Goal: Task Accomplishment & Management: Complete application form

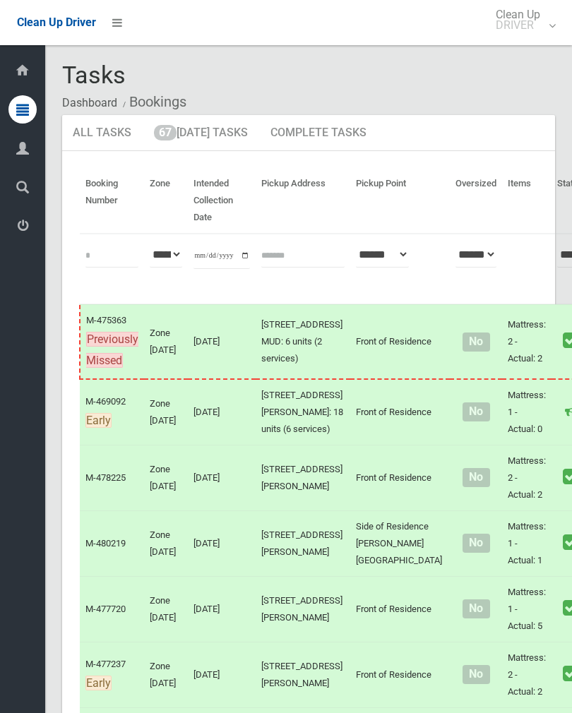
click at [212, 138] on link "67 Today's Tasks" at bounding box center [200, 133] width 115 height 37
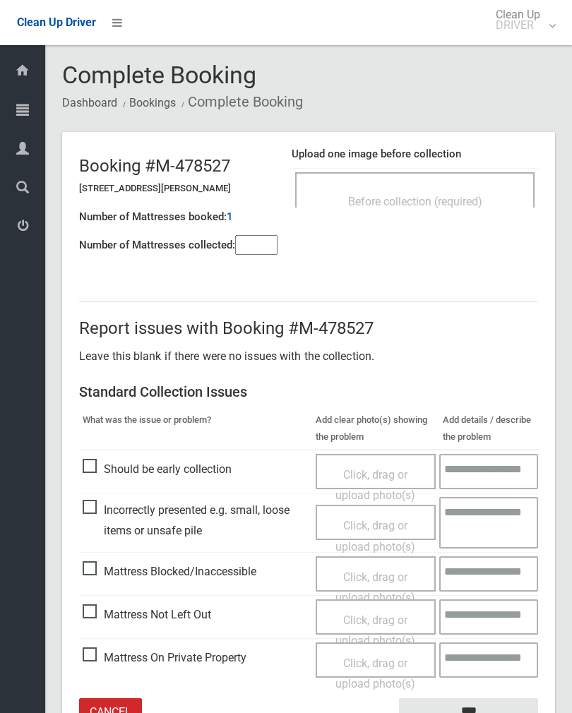
click at [444, 184] on div "Before collection (required)" at bounding box center [414, 189] width 239 height 35
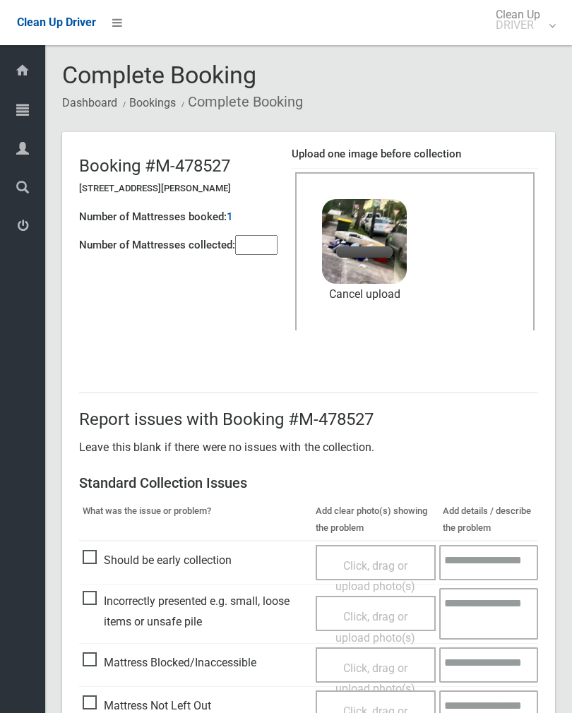
click at [265, 253] on input"] "number" at bounding box center [256, 245] width 42 height 20
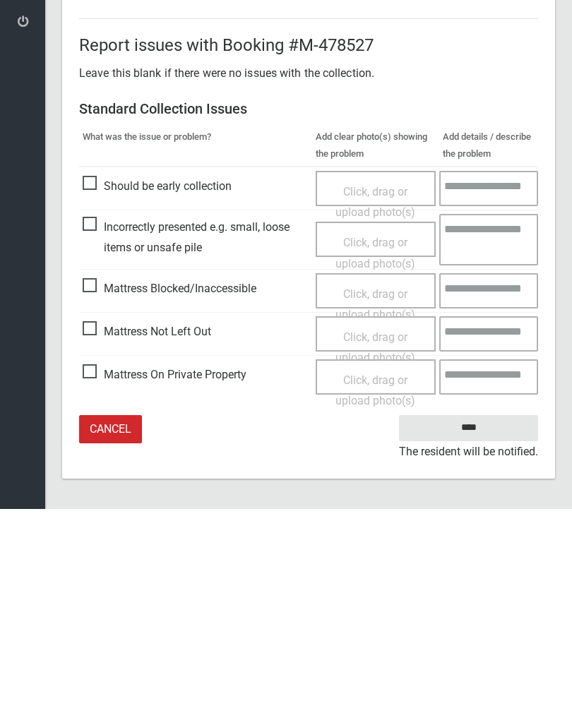
type input"] "*"
click at [468, 619] on input "****" at bounding box center [468, 632] width 139 height 26
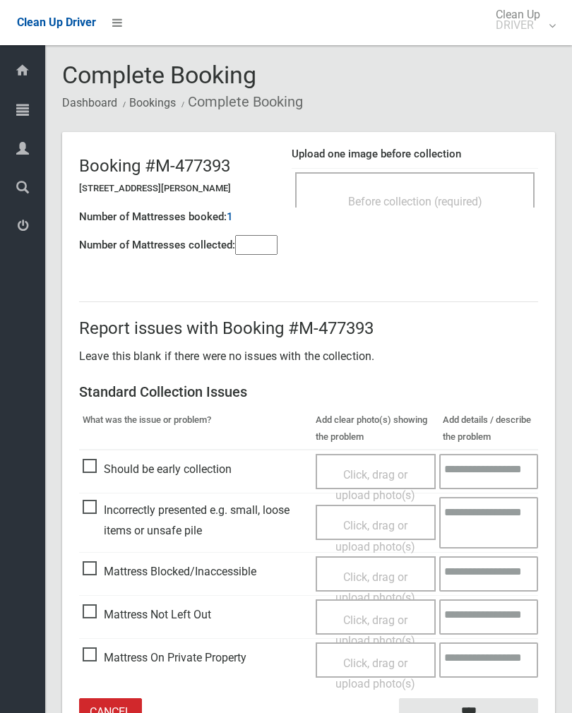
click at [450, 186] on div "Before collection (required)" at bounding box center [414, 189] width 239 height 35
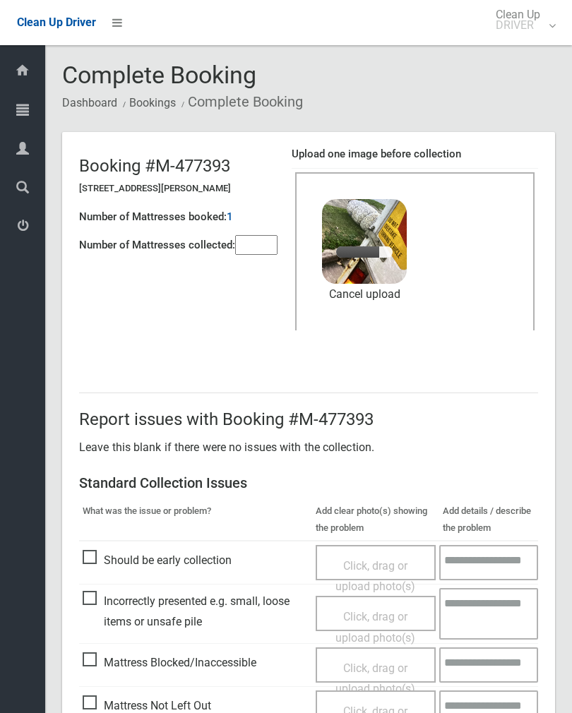
click at [265, 253] on input"] "number" at bounding box center [256, 245] width 42 height 20
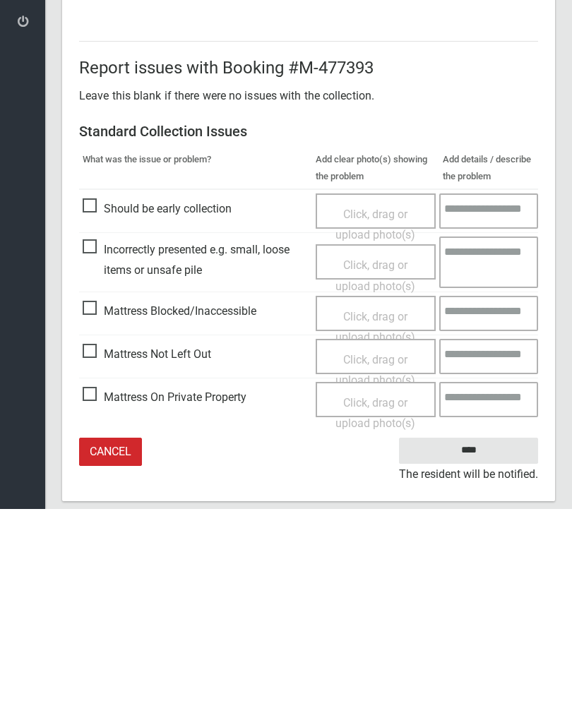
scroll to position [170, 0]
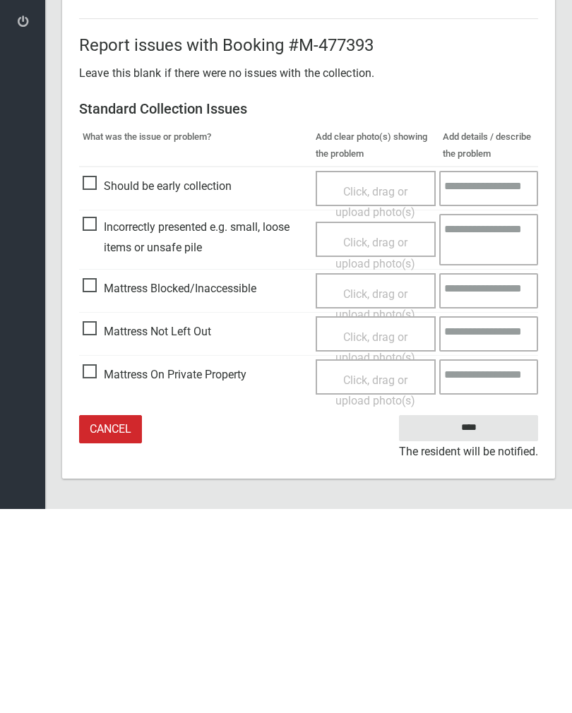
type input"] "*"
click at [489, 619] on input "****" at bounding box center [468, 632] width 139 height 26
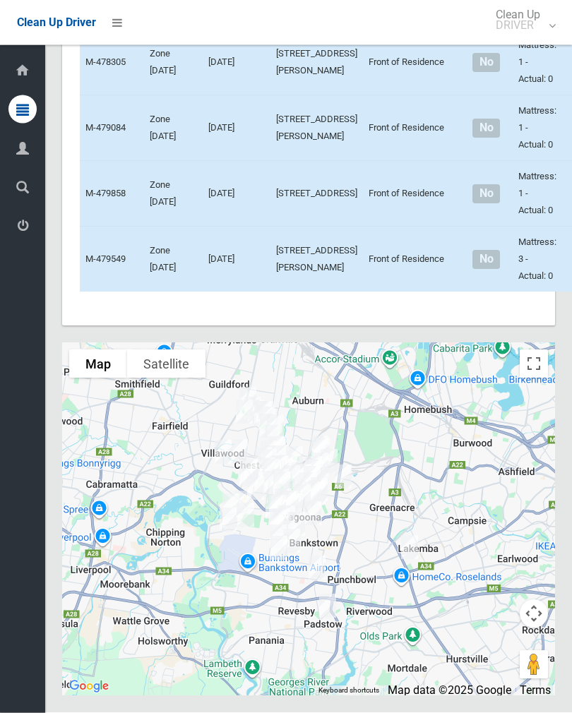
scroll to position [6187, 0]
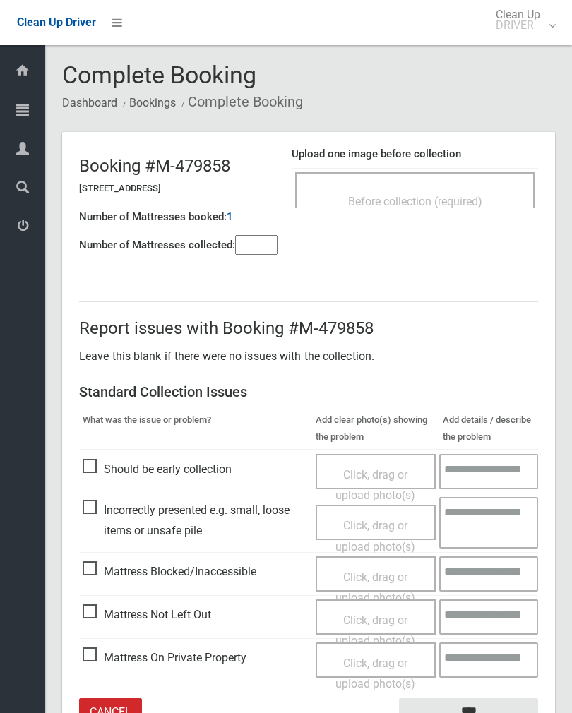
click at [443, 195] on span "Before collection (required)" at bounding box center [415, 201] width 134 height 13
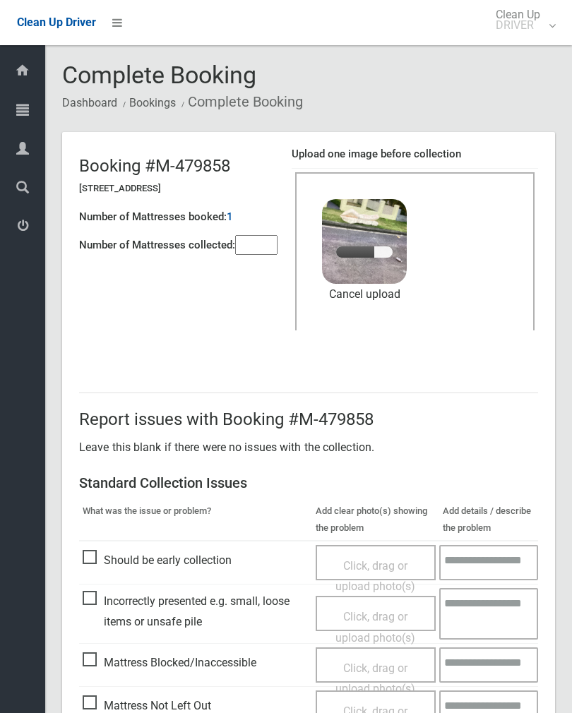
click at [254, 250] on input"] "number" at bounding box center [256, 245] width 42 height 20
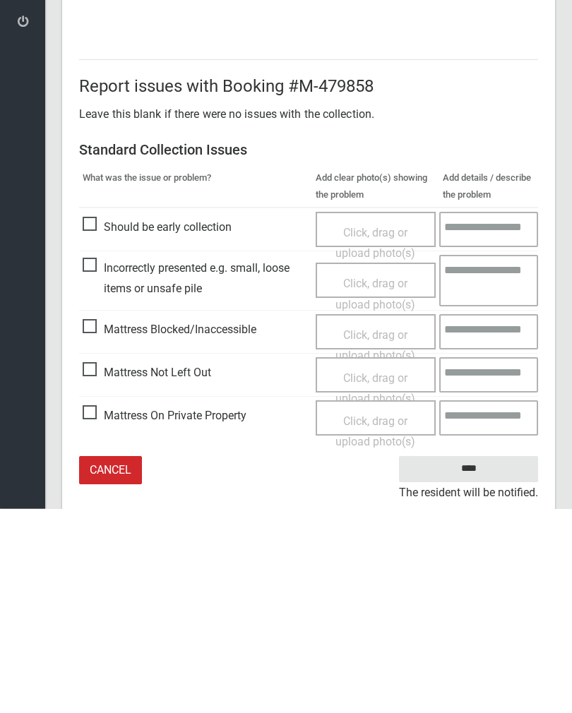
scroll to position [170, 0]
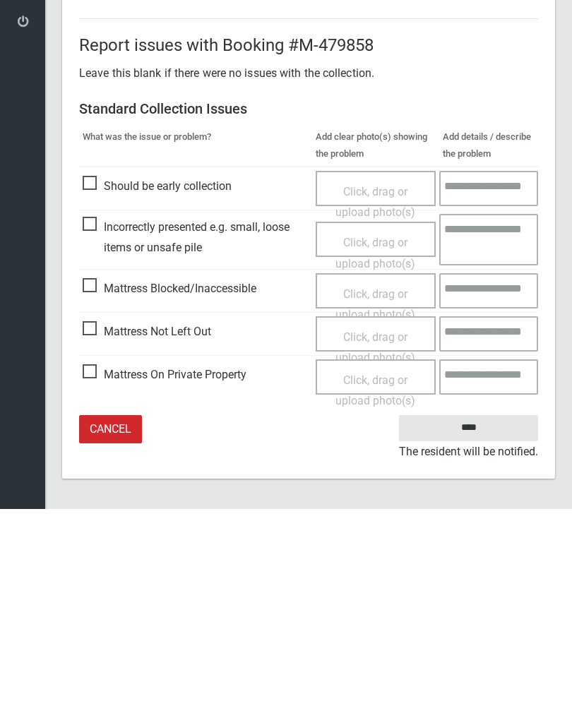
type input"] "*"
click at [483, 619] on input "****" at bounding box center [468, 632] width 139 height 26
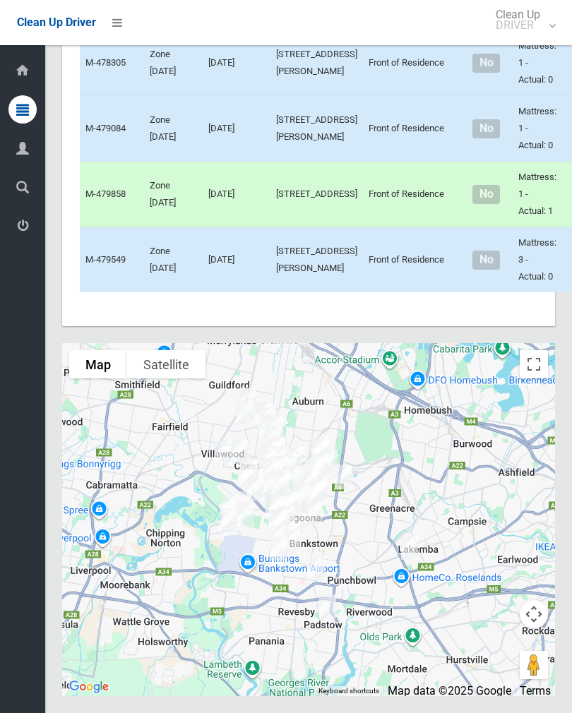
scroll to position [6159, 0]
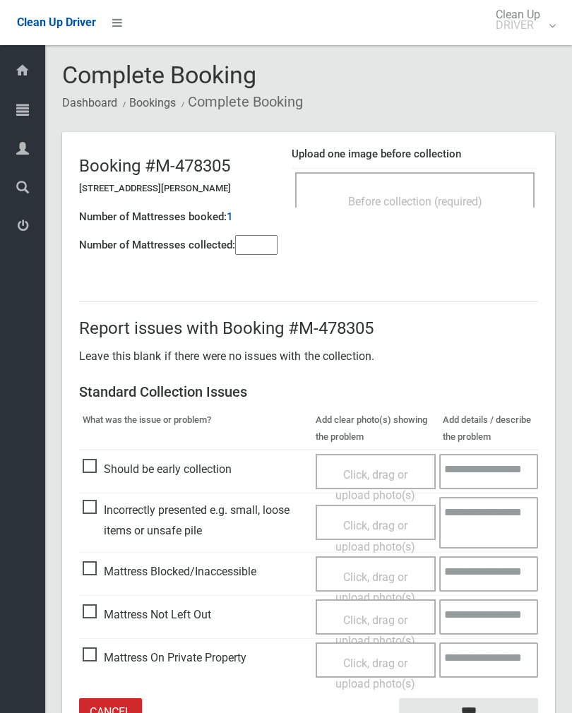
click at [461, 195] on span "Before collection (required)" at bounding box center [415, 201] width 134 height 13
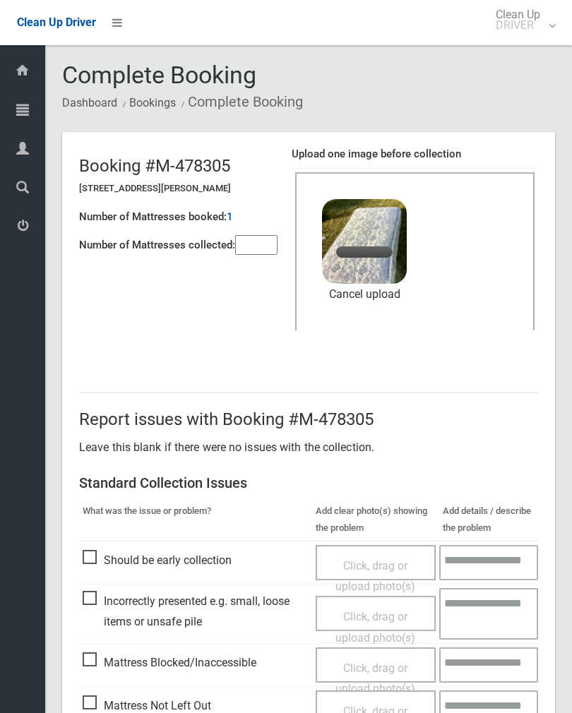
click at [275, 243] on input"] "number" at bounding box center [256, 245] width 42 height 20
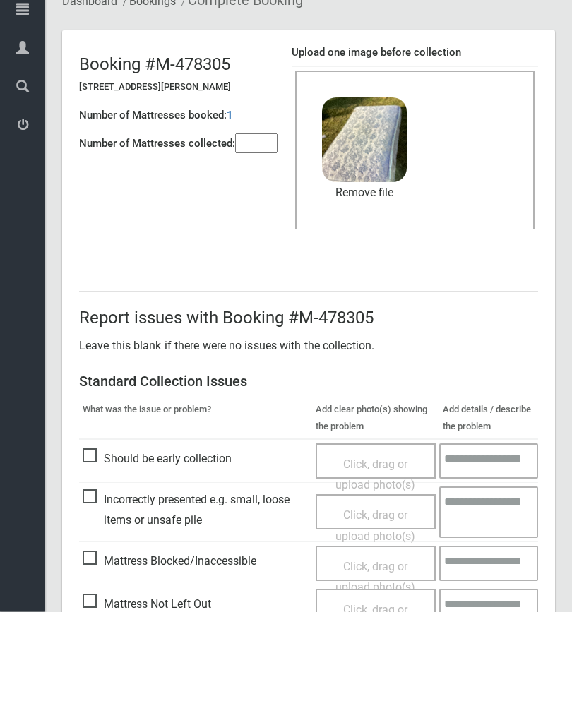
scroll to position [170, 0]
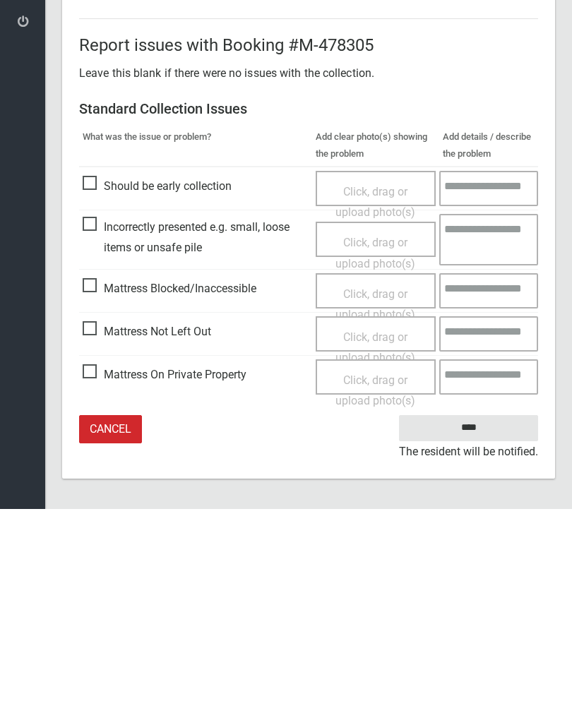
type input"] "*"
click at [469, 619] on input "****" at bounding box center [468, 632] width 139 height 26
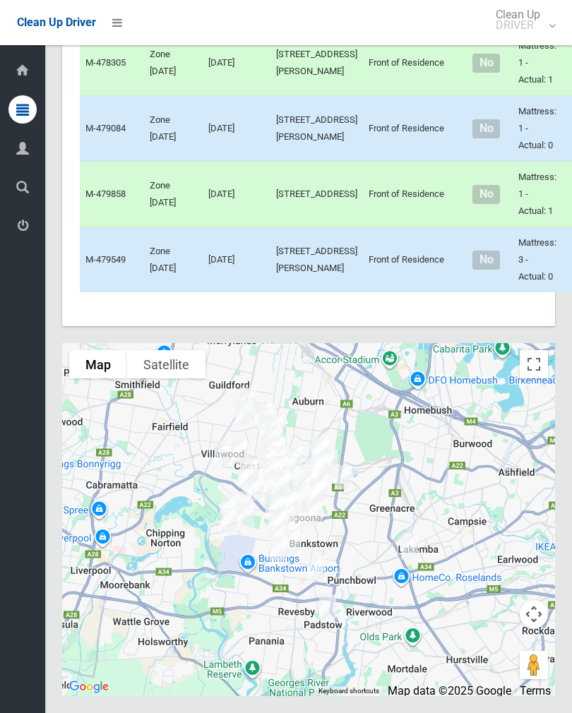
scroll to position [6253, 0]
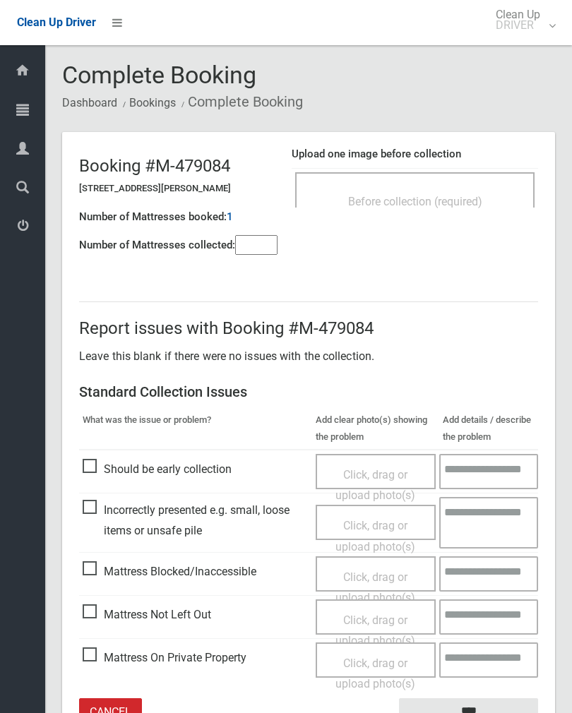
click at [438, 182] on div "Before collection (required)" at bounding box center [414, 189] width 239 height 35
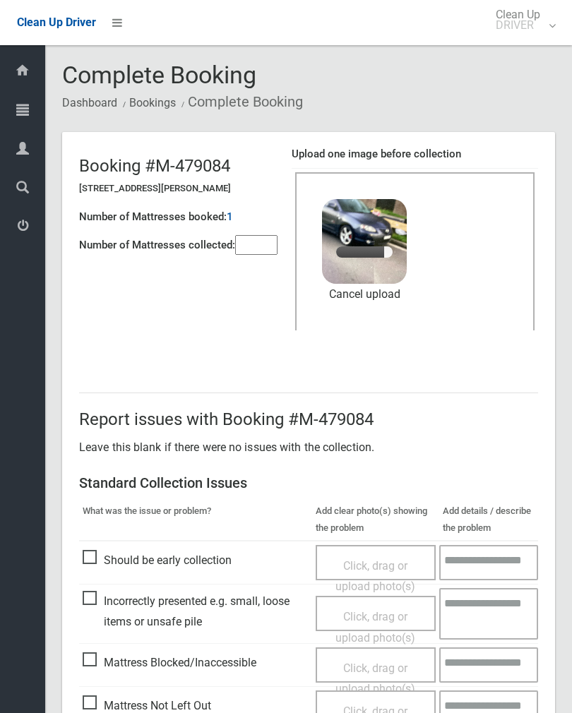
click at [277, 248] on input"] "number" at bounding box center [256, 245] width 42 height 20
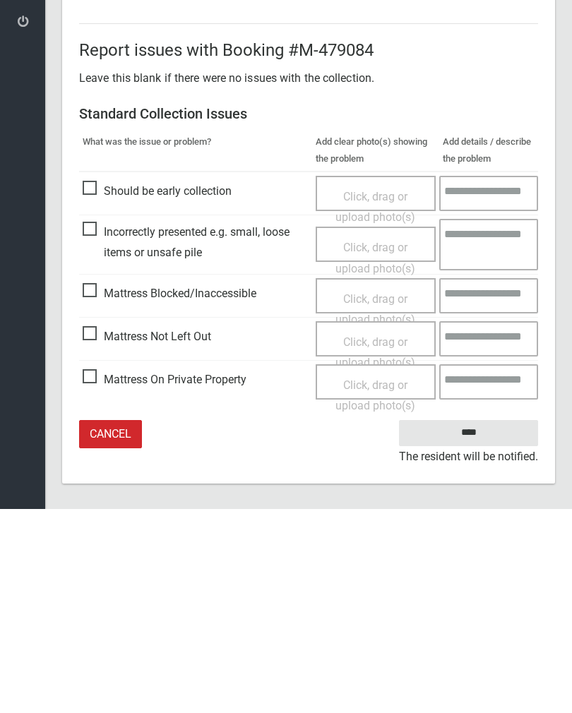
scroll to position [170, 0]
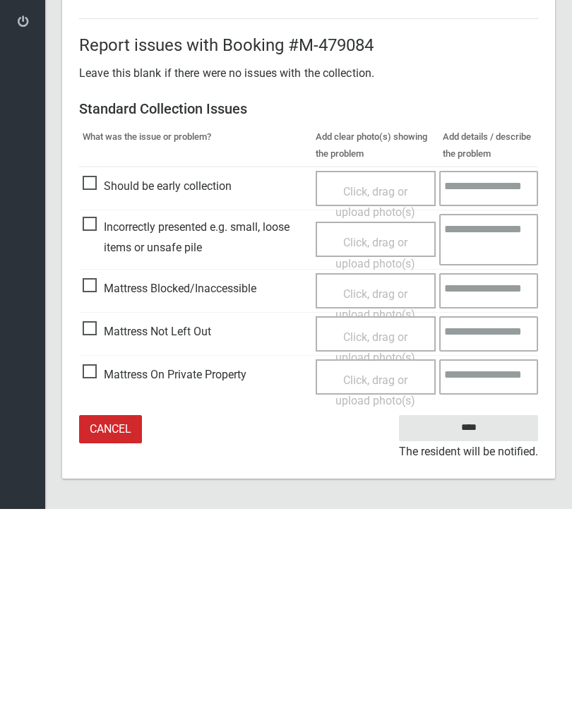
type input"] "*"
click at [468, 619] on input "****" at bounding box center [468, 632] width 139 height 26
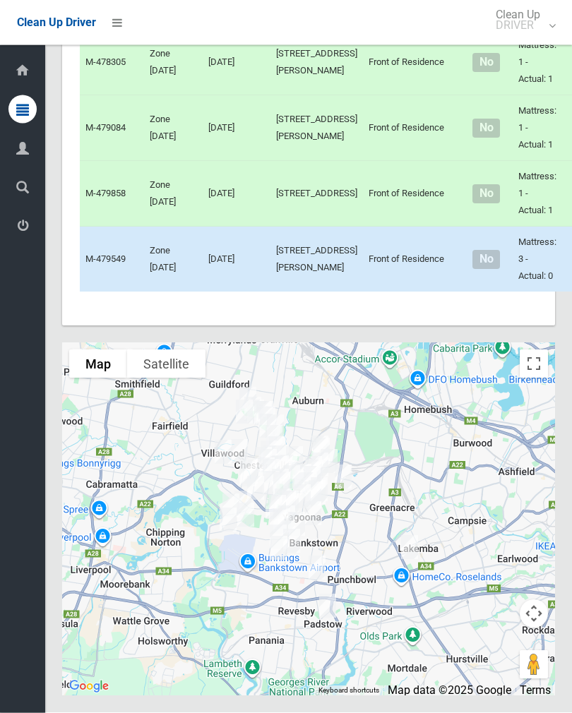
scroll to position [6068, 0]
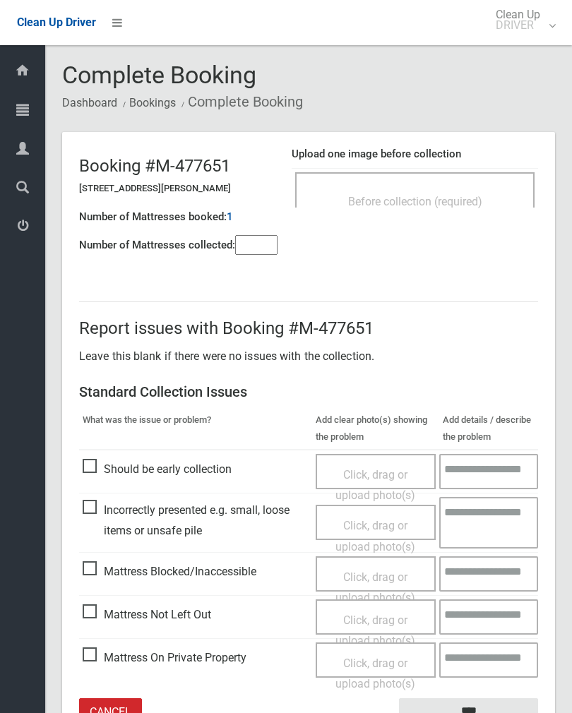
click at [449, 191] on div "Before collection (required)" at bounding box center [415, 201] width 208 height 26
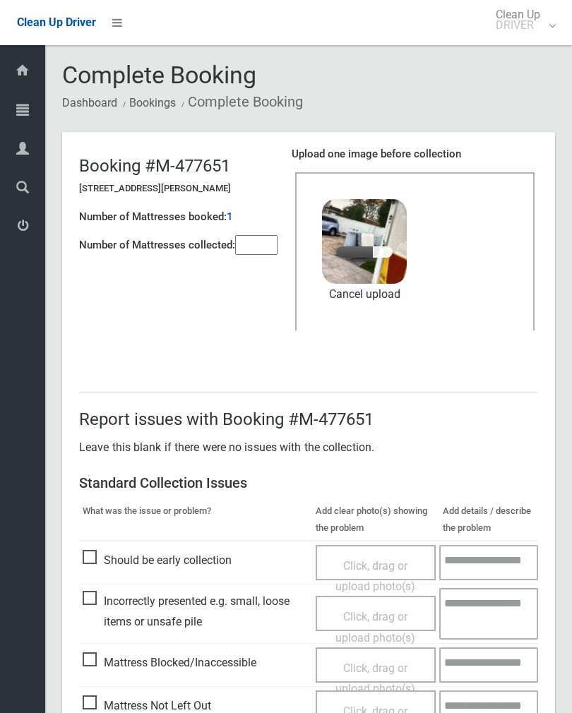
click at [253, 244] on input"] "number" at bounding box center [256, 245] width 42 height 20
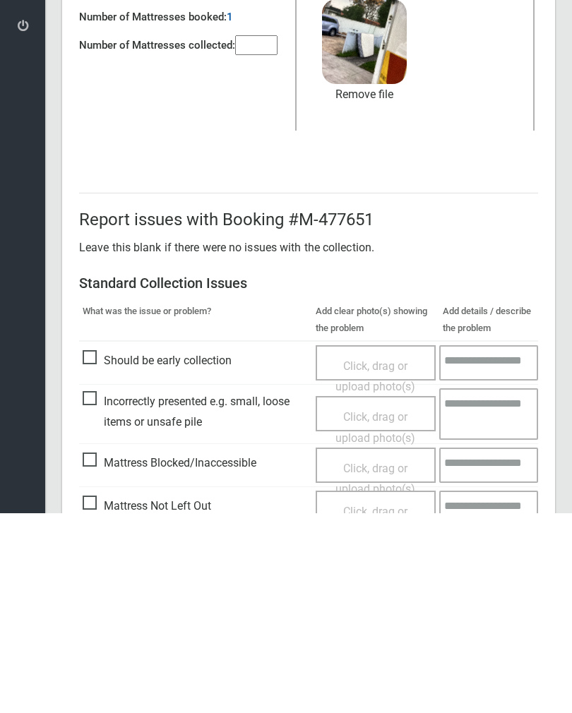
scroll to position [170, 0]
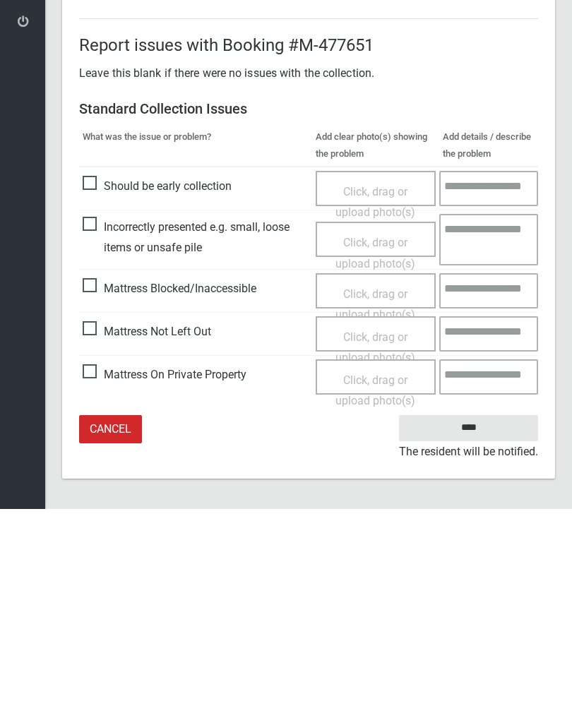
type input"] "*"
click at [473, 619] on input "****" at bounding box center [468, 632] width 139 height 26
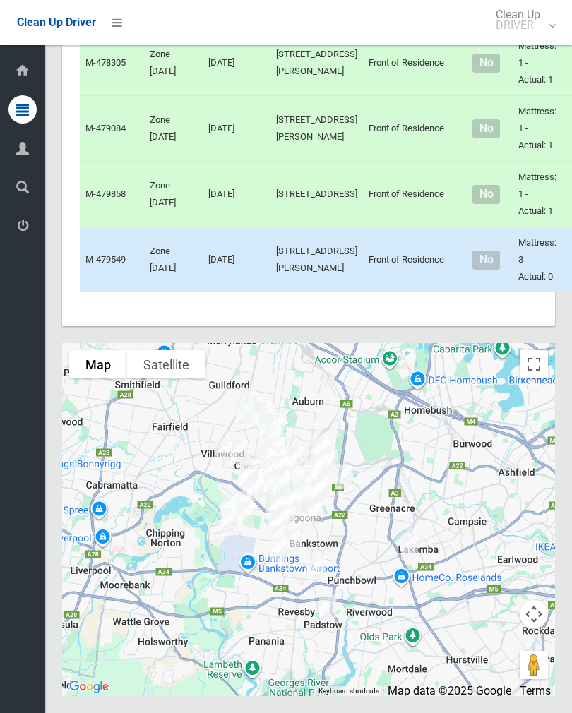
scroll to position [5345, 0]
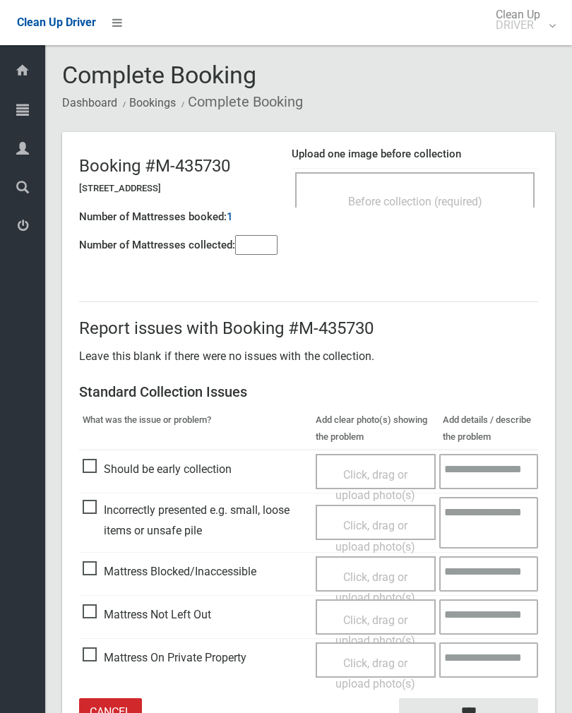
click at [474, 172] on div "Before collection (required)" at bounding box center [414, 189] width 239 height 35
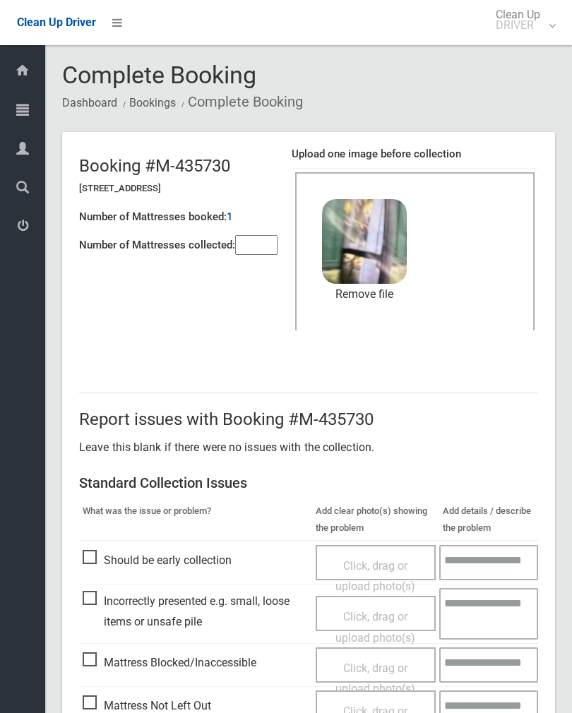
click at [254, 244] on input"] "number" at bounding box center [256, 245] width 42 height 20
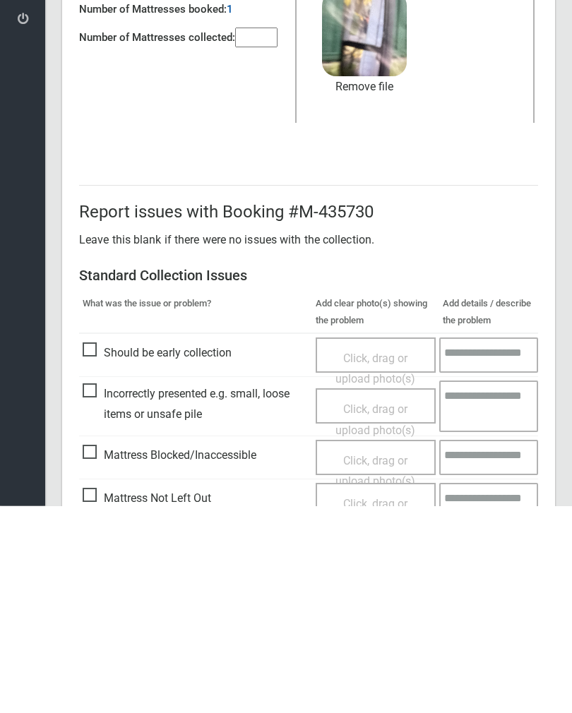
scroll to position [170, 0]
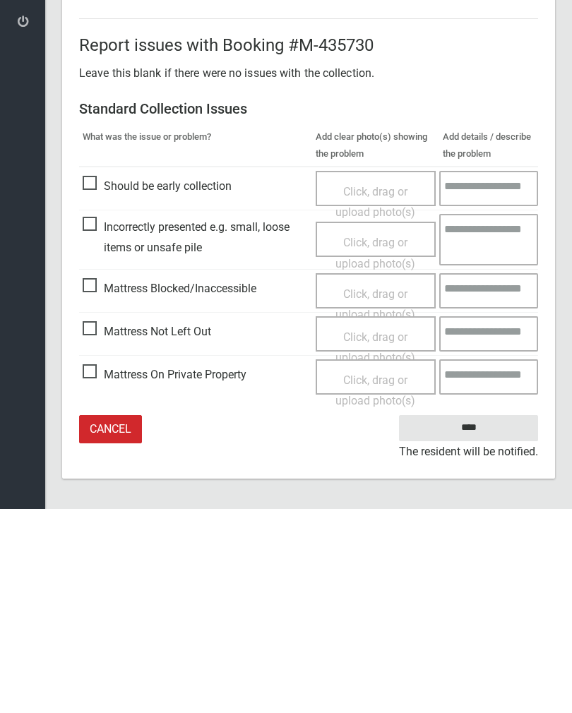
type input"] "*"
click at [471, 619] on input "****" at bounding box center [468, 632] width 139 height 26
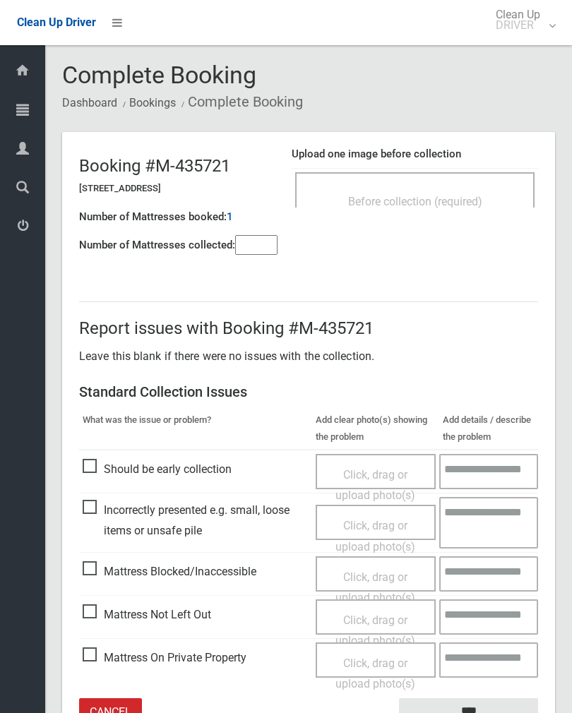
click at [444, 190] on div "Before collection (required)" at bounding box center [415, 201] width 208 height 26
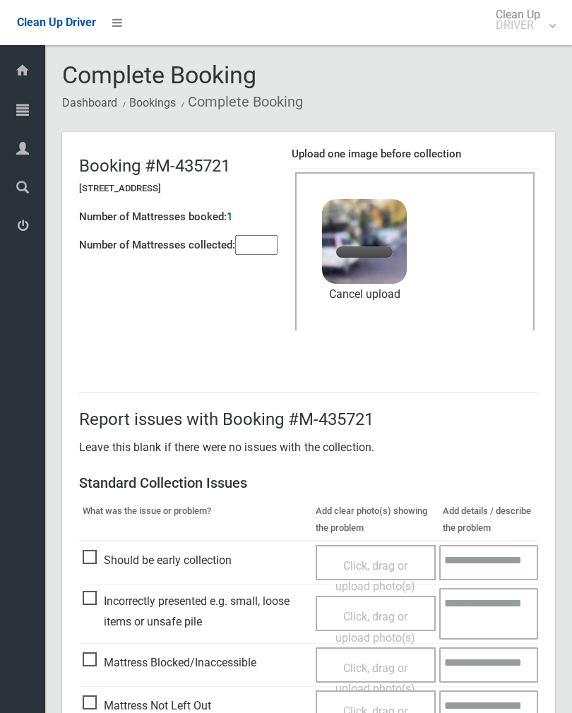
click at [256, 255] on input"] "number" at bounding box center [256, 245] width 42 height 20
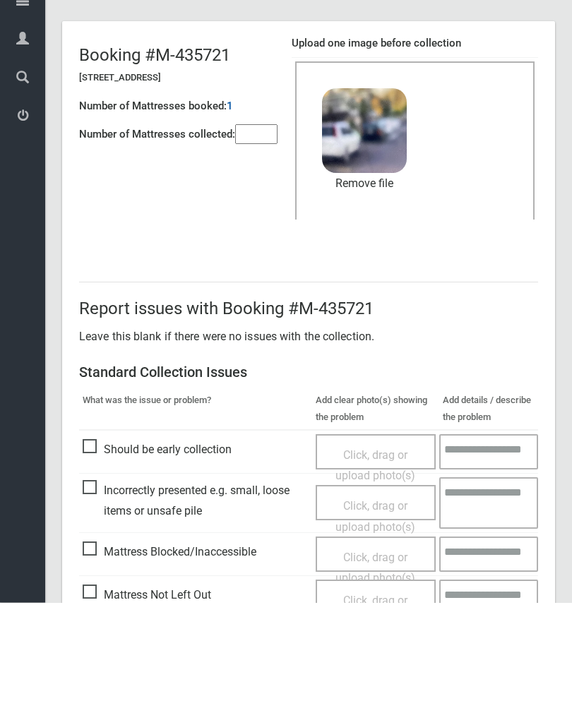
scroll to position [170, 0]
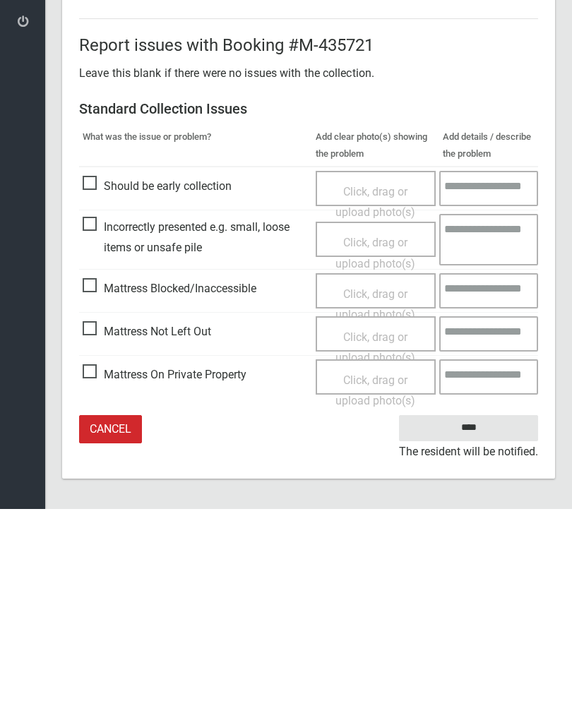
type input"] "*"
click at [478, 619] on input "****" at bounding box center [468, 632] width 139 height 26
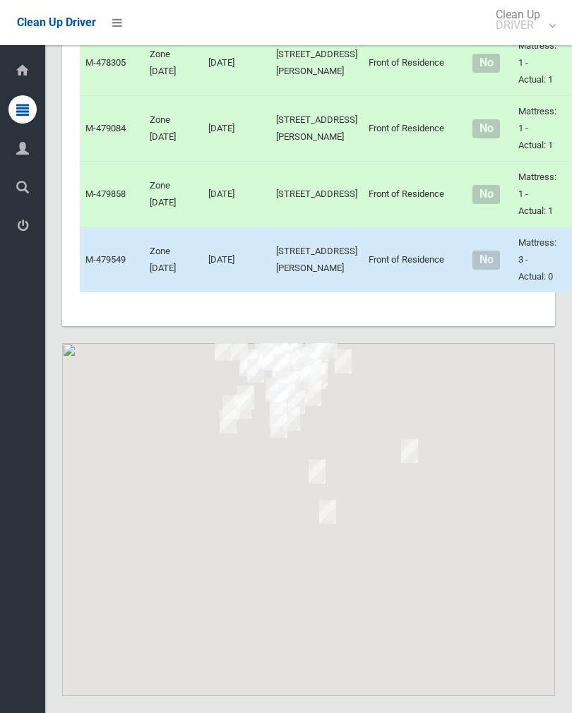
scroll to position [6390, 0]
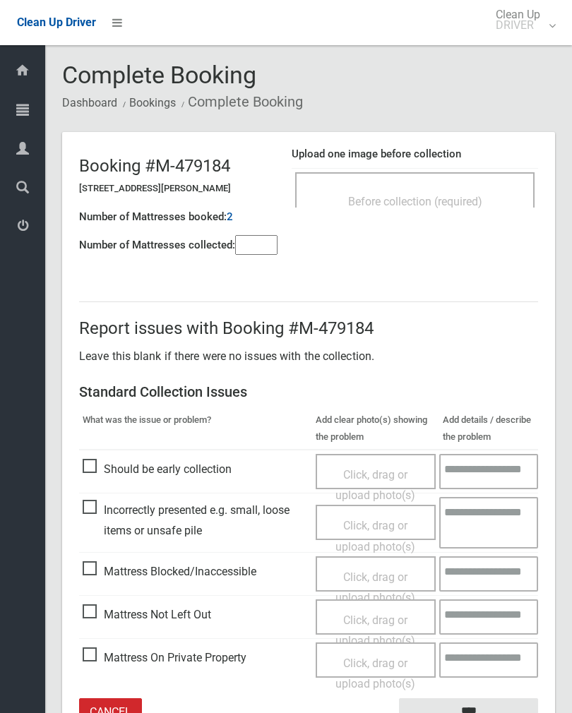
click at [443, 206] on span "Before collection (required)" at bounding box center [415, 201] width 134 height 13
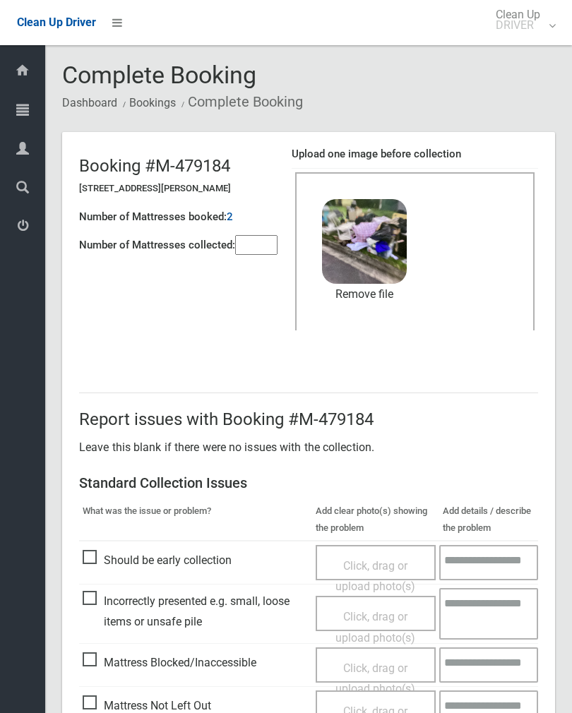
click at [268, 238] on input"] "number" at bounding box center [256, 245] width 42 height 20
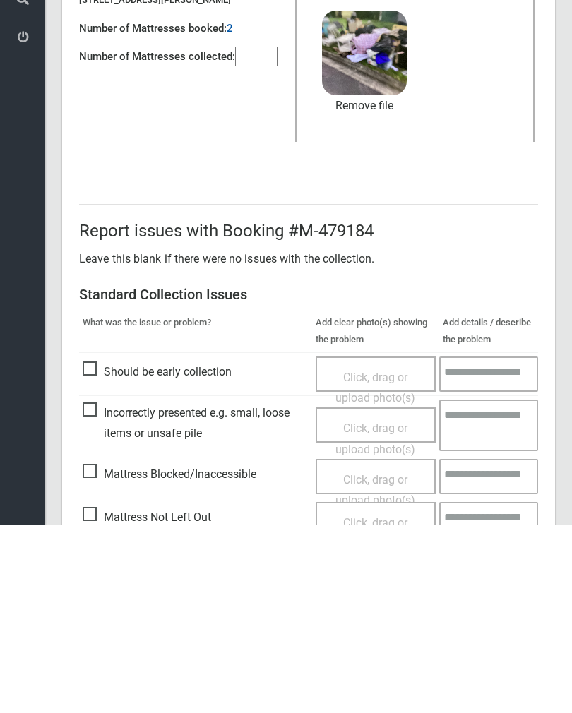
scroll to position [170, 0]
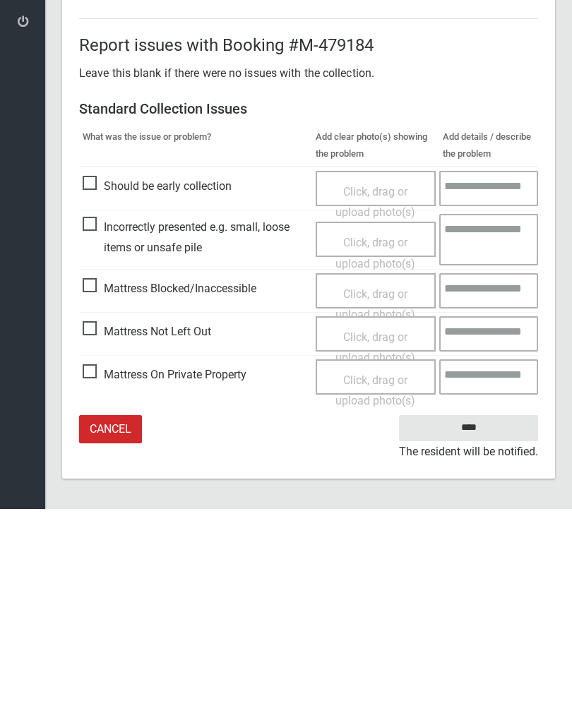
type input"] "*"
click at [475, 619] on input "****" at bounding box center [468, 632] width 139 height 26
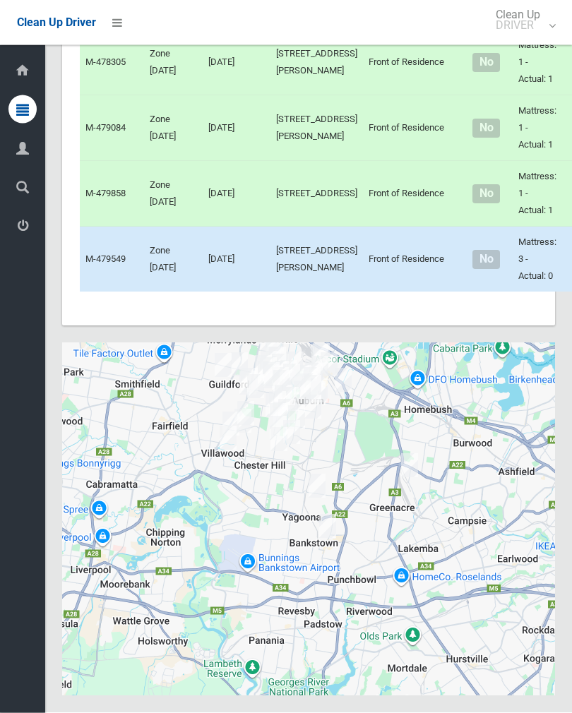
scroll to position [6390, 0]
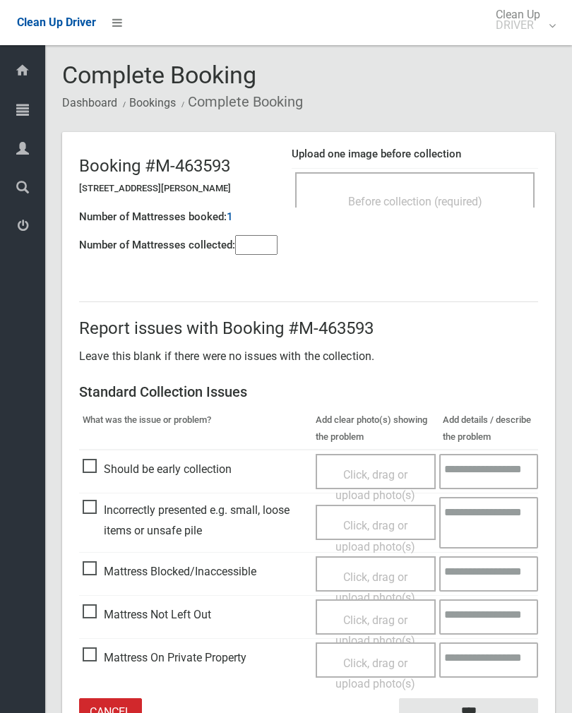
click at [448, 188] on div "Before collection (required)" at bounding box center [415, 201] width 208 height 26
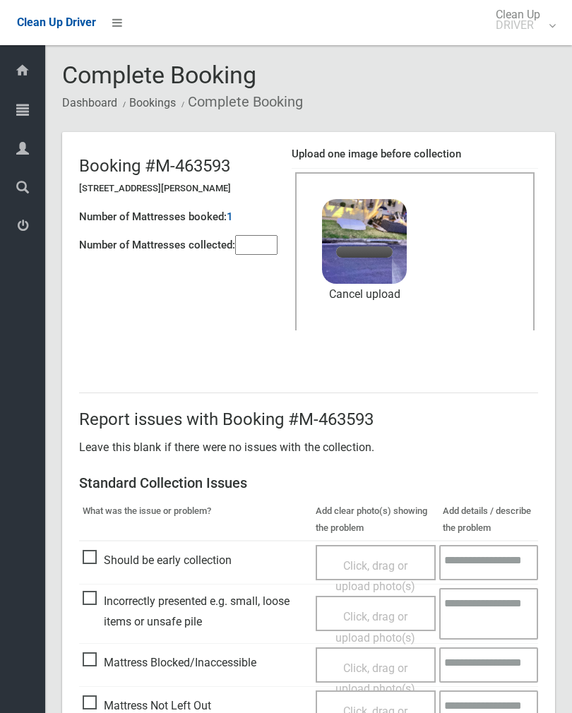
click at [263, 235] on input"] "number" at bounding box center [256, 245] width 42 height 20
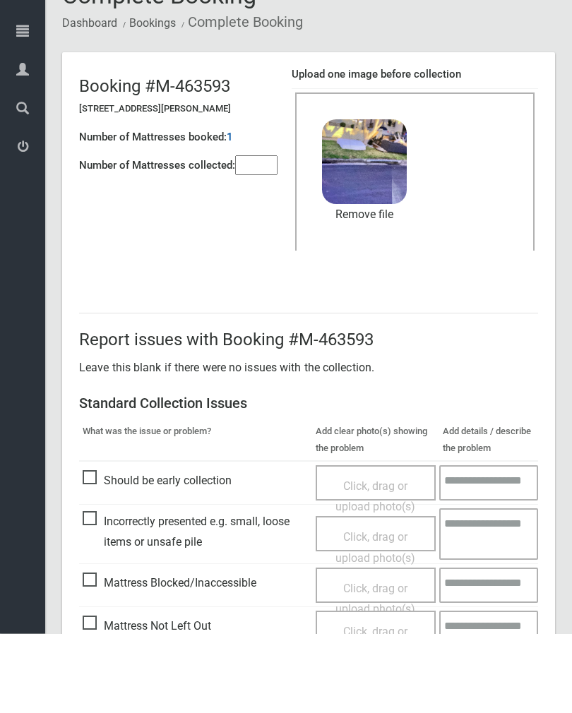
scroll to position [170, 0]
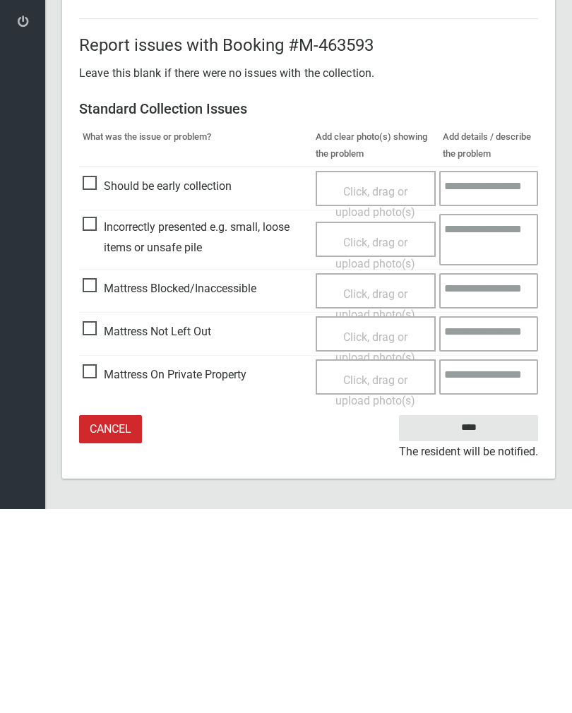
type input"] "*"
click at [491, 619] on input "****" at bounding box center [468, 632] width 139 height 26
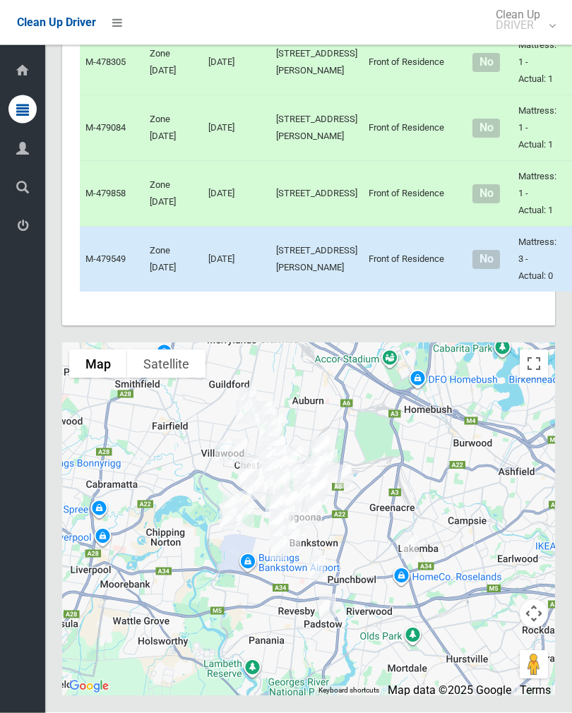
scroll to position [4923, 0]
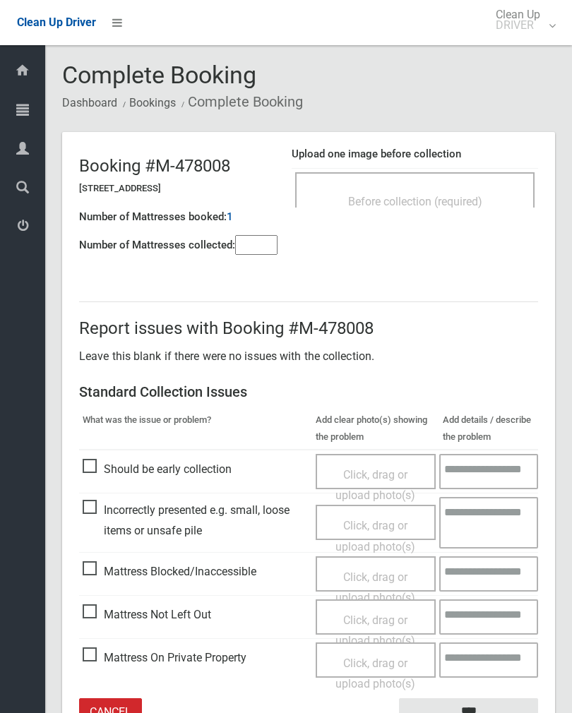
click at [437, 180] on div "Before collection (required)" at bounding box center [414, 189] width 239 height 35
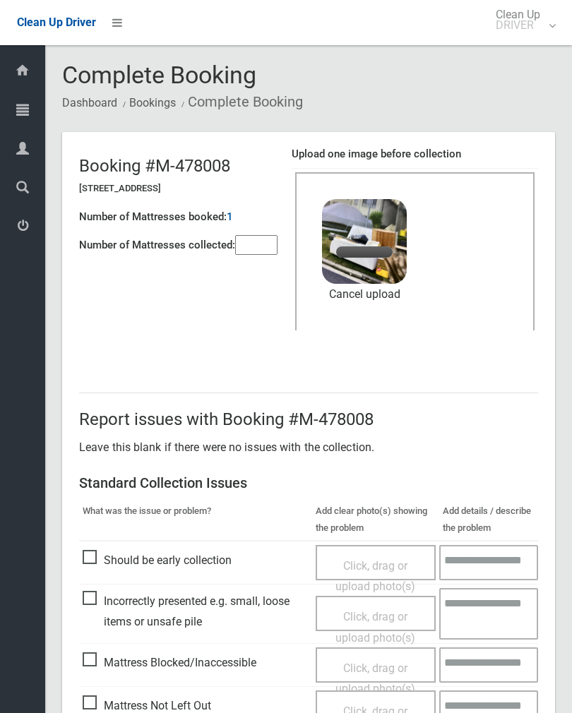
click at [248, 245] on input"] "number" at bounding box center [256, 245] width 42 height 20
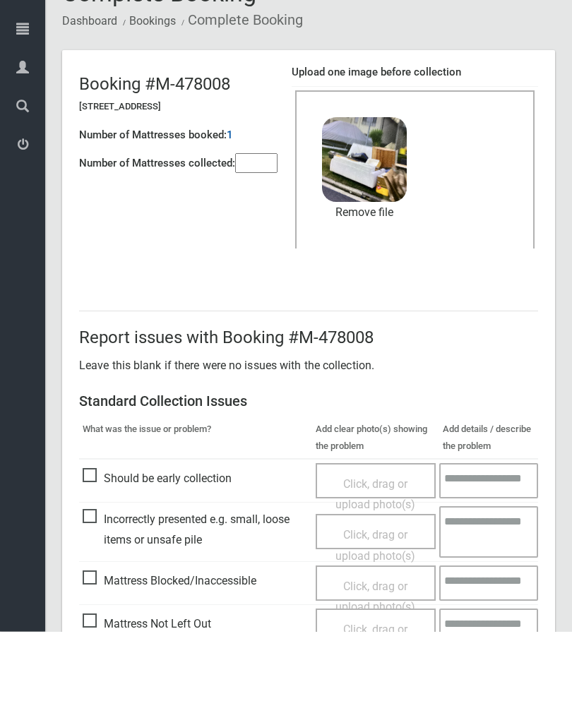
scroll to position [170, 0]
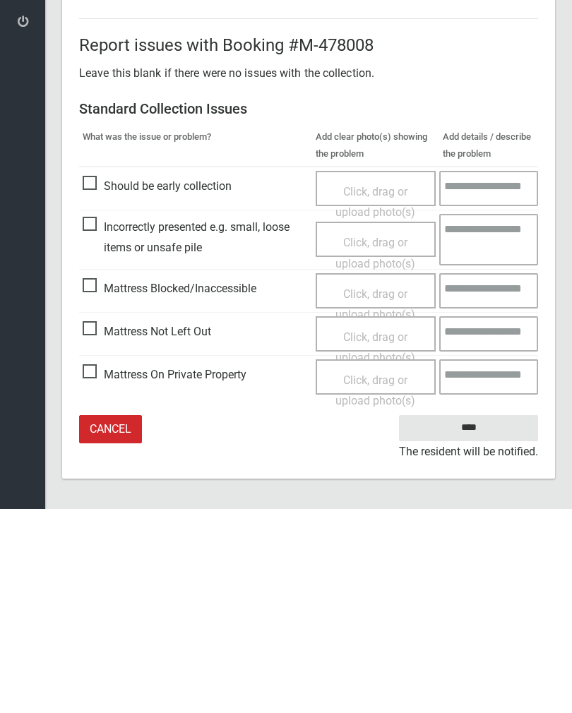
type input"] "*"
click at [480, 619] on input "****" at bounding box center [468, 632] width 139 height 26
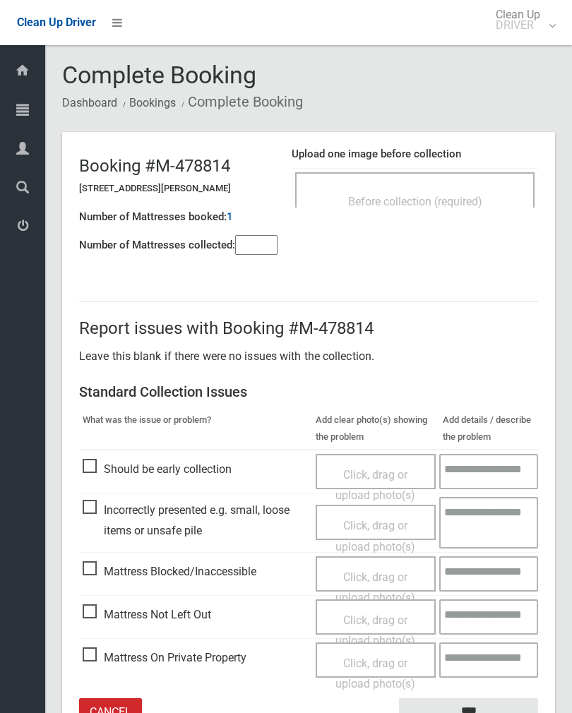
click at [256, 248] on input"] "number" at bounding box center [256, 245] width 42 height 20
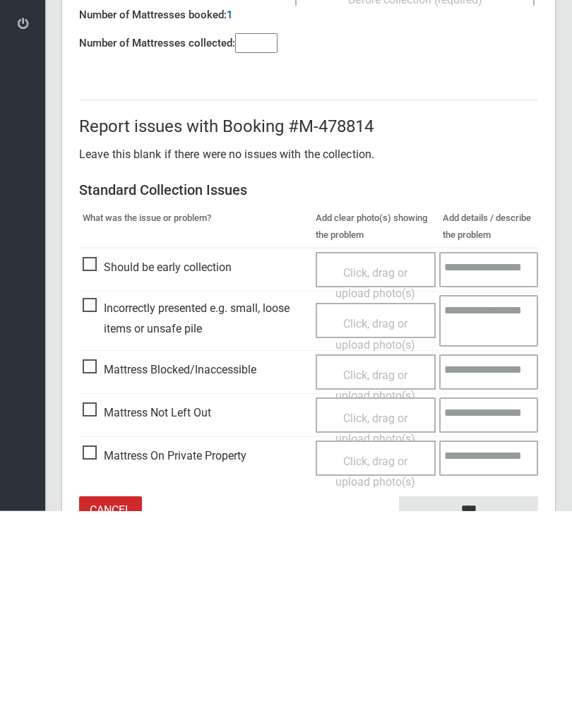
scroll to position [78, 0]
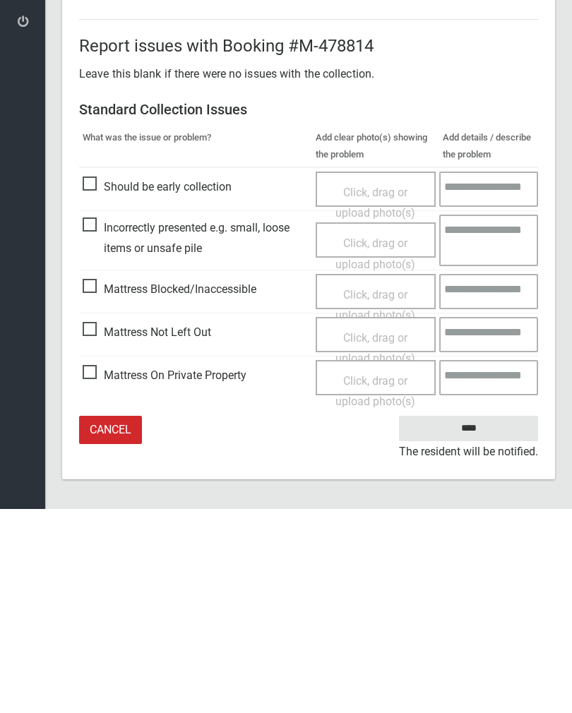
type input"] "*"
click at [91, 526] on span "Mattress Not Left Out" at bounding box center [147, 536] width 128 height 21
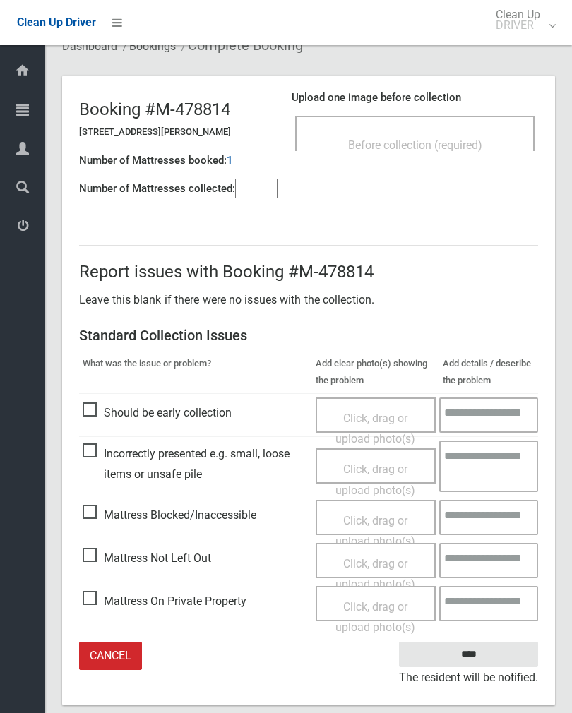
click at [366, 566] on div "Click, drag or upload photo(s)" at bounding box center [376, 574] width 100 height 42
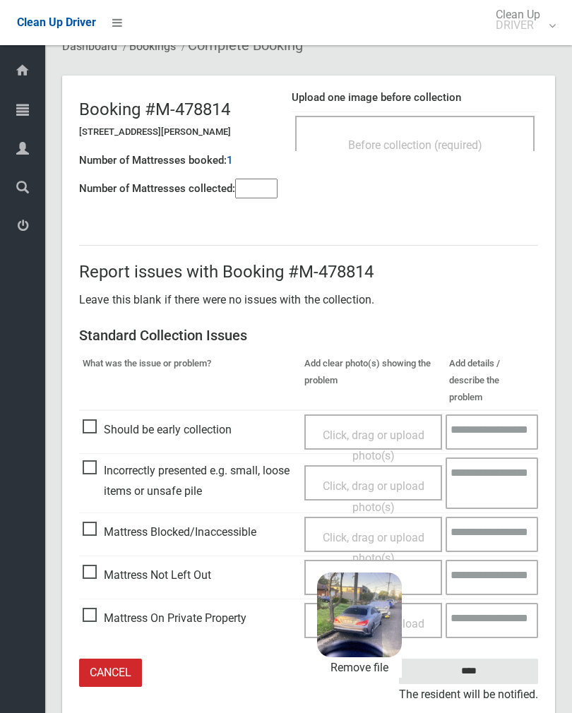
click at [513, 659] on input "****" at bounding box center [468, 672] width 139 height 26
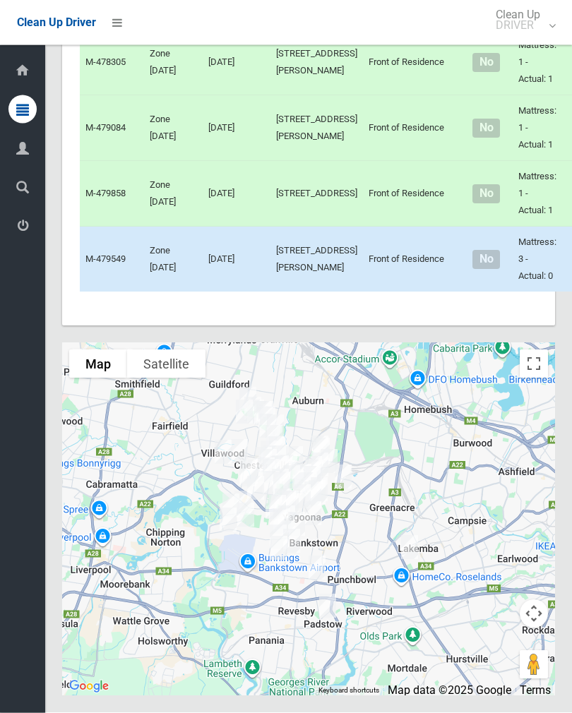
scroll to position [5706, 0]
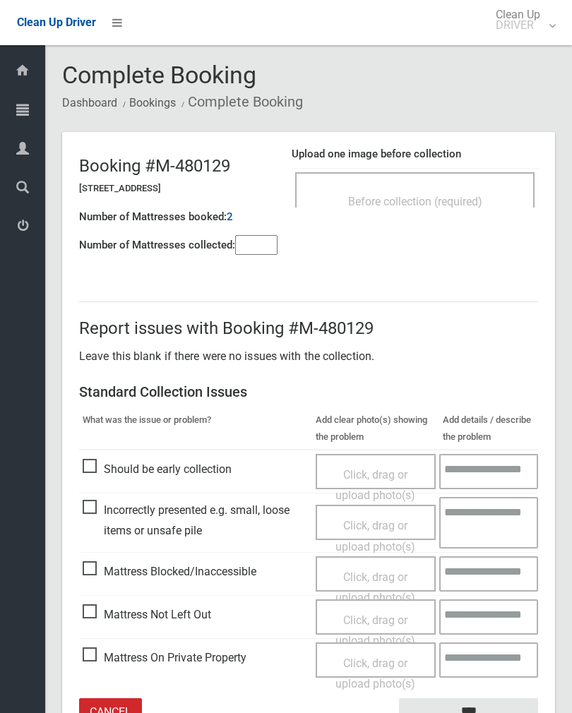
click at [477, 145] on div "Upload one image before collection Before collection (required)" at bounding box center [415, 184] width 246 height 89
click at [482, 199] on span "Before collection (required)" at bounding box center [415, 201] width 134 height 13
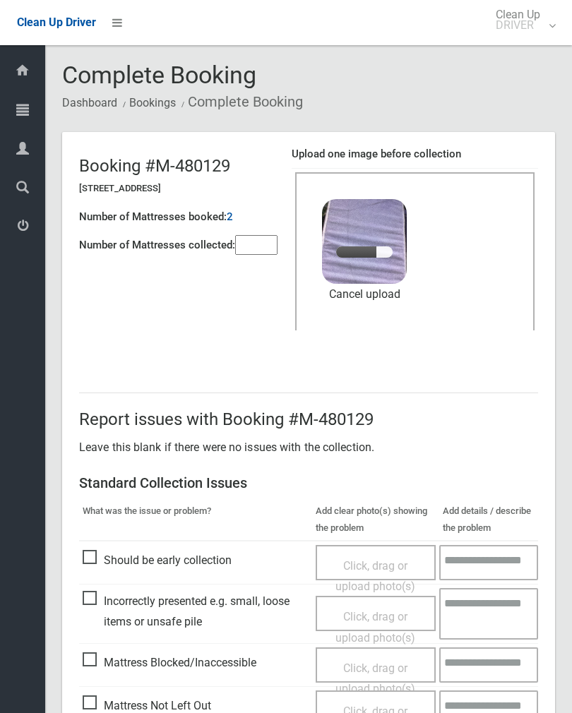
click at [259, 243] on input"] "number" at bounding box center [256, 245] width 42 height 20
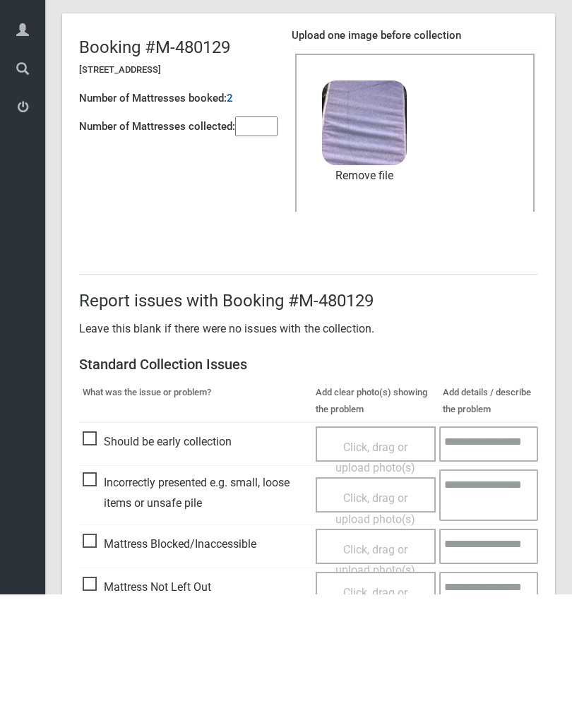
scroll to position [170, 0]
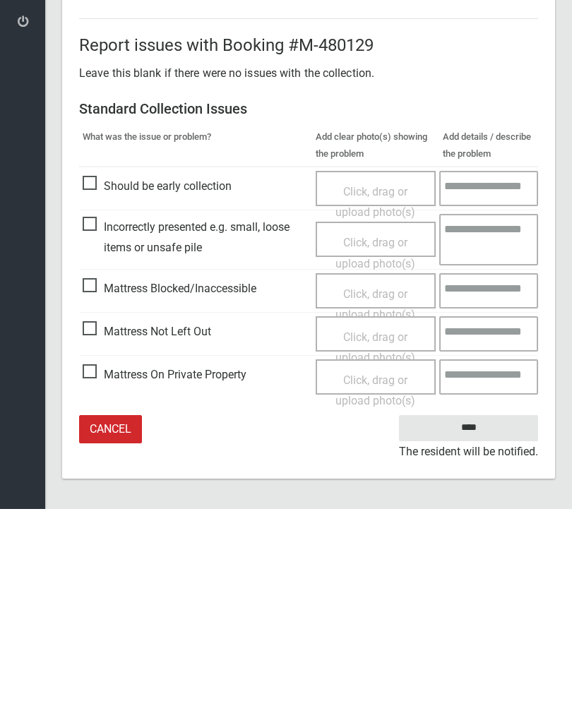
type input"] "*"
click at [489, 619] on input "****" at bounding box center [468, 632] width 139 height 26
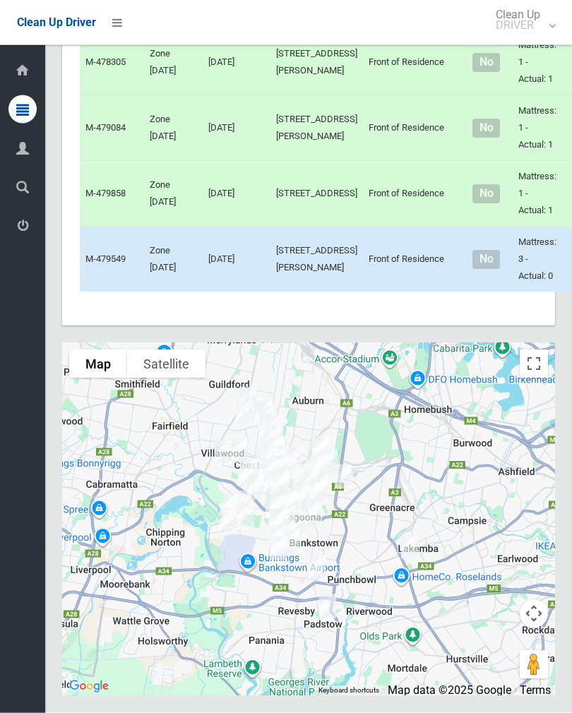
scroll to position [6390, 0]
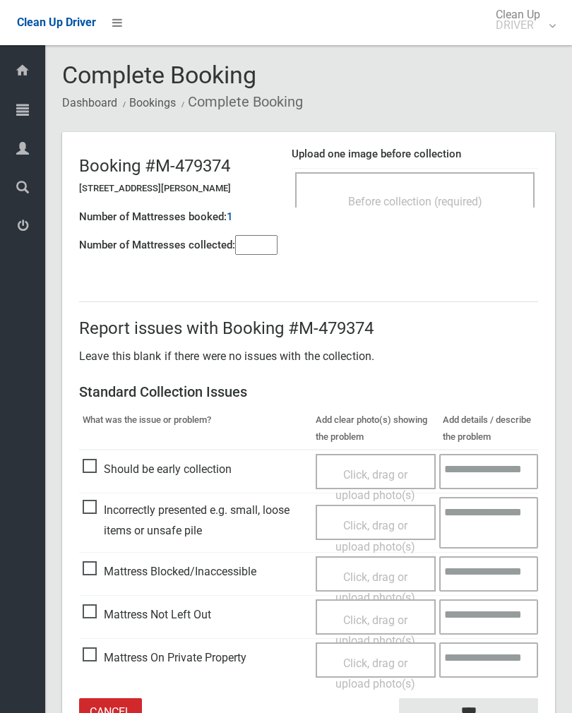
click at [479, 205] on span "Before collection (required)" at bounding box center [415, 201] width 134 height 13
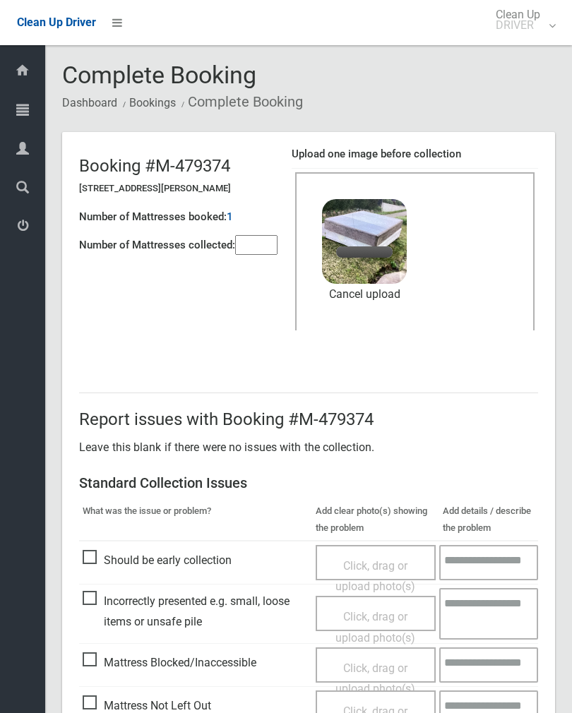
click at [264, 240] on input"] "number" at bounding box center [256, 245] width 42 height 20
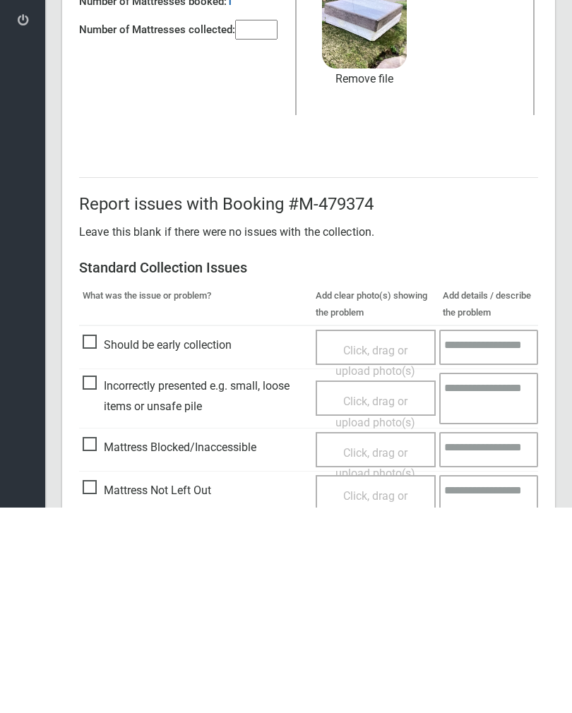
scroll to position [170, 0]
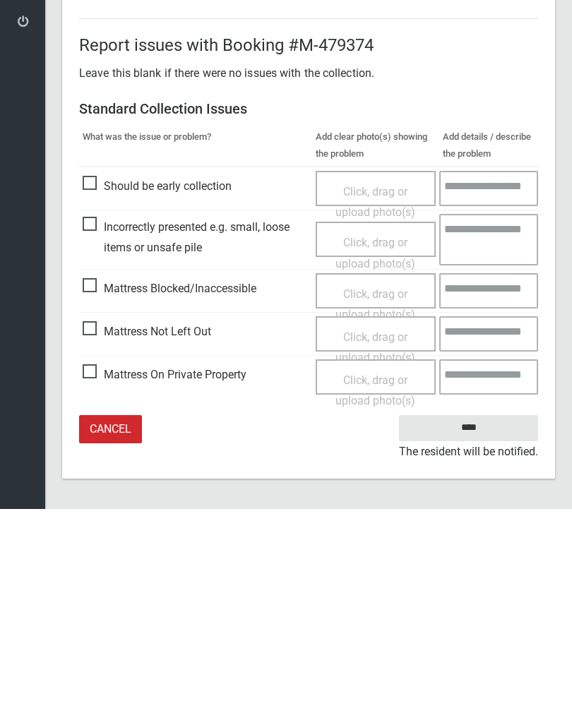
type input"] "*"
click at [481, 619] on input "****" at bounding box center [468, 632] width 139 height 26
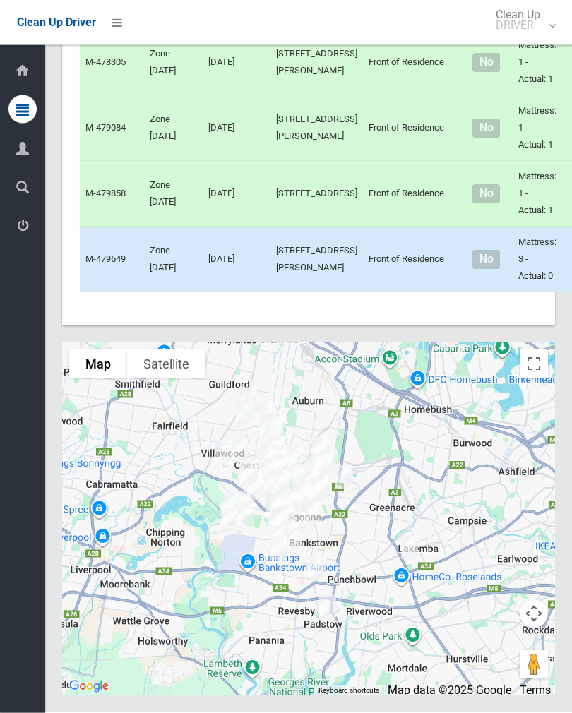
scroll to position [4969, 0]
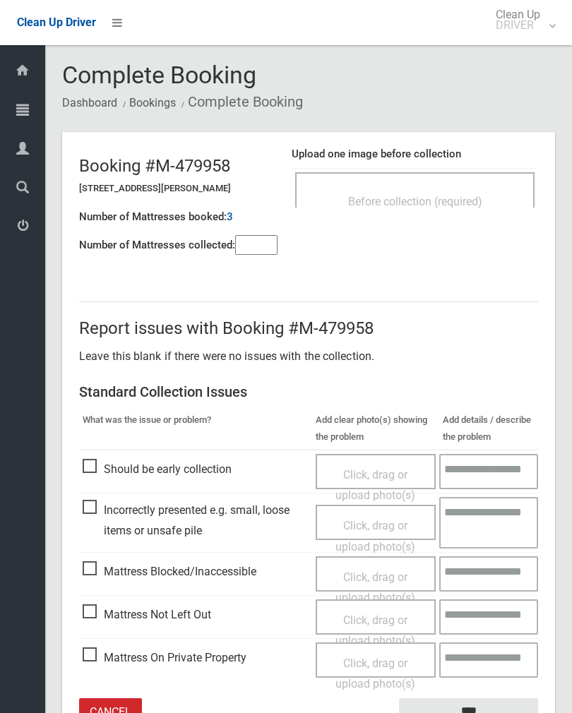
click at [466, 195] on span "Before collection (required)" at bounding box center [415, 201] width 134 height 13
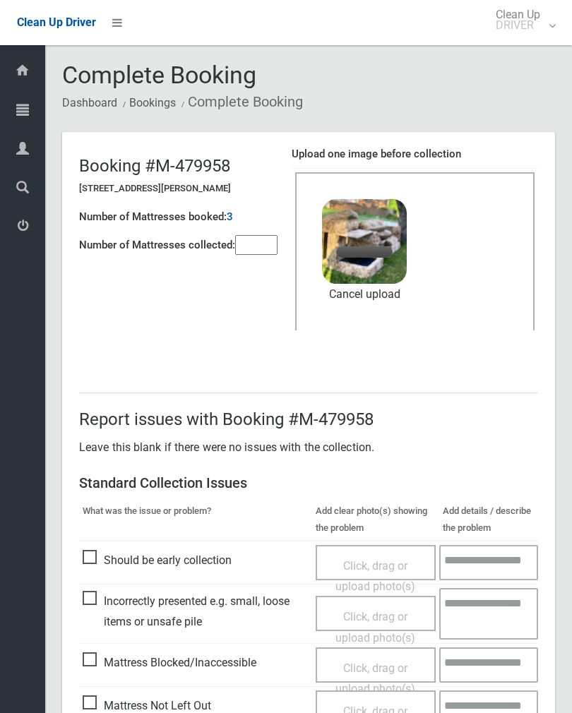
click at [260, 248] on input"] "number" at bounding box center [256, 245] width 42 height 20
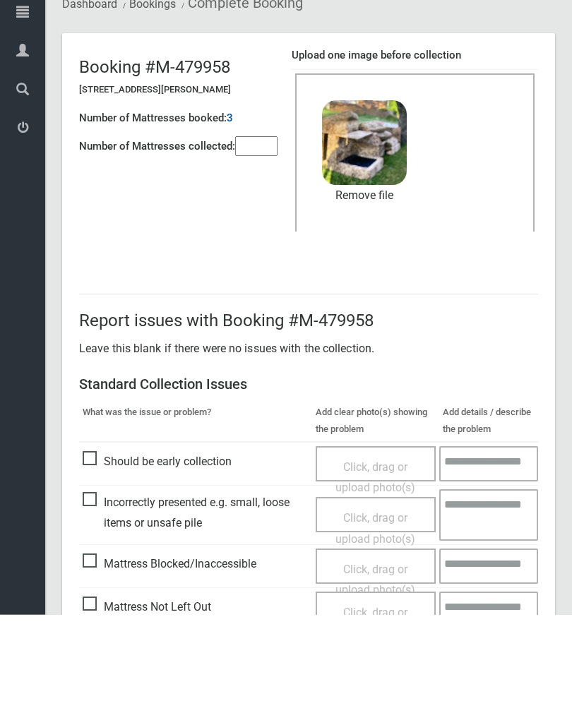
scroll to position [170, 0]
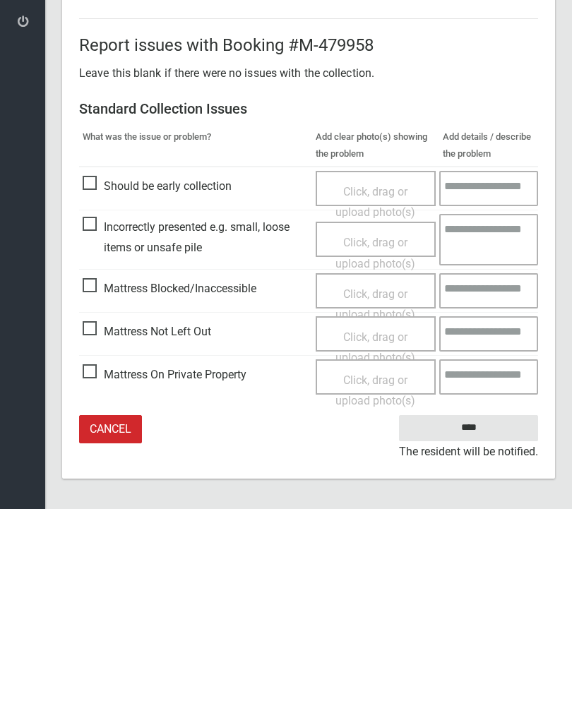
type input"] "*"
click at [476, 619] on input "****" at bounding box center [468, 632] width 139 height 26
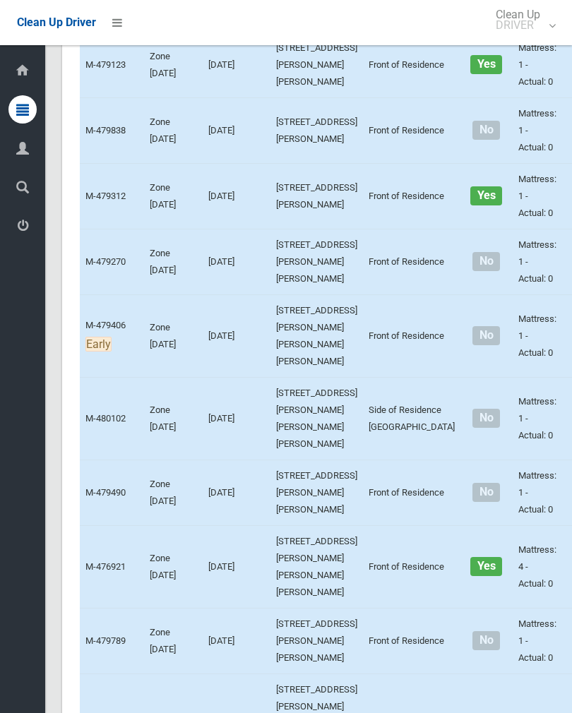
scroll to position [495, 0]
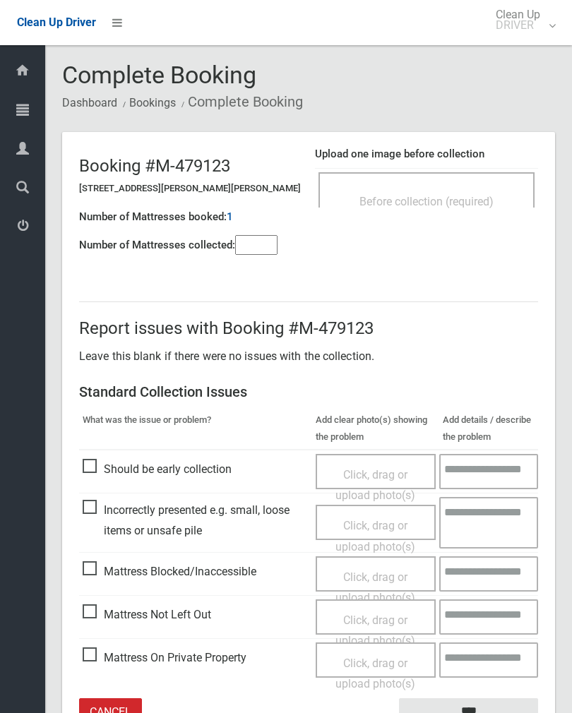
click at [451, 188] on div "Before collection (required)" at bounding box center [426, 201] width 185 height 26
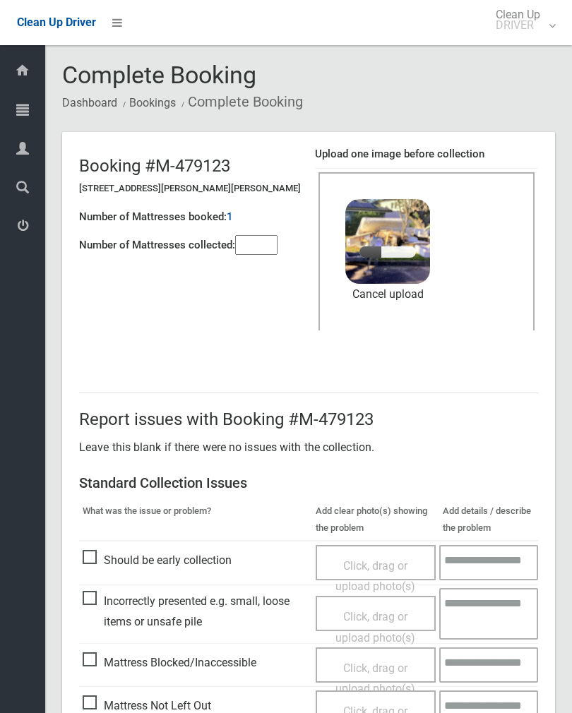
click at [256, 254] on input"] "number" at bounding box center [256, 245] width 42 height 20
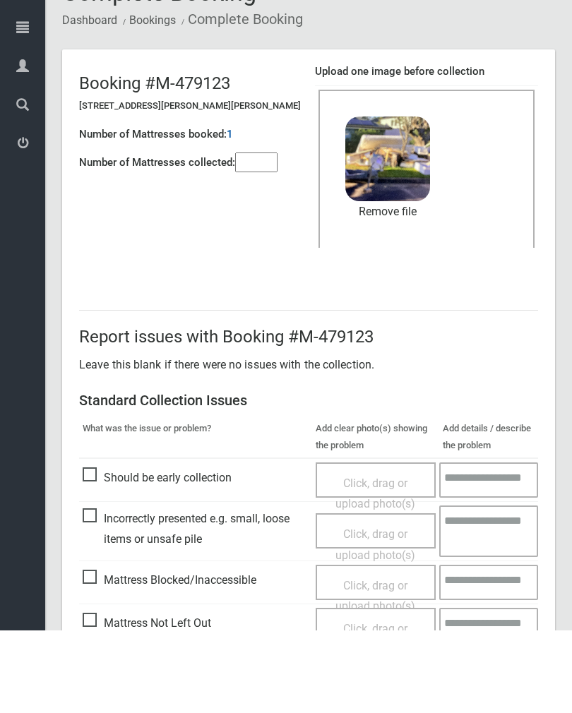
scroll to position [170, 0]
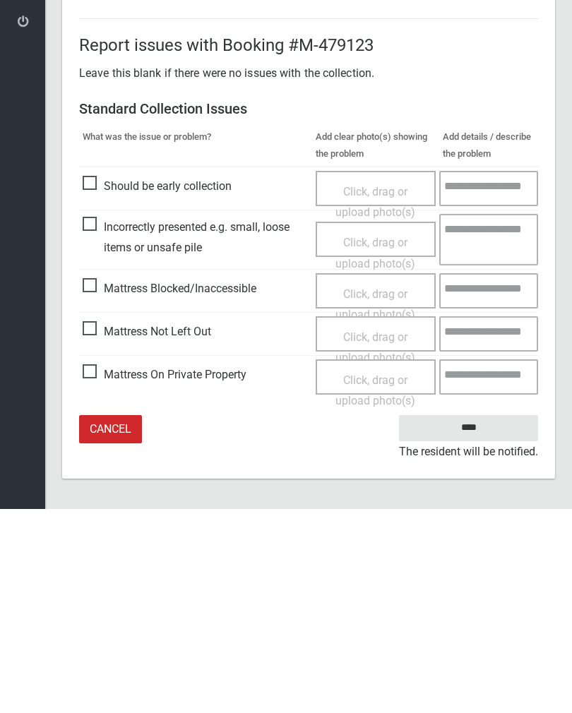
type input"] "*"
click at [482, 619] on input "****" at bounding box center [468, 632] width 139 height 26
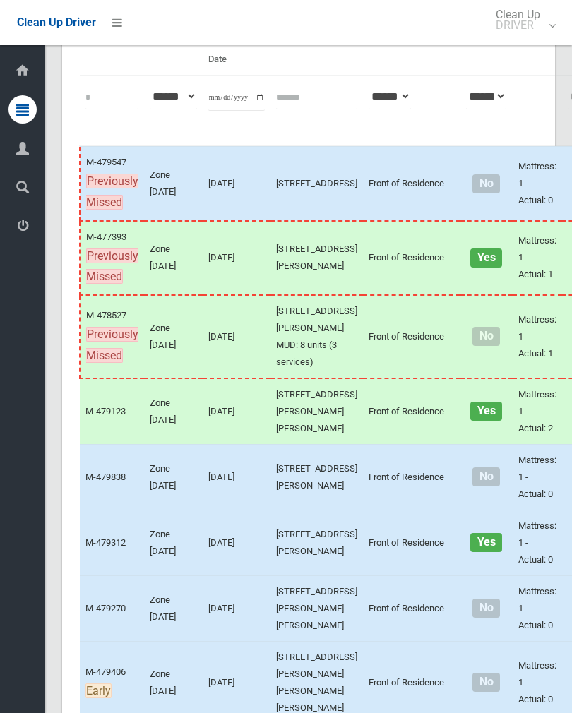
scroll to position [348, 0]
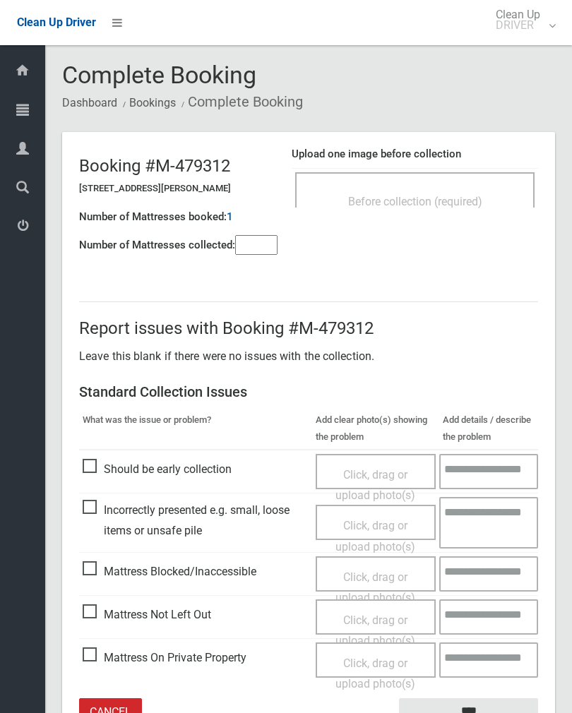
click at [457, 185] on div "Before collection (required)" at bounding box center [414, 189] width 239 height 35
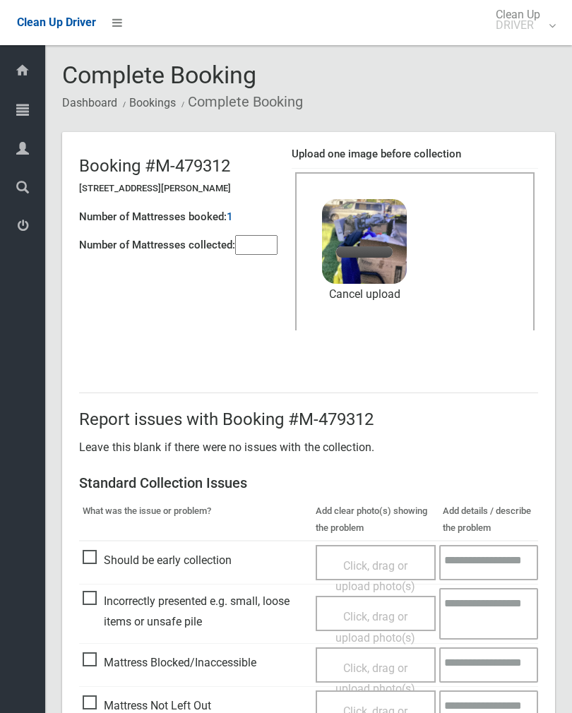
click at [274, 238] on input"] "number" at bounding box center [256, 245] width 42 height 20
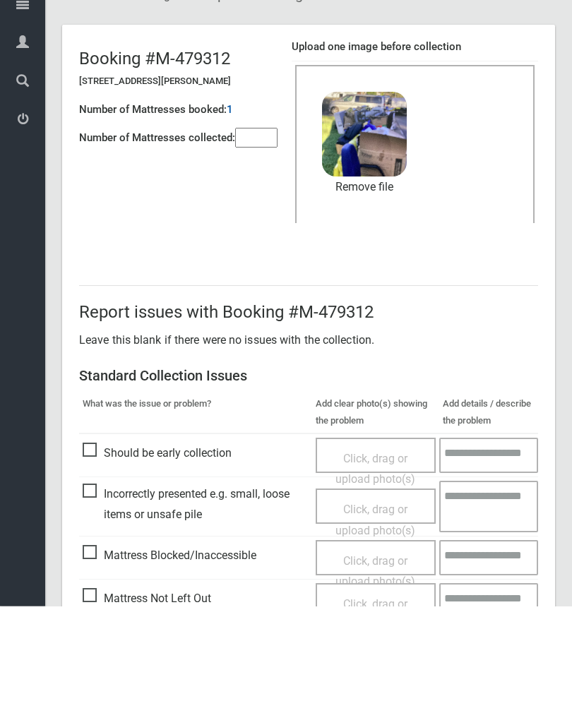
scroll to position [170, 0]
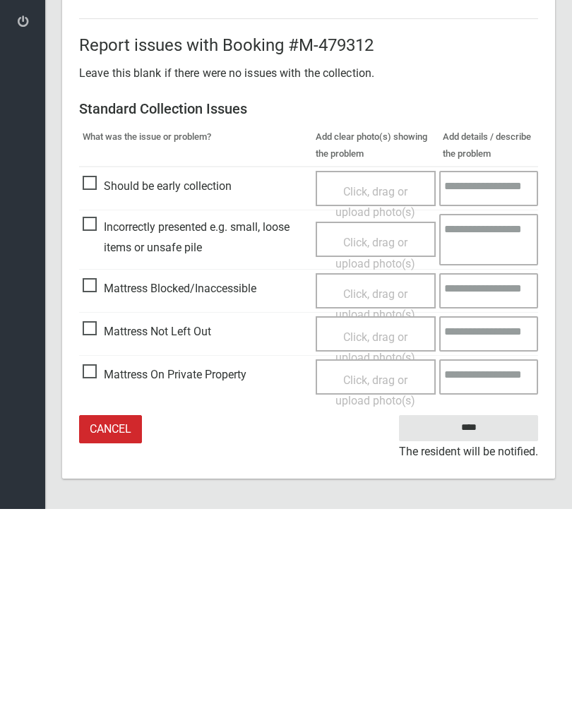
type input"] "*"
click at [469, 619] on input "****" at bounding box center [468, 632] width 139 height 26
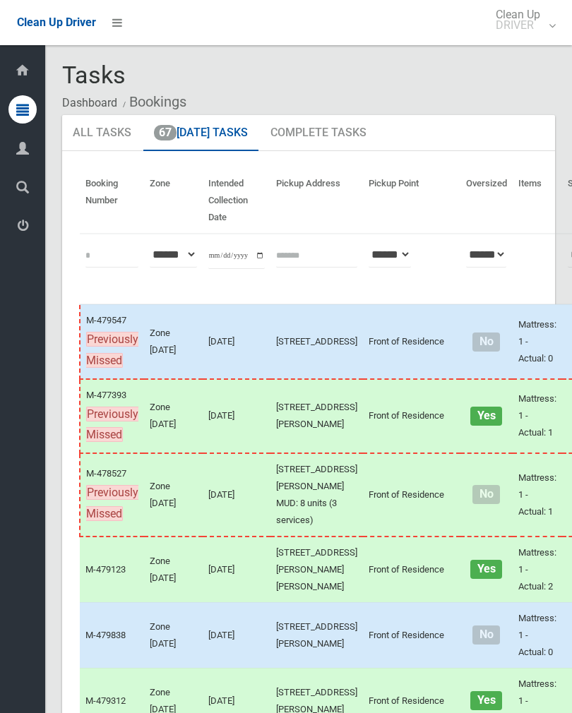
click at [512, 587] on td "Mattress: 1 - Actual: 2" at bounding box center [536, 569] width 49 height 66
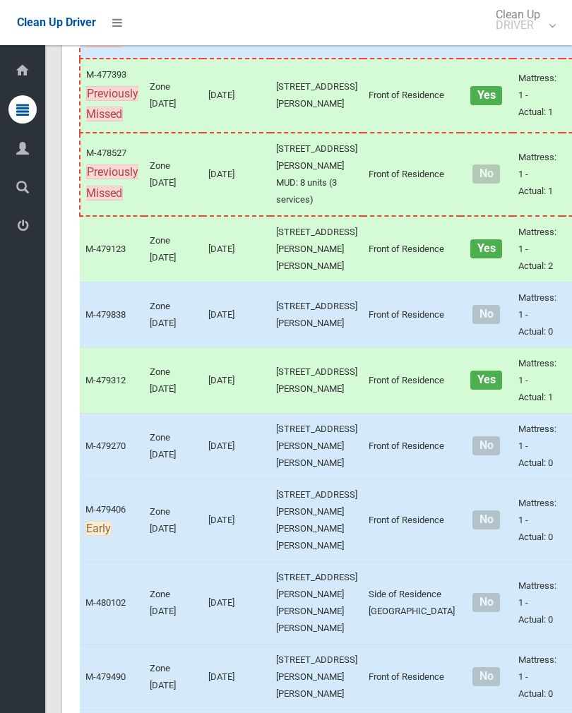
scroll to position [407, 0]
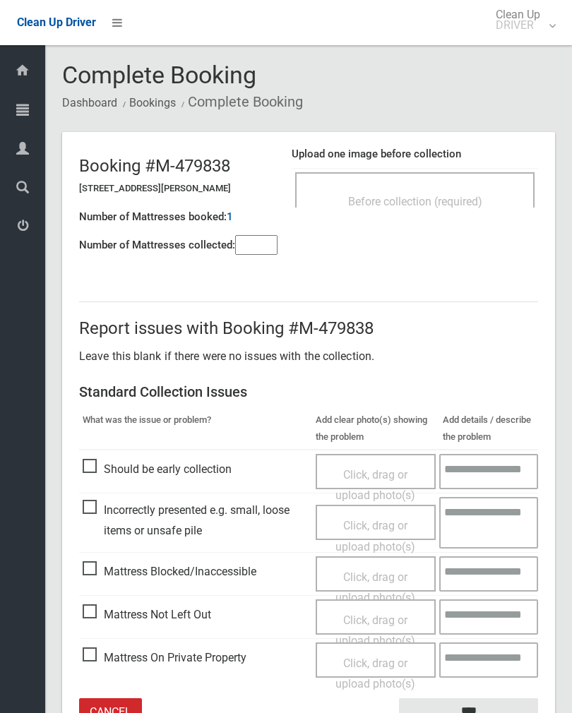
click at [455, 191] on div "Before collection (required)" at bounding box center [415, 201] width 208 height 26
click at [442, 196] on span "Before collection (required)" at bounding box center [415, 201] width 134 height 13
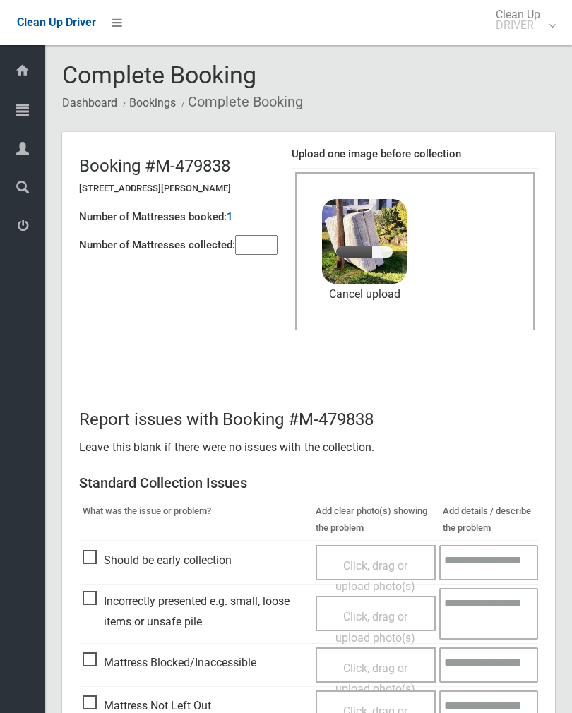
click at [250, 237] on input"] "number" at bounding box center [256, 245] width 42 height 20
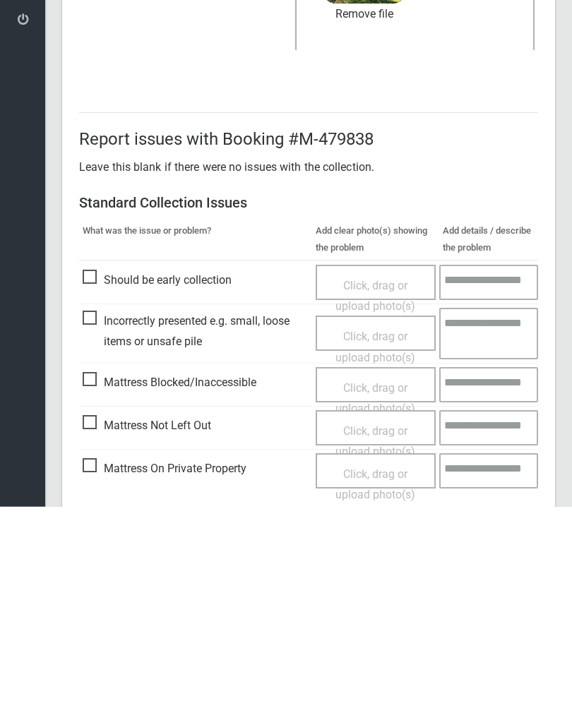
scroll to position [170, 0]
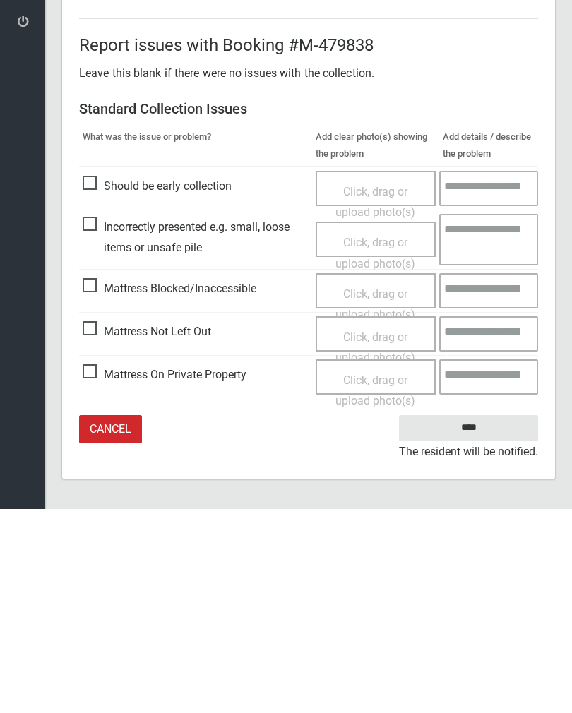
type input"] "*"
click at [469, 619] on input "****" at bounding box center [468, 632] width 139 height 26
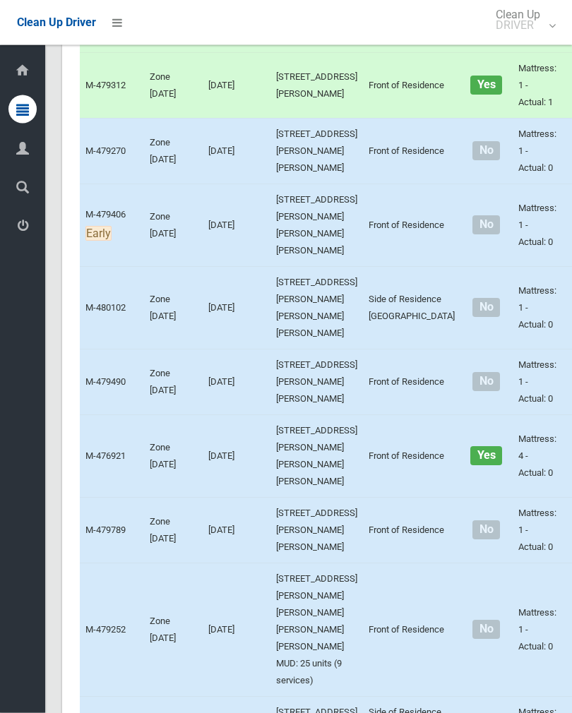
scroll to position [617, 0]
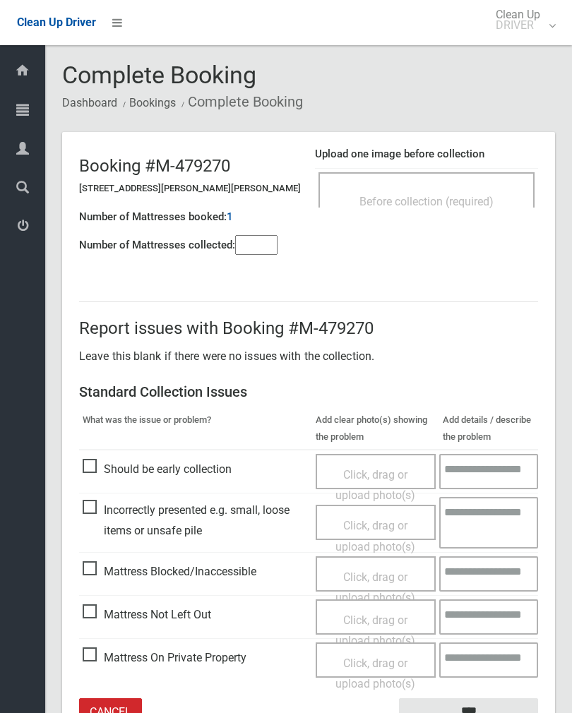
click at [469, 179] on div "Before collection (required)" at bounding box center [426, 189] width 216 height 35
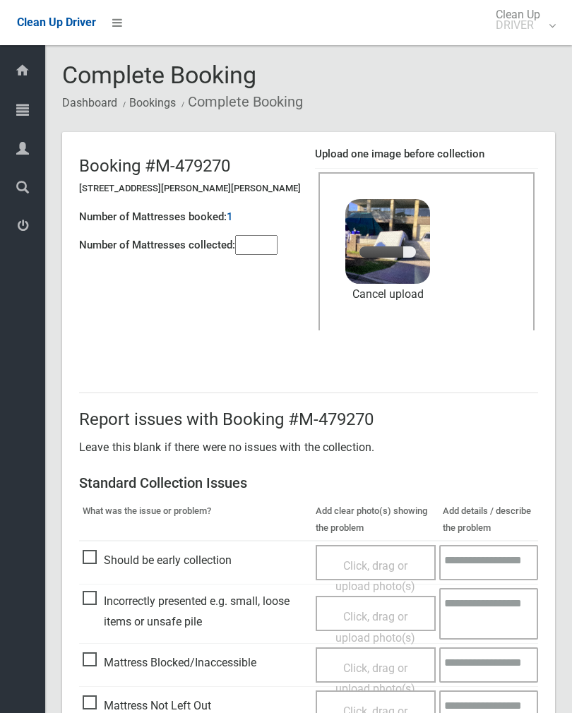
click at [250, 235] on input"] "number" at bounding box center [256, 245] width 42 height 20
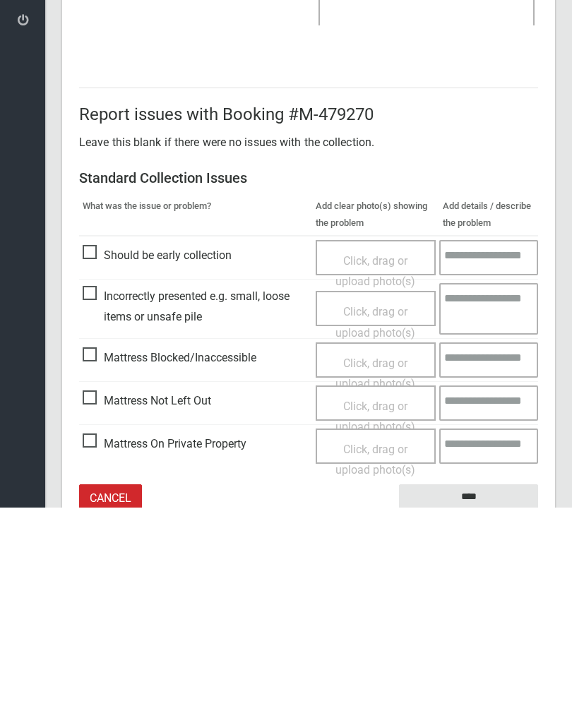
scroll to position [170, 0]
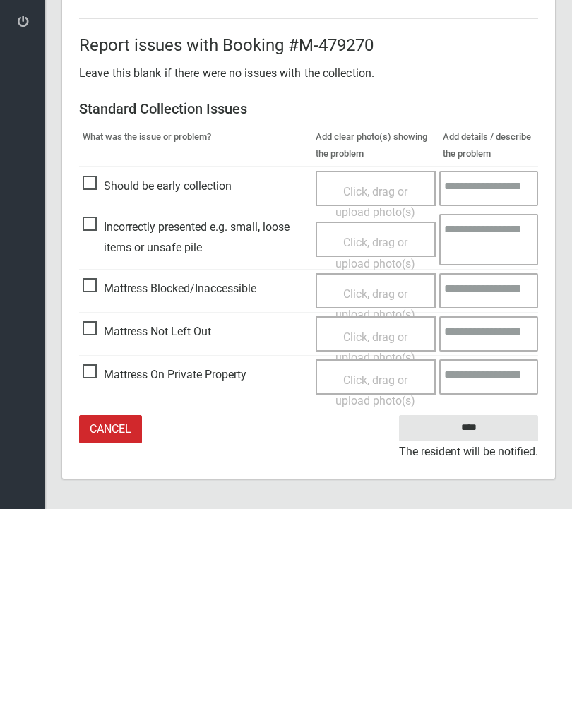
type input"] "*"
click at [464, 619] on input "****" at bounding box center [468, 632] width 139 height 26
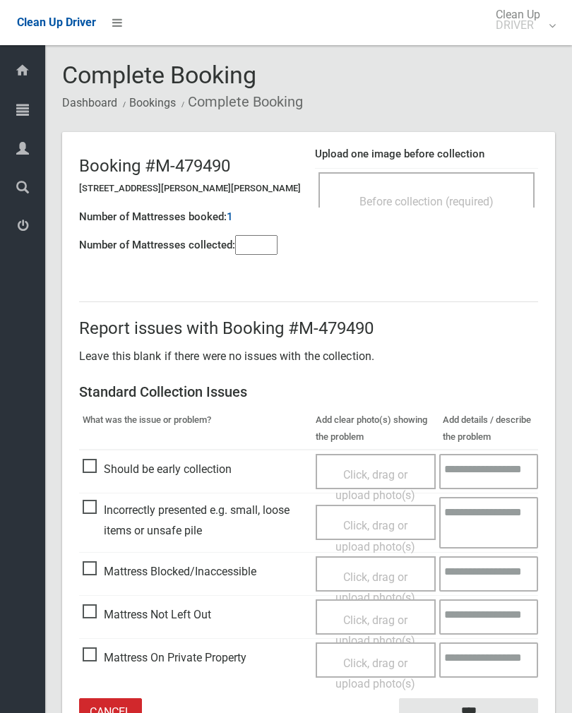
click at [484, 146] on div "Upload one image before collection Before collection (required)" at bounding box center [426, 184] width 223 height 89
click at [474, 195] on span "Before collection (required)" at bounding box center [426, 201] width 134 height 13
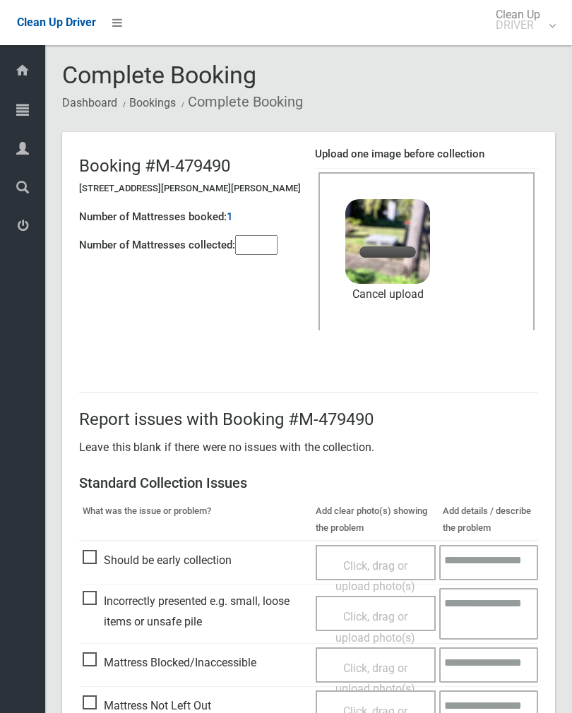
click at [260, 249] on input"] "number" at bounding box center [256, 245] width 42 height 20
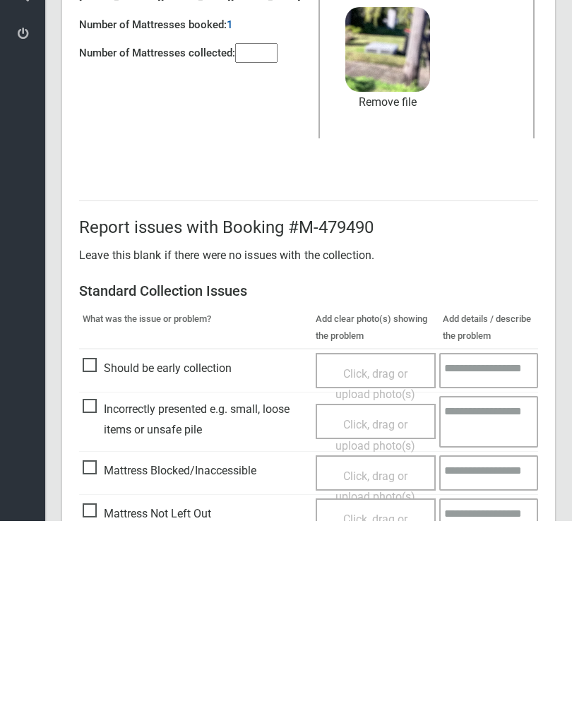
scroll to position [170, 0]
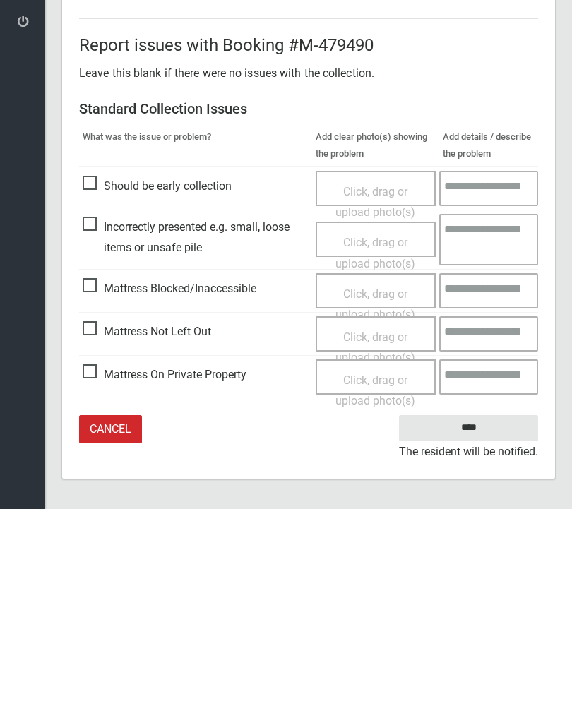
type input"] "*"
click at [469, 619] on input "****" at bounding box center [468, 632] width 139 height 26
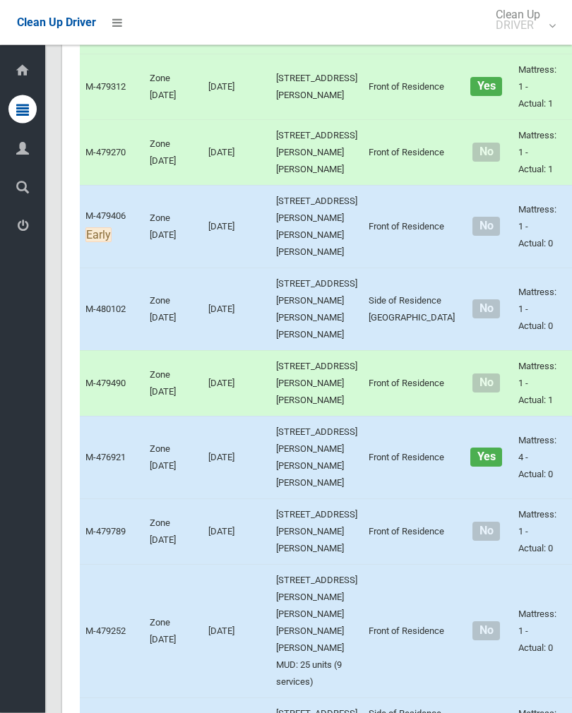
scroll to position [614, 0]
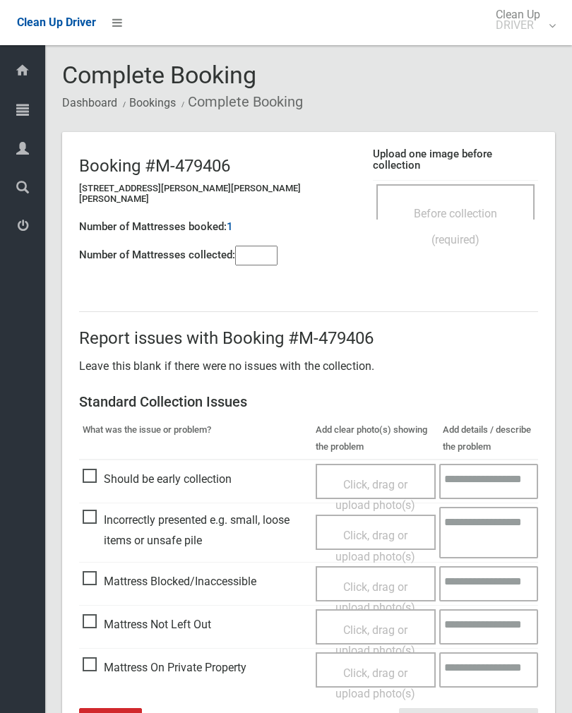
click at [466, 184] on div "Before collection (required)" at bounding box center [455, 201] width 158 height 35
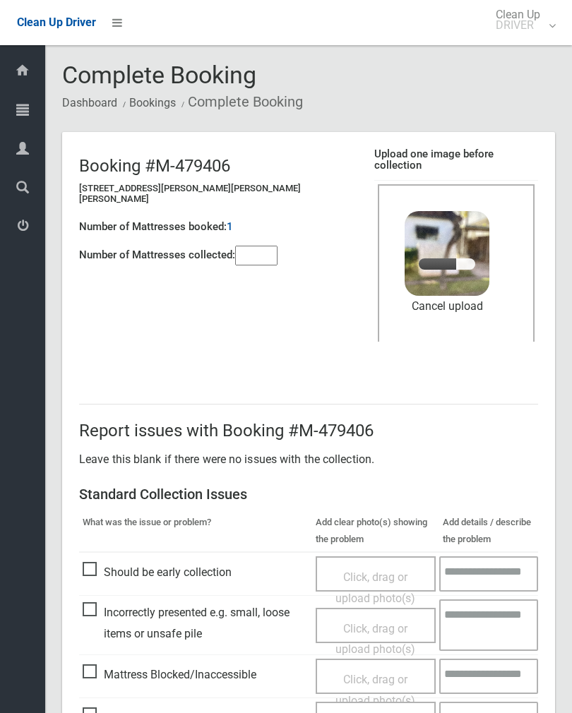
click at [265, 246] on input"] "number" at bounding box center [256, 256] width 42 height 20
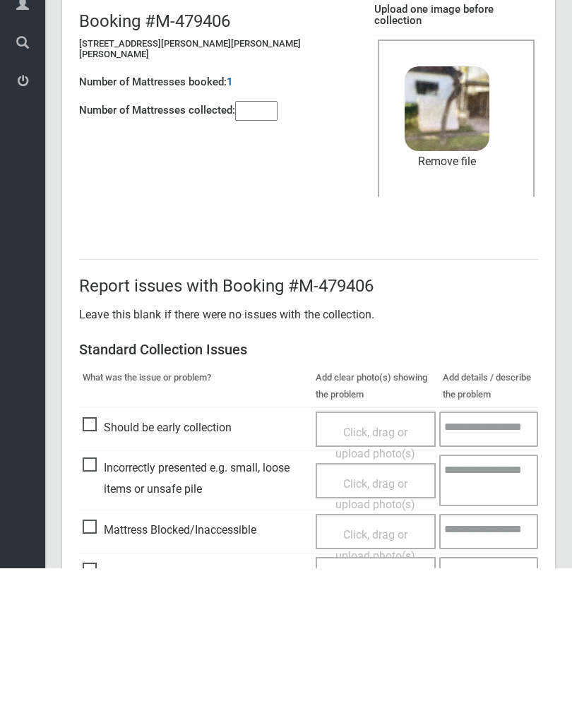
scroll to position [170, 0]
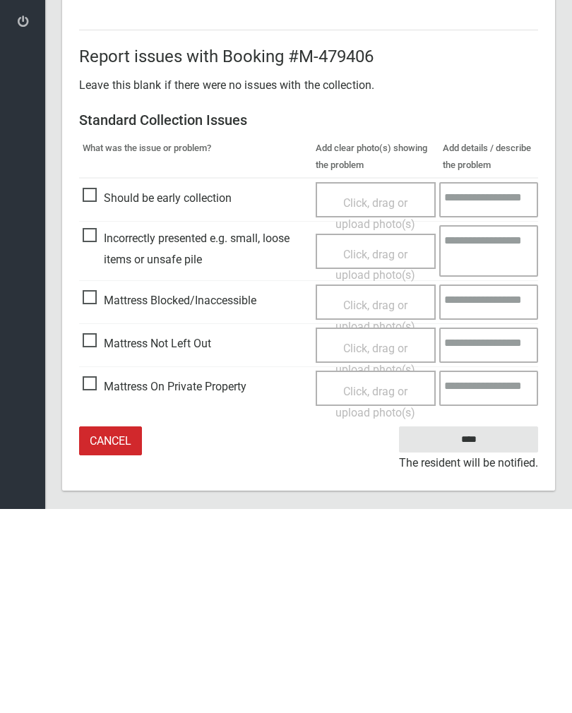
type input"] "*"
click at [480, 630] on input "****" at bounding box center [468, 643] width 139 height 26
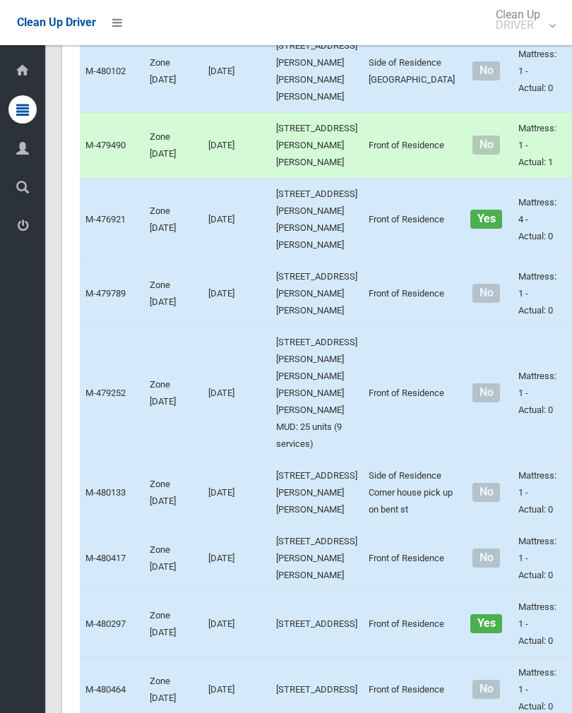
scroll to position [847, 0]
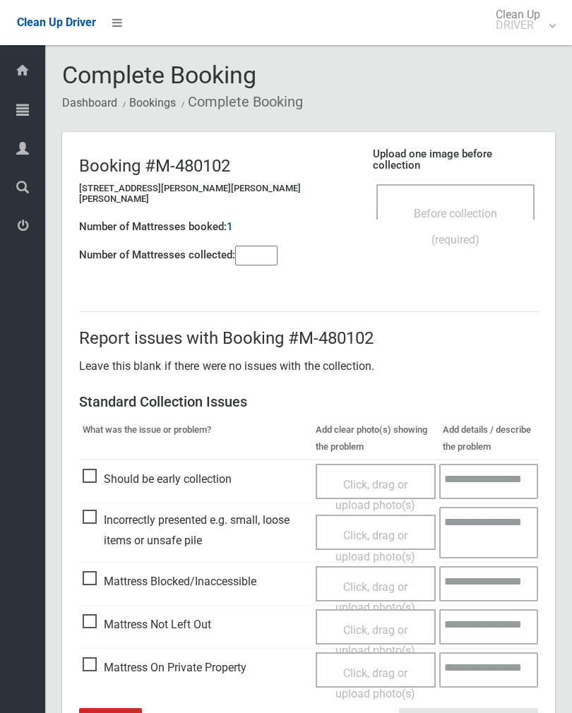
click at [484, 207] on span "Before collection (required)" at bounding box center [455, 227] width 83 height 40
click at [474, 207] on span "Before collection (required)" at bounding box center [455, 227] width 83 height 40
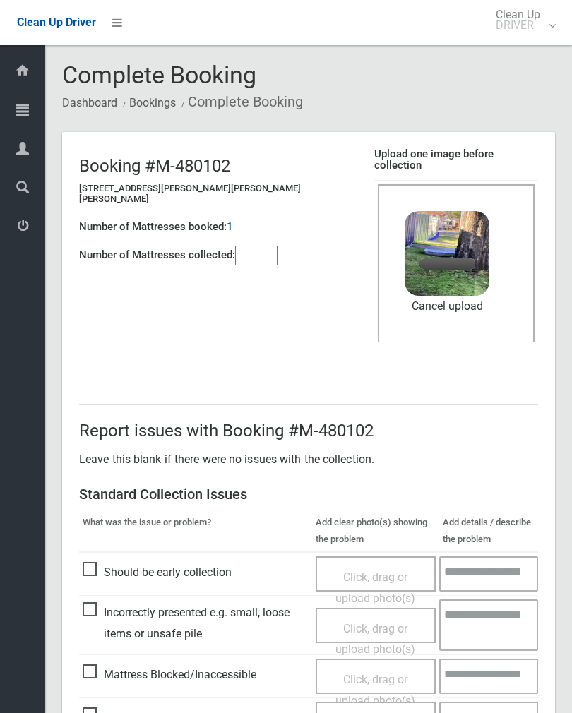
click at [263, 255] on input"] "number" at bounding box center [256, 256] width 42 height 20
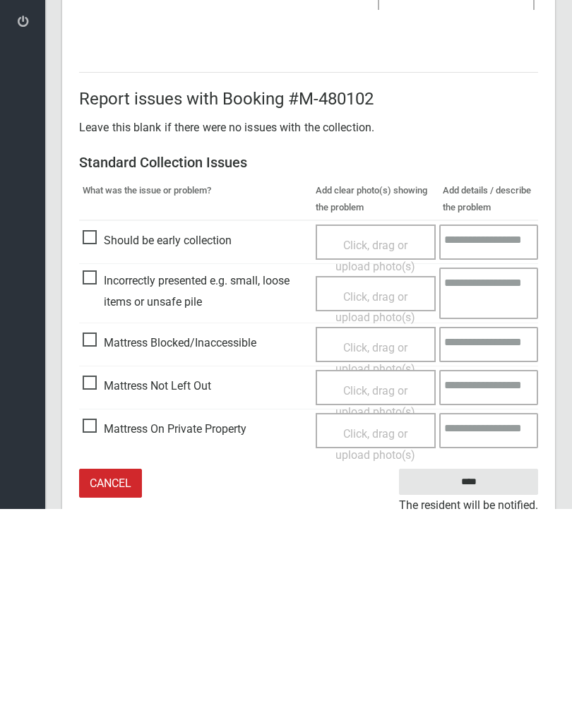
scroll to position [170, 0]
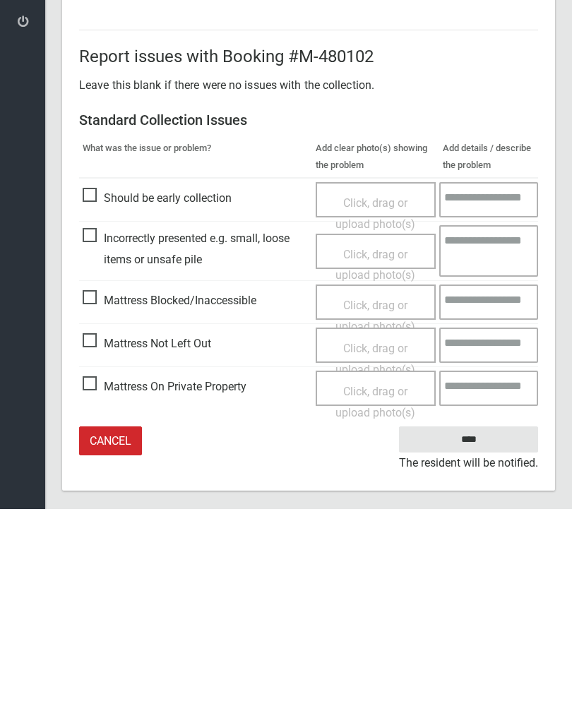
type input"] "*"
click at [475, 630] on input "****" at bounding box center [468, 643] width 139 height 26
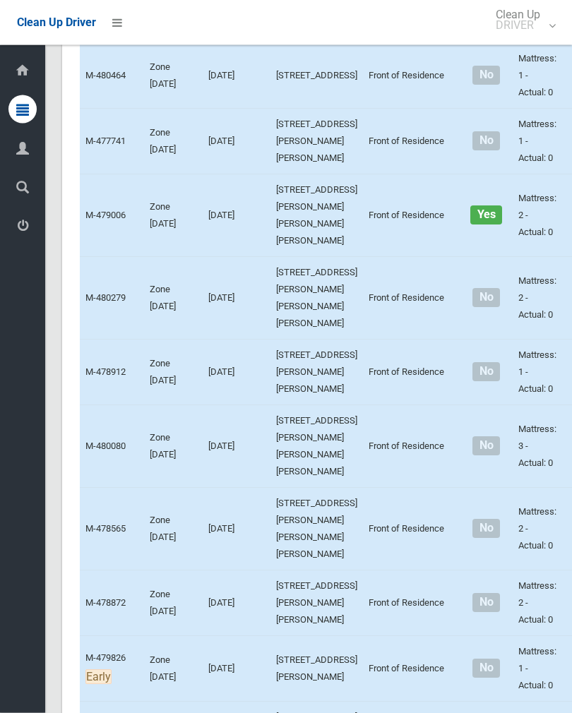
scroll to position [1466, 0]
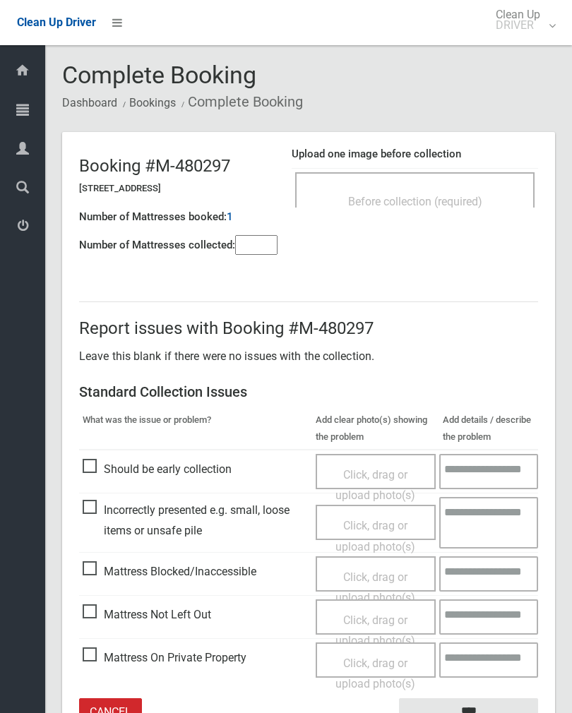
click at [441, 158] on h4 "Upload one image before collection" at bounding box center [415, 154] width 246 height 12
click at [478, 198] on span "Before collection (required)" at bounding box center [415, 201] width 134 height 13
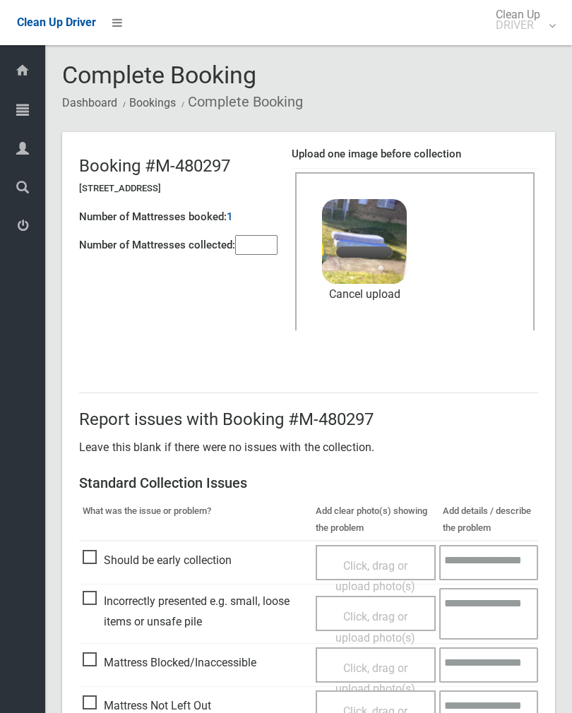
click at [274, 236] on input"] "number" at bounding box center [256, 245] width 42 height 20
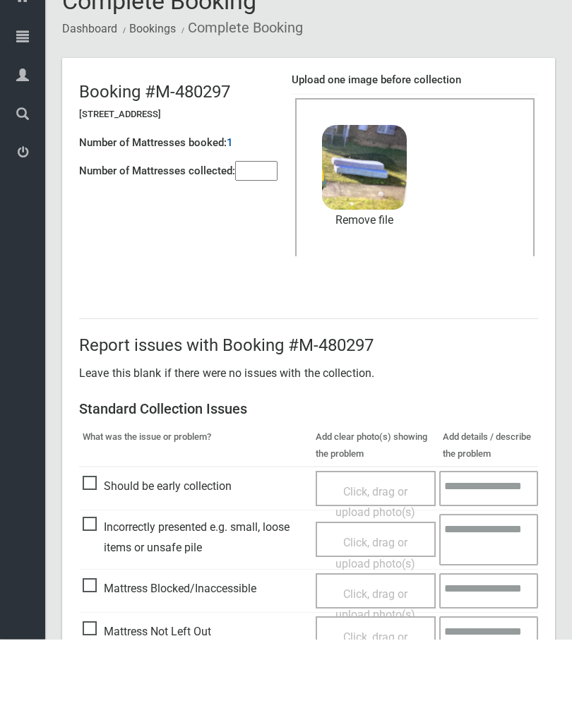
scroll to position [170, 0]
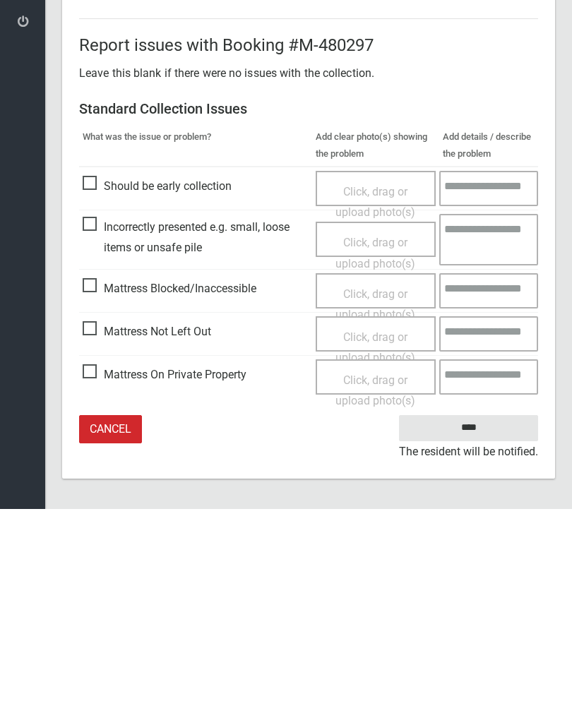
type input"] "*"
click at [474, 619] on input "****" at bounding box center [468, 632] width 139 height 26
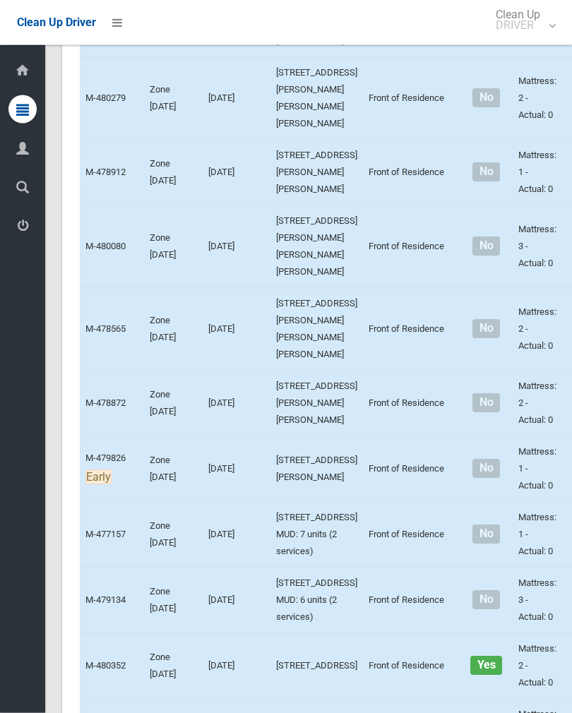
scroll to position [1666, 0]
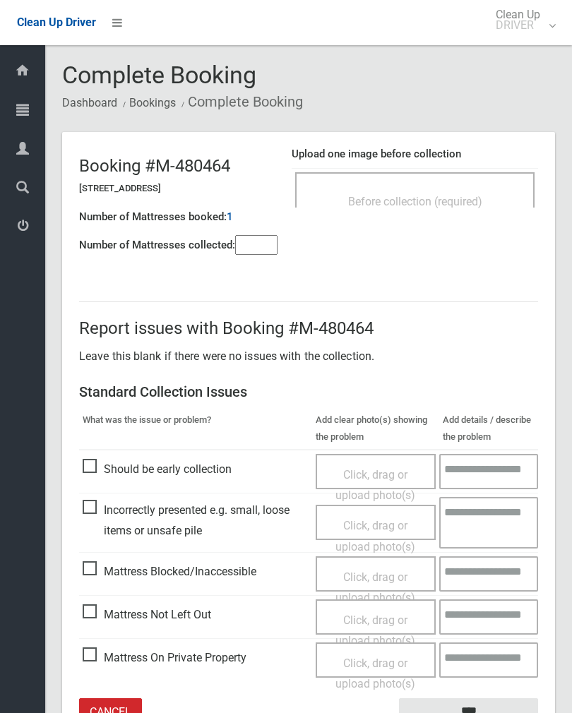
click at [263, 242] on input"] "number" at bounding box center [256, 245] width 42 height 20
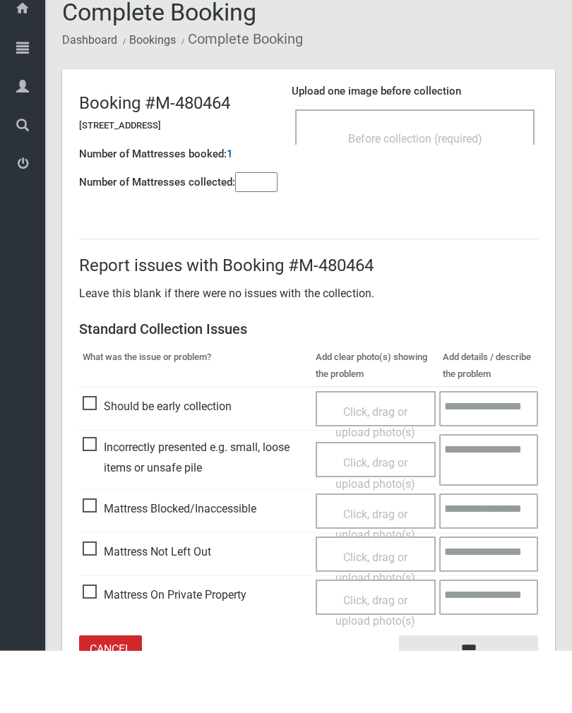
scroll to position [78, 0]
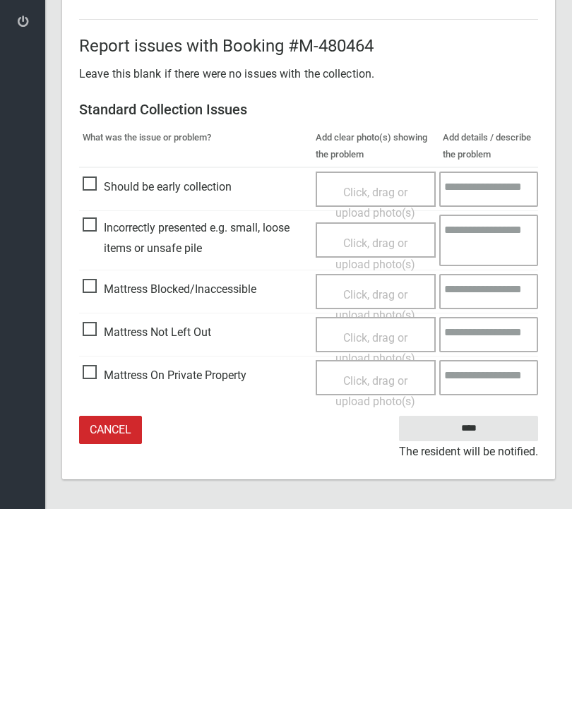
type input"] "*"
click at [92, 526] on span "Mattress Not Left Out" at bounding box center [147, 536] width 128 height 21
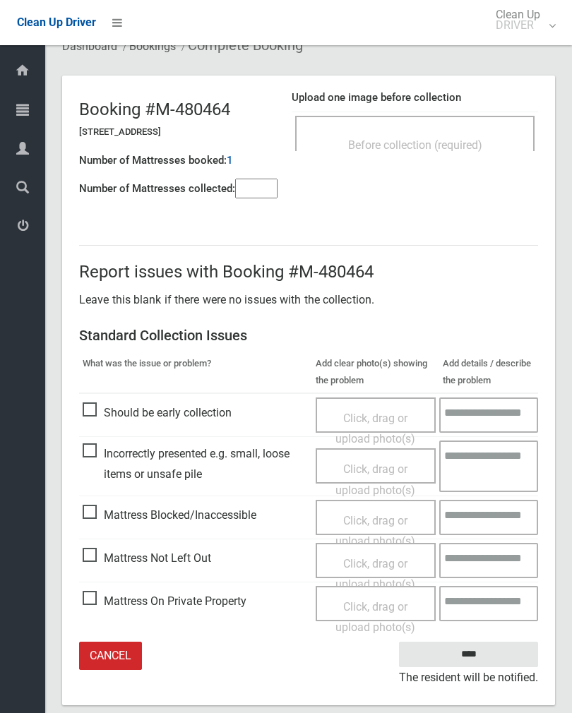
click at [382, 563] on span "Click, drag or upload photo(s)" at bounding box center [375, 574] width 80 height 35
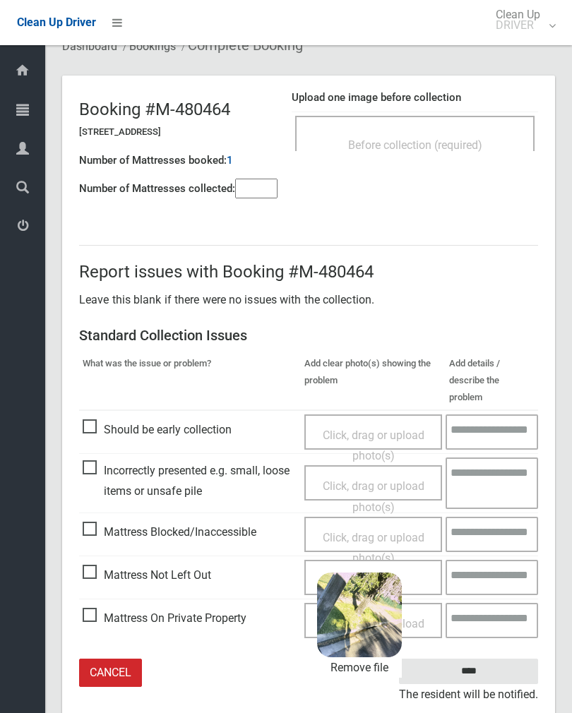
click at [506, 659] on input "****" at bounding box center [468, 672] width 139 height 26
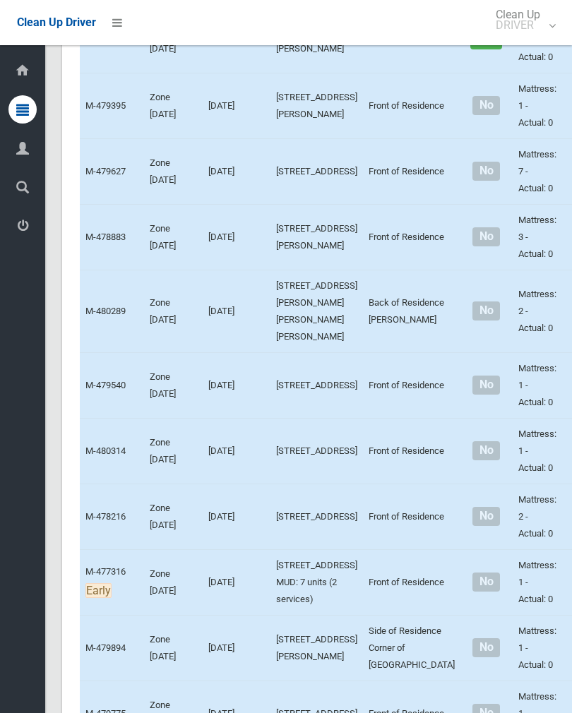
scroll to position [2557, 0]
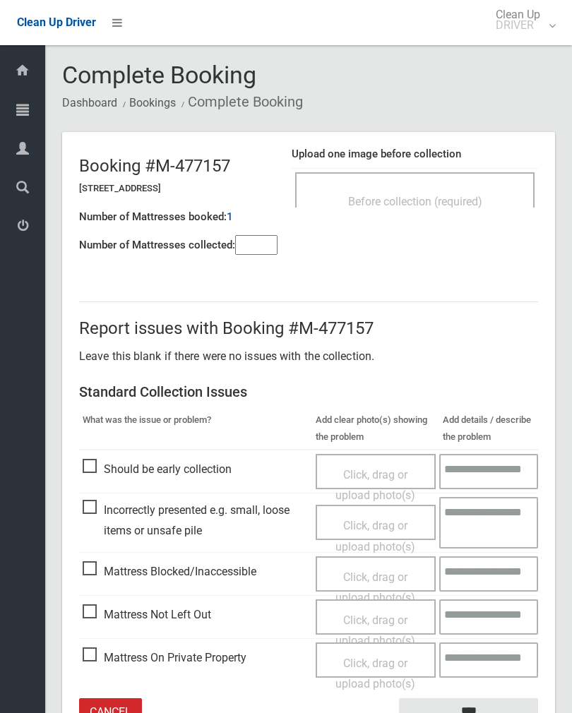
click at [409, 190] on div "Before collection (required)" at bounding box center [415, 201] width 208 height 26
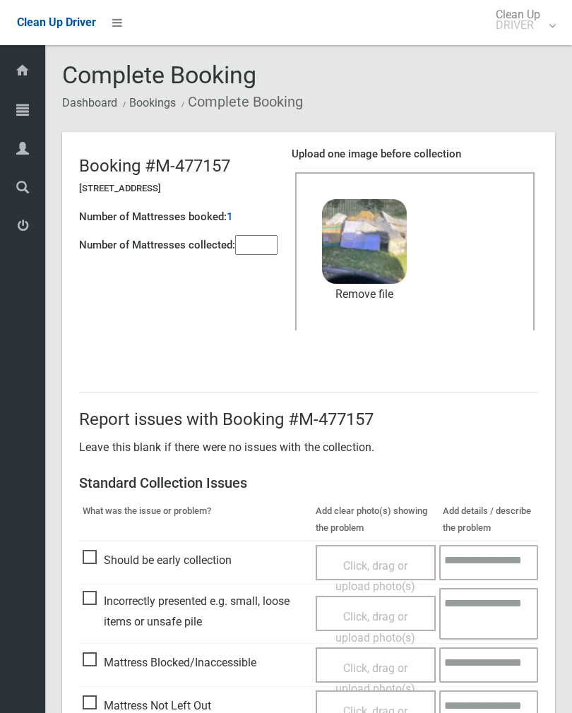
click at [265, 251] on input"] "number" at bounding box center [256, 245] width 42 height 20
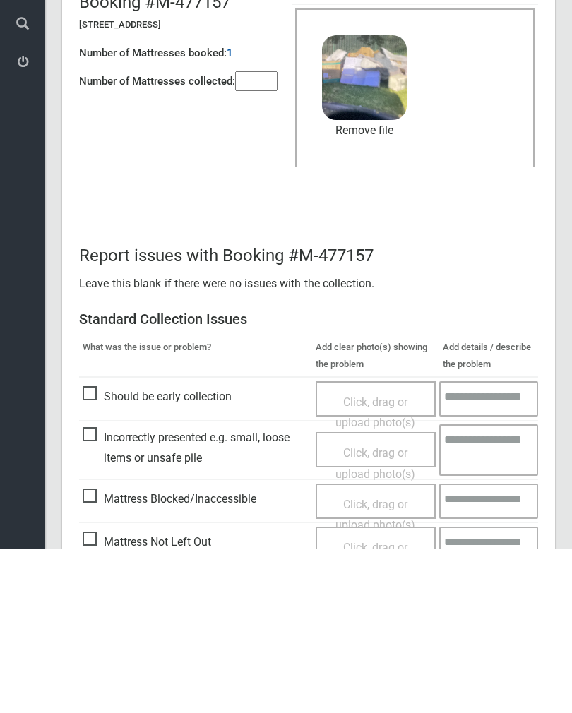
scroll to position [170, 0]
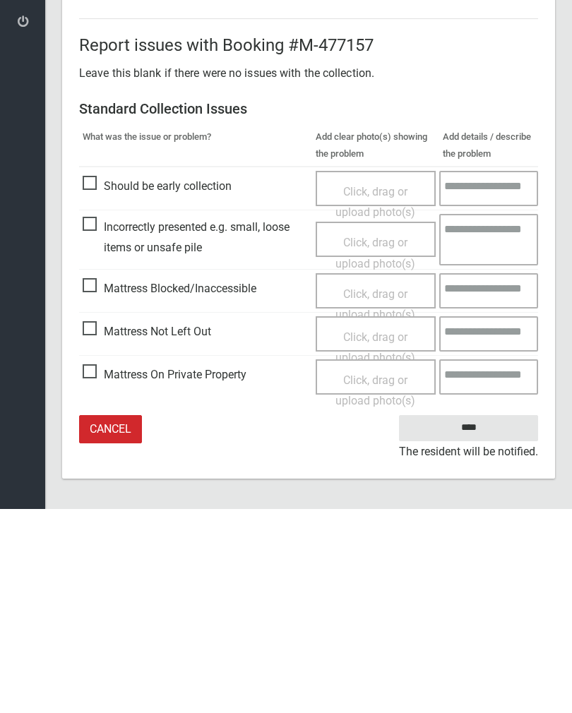
type input"] "*"
click at [486, 619] on input "****" at bounding box center [468, 632] width 139 height 26
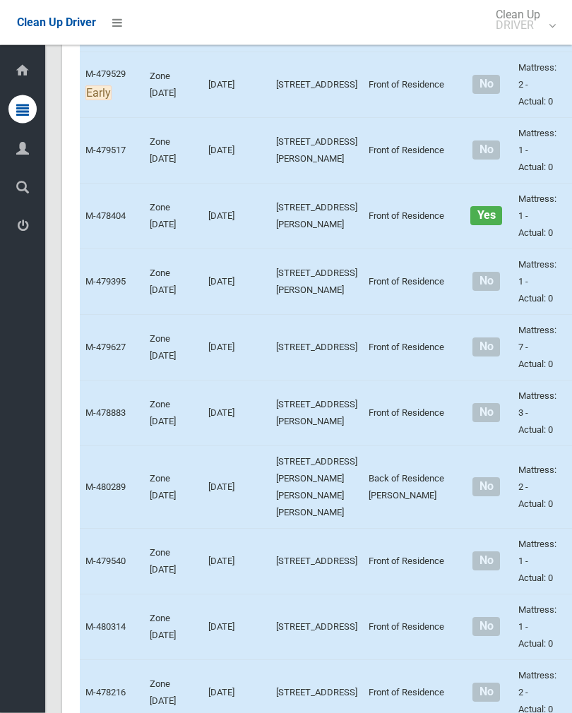
scroll to position [2379, 0]
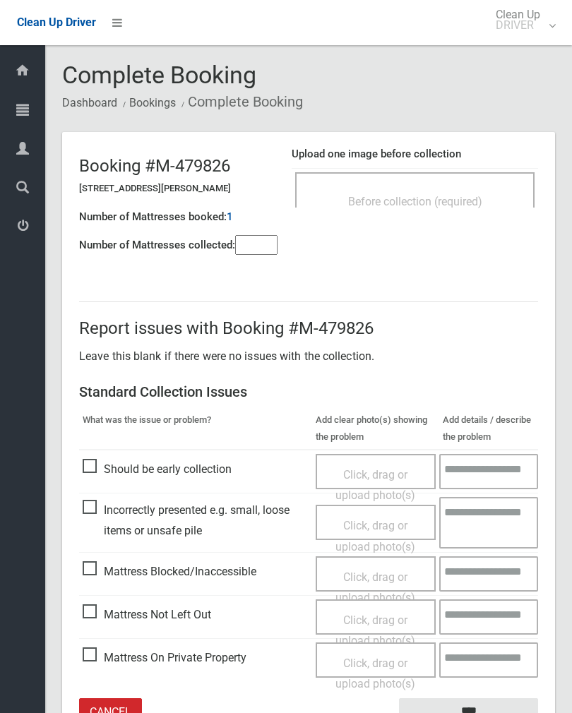
click at [450, 167] on div "Upload one image before collection Before collection (required)" at bounding box center [415, 184] width 246 height 89
click at [482, 195] on span "Before collection (required)" at bounding box center [415, 201] width 134 height 13
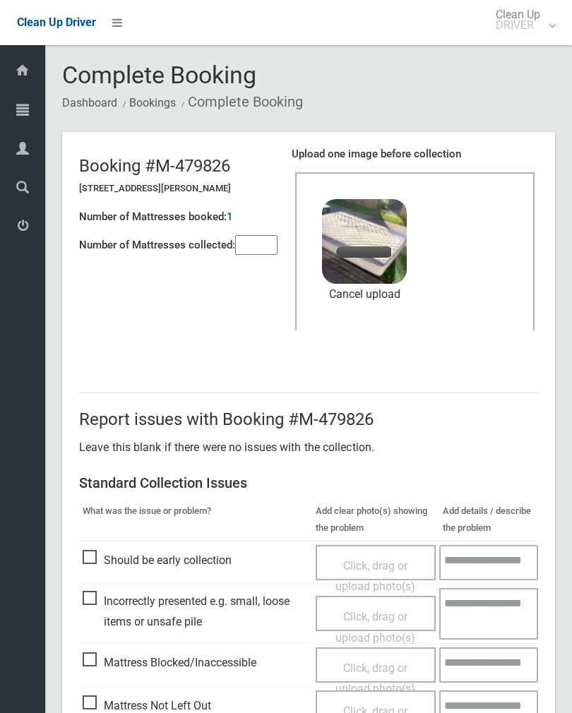
click at [268, 244] on input"] "number" at bounding box center [256, 245] width 42 height 20
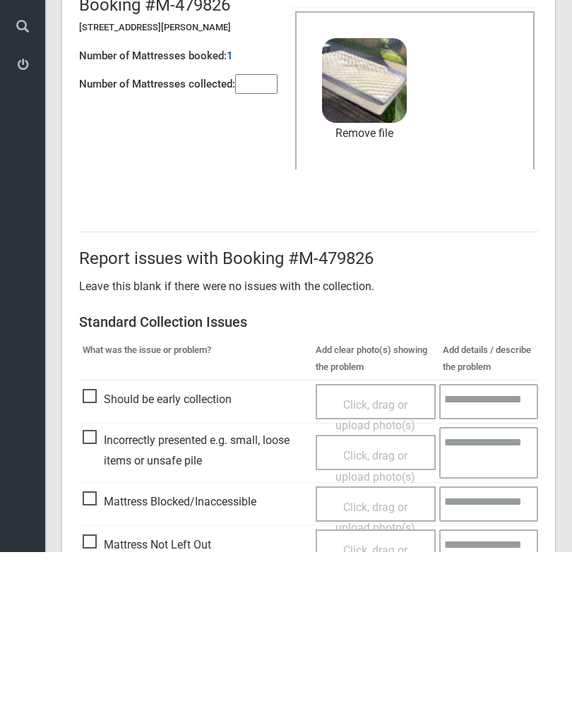
scroll to position [170, 0]
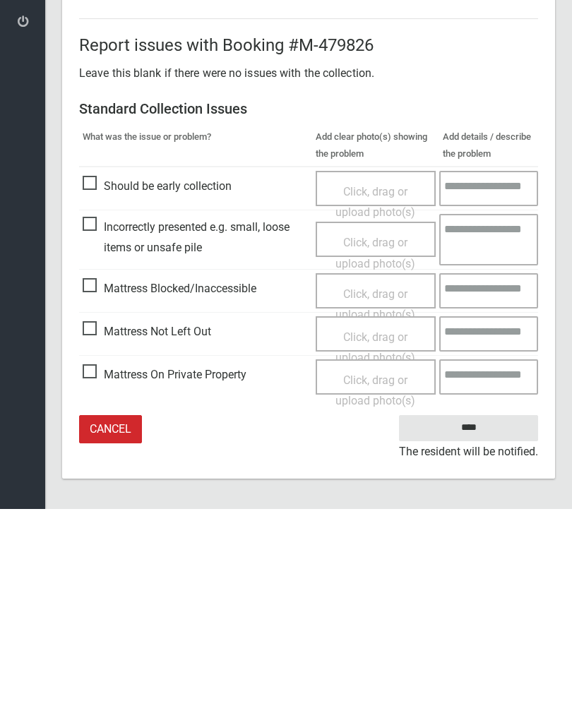
type input"] "*"
click at [467, 619] on input "****" at bounding box center [468, 632] width 139 height 26
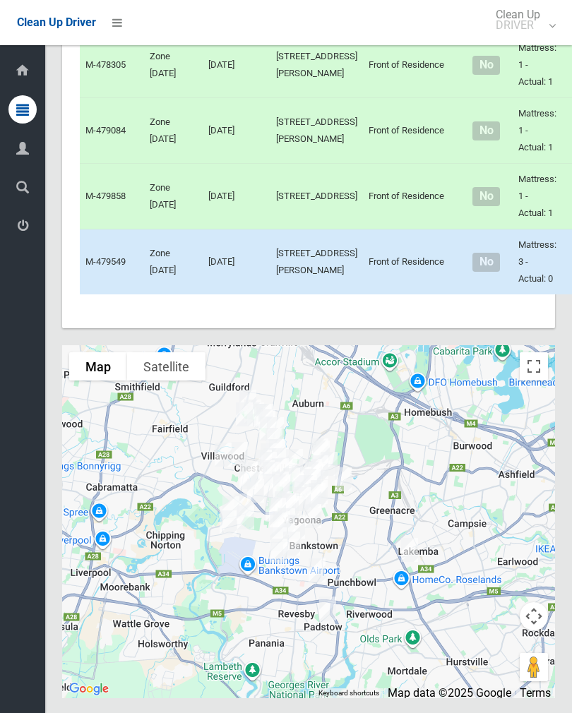
scroll to position [4742, 0]
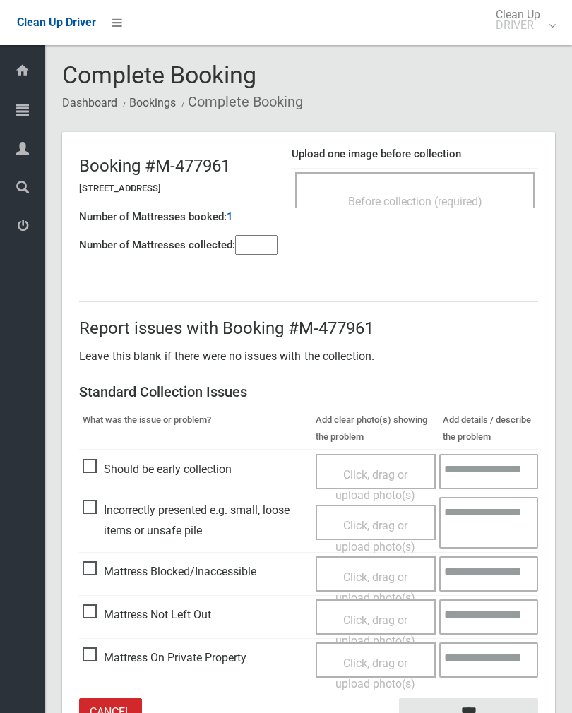
click at [421, 211] on div "Before collection (required)" at bounding box center [415, 201] width 208 height 26
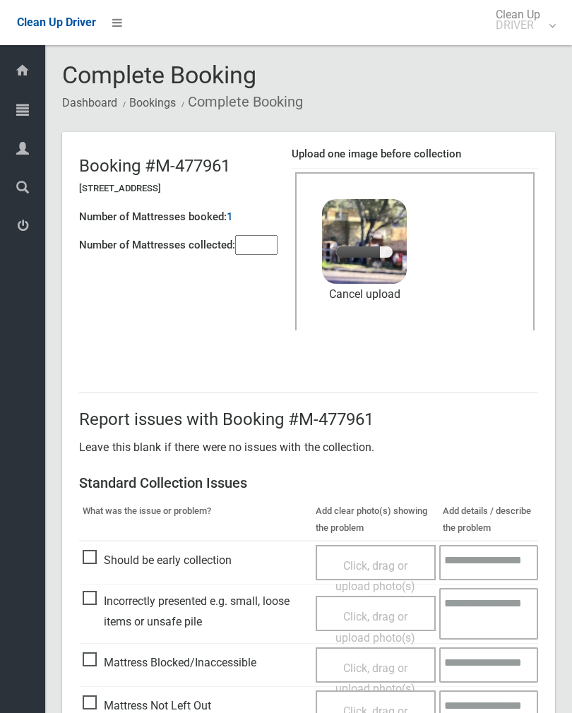
click at [256, 255] on input"] "number" at bounding box center [256, 245] width 42 height 20
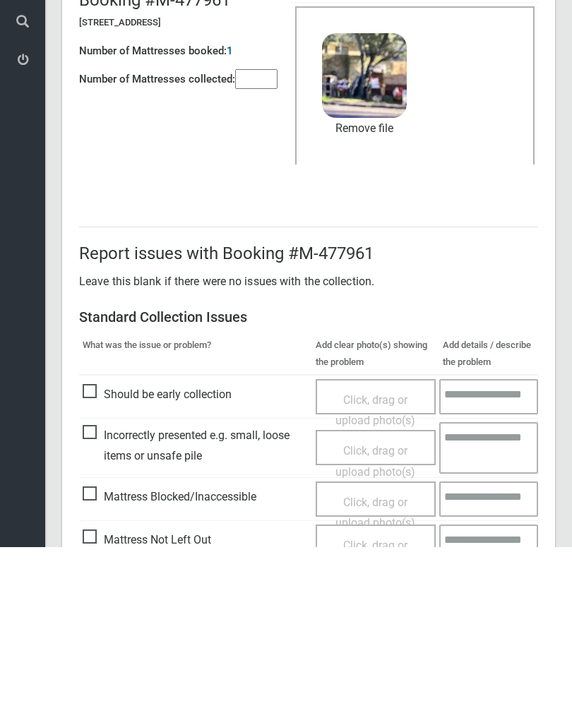
scroll to position [170, 0]
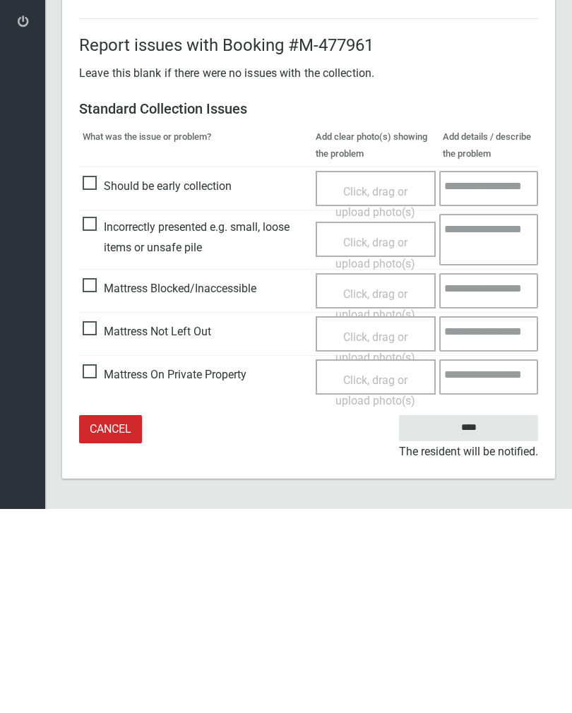
type input"] "*"
click at [474, 619] on input "****" at bounding box center [468, 632] width 139 height 26
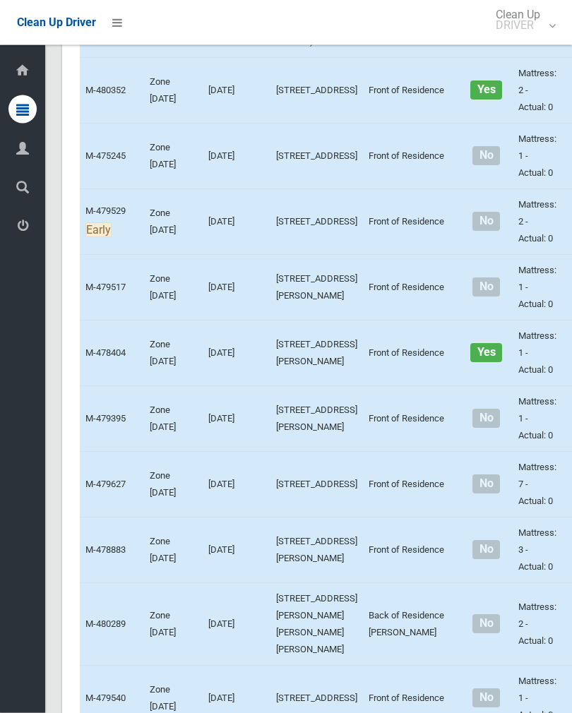
scroll to position [2241, 0]
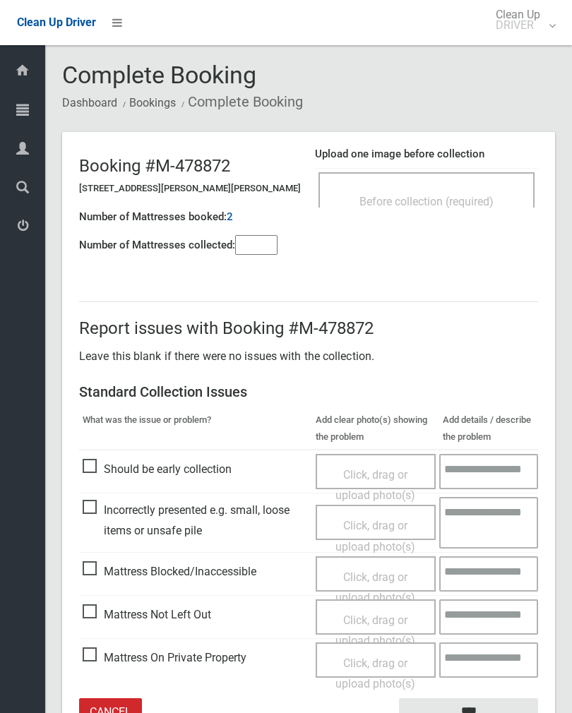
click at [491, 184] on div "Before collection (required)" at bounding box center [426, 189] width 216 height 35
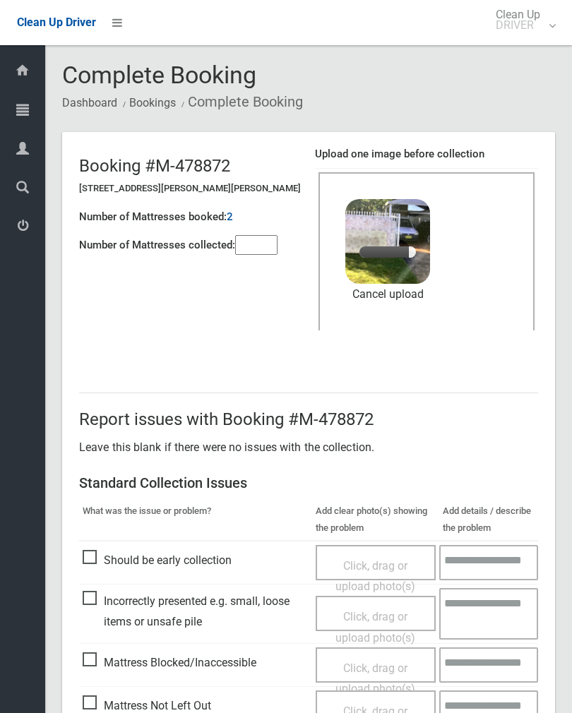
click at [254, 240] on input"] "number" at bounding box center [256, 245] width 42 height 20
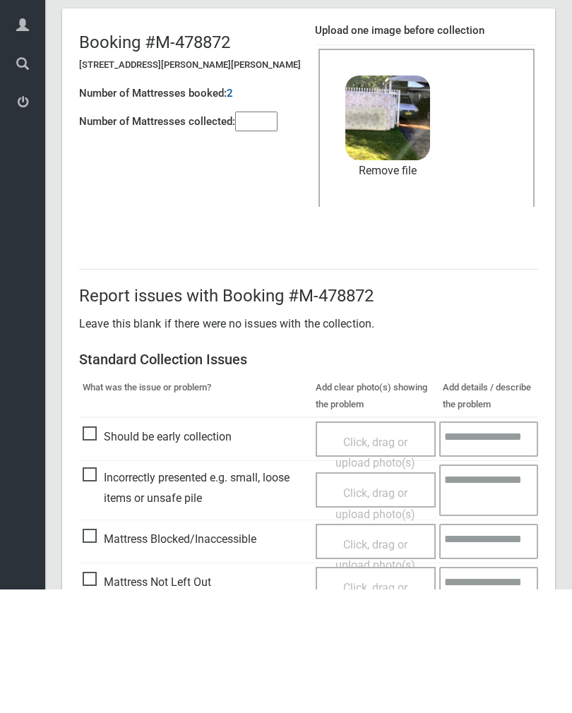
scroll to position [170, 0]
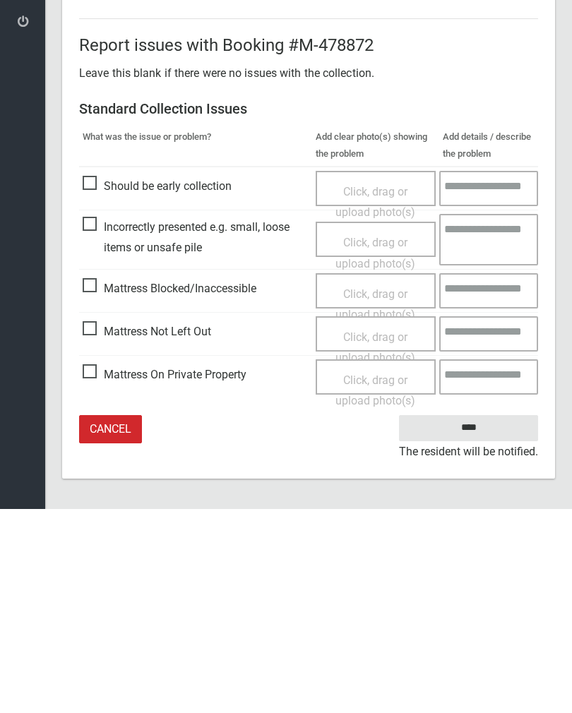
type input"] "*"
click at [489, 619] on input "****" at bounding box center [468, 632] width 139 height 26
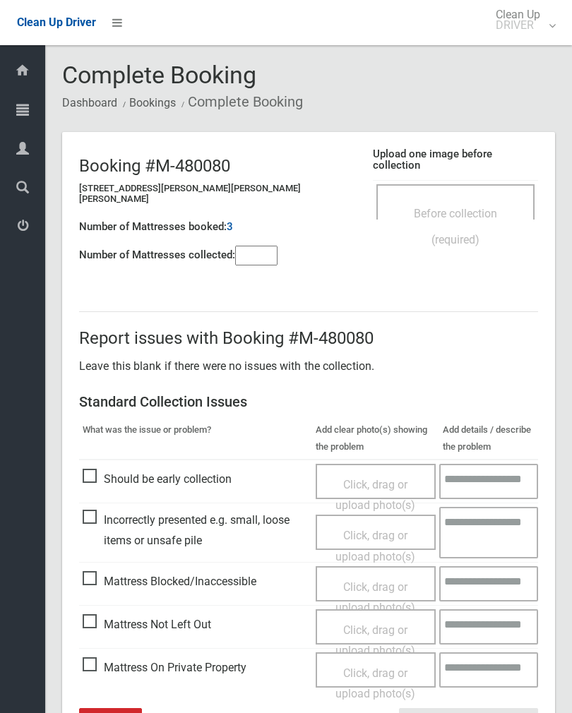
click at [465, 200] on div "Before collection (required)" at bounding box center [455, 226] width 127 height 52
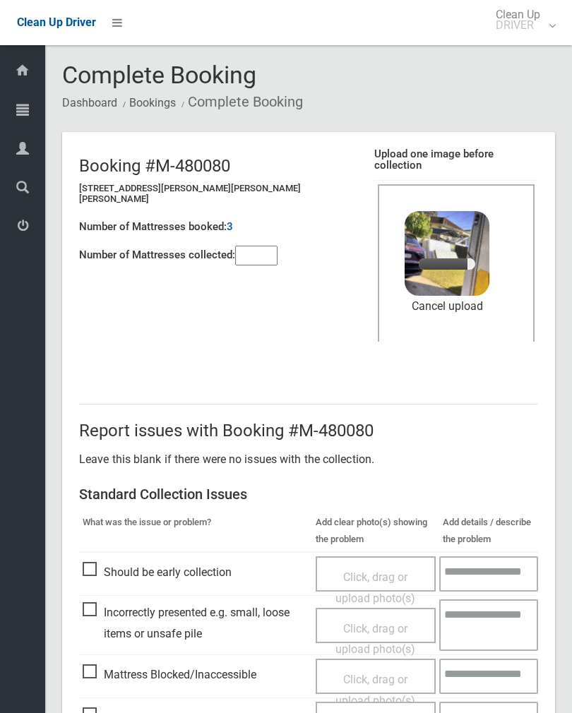
click at [267, 252] on input"] "number" at bounding box center [256, 256] width 42 height 20
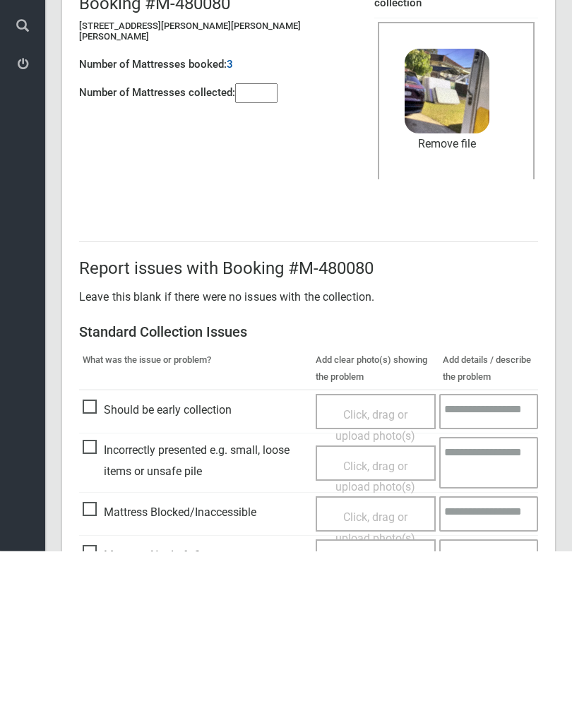
scroll to position [170, 0]
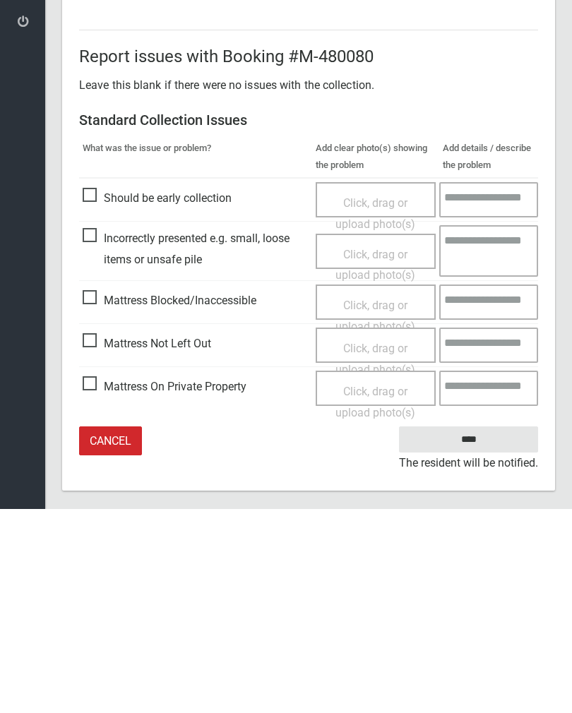
type input"] "*"
click at [470, 630] on input "****" at bounding box center [468, 643] width 139 height 26
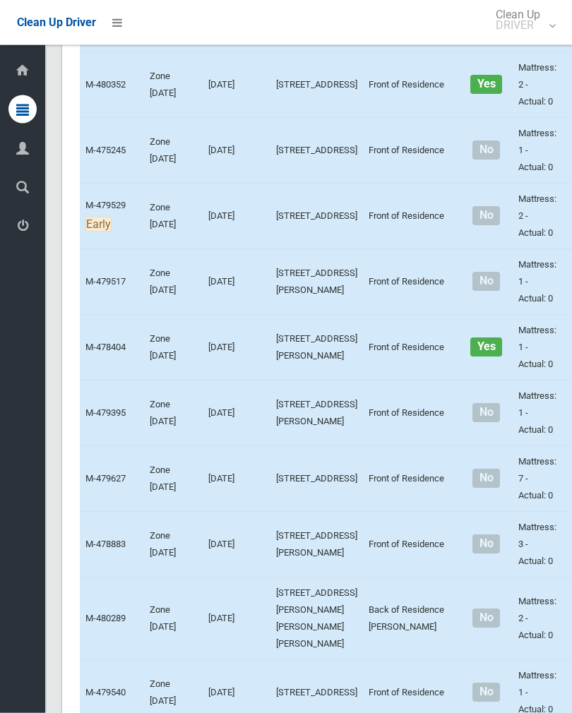
scroll to position [2247, 0]
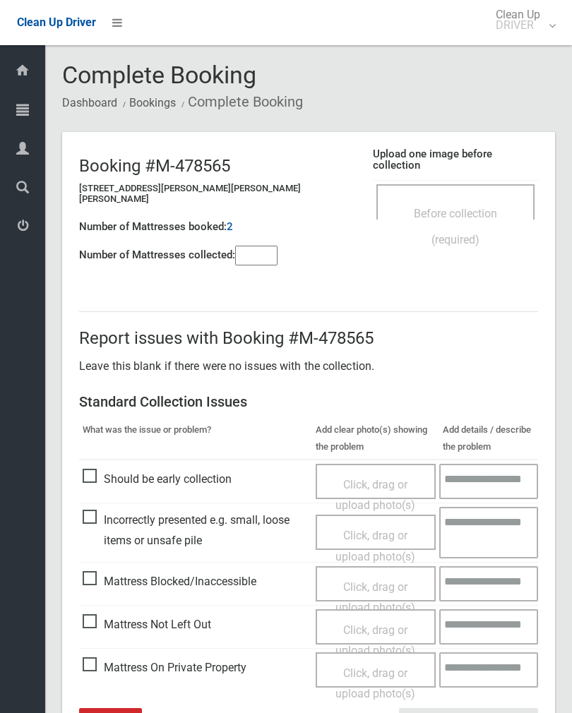
click at [460, 200] on div "Before collection (required)" at bounding box center [455, 226] width 127 height 52
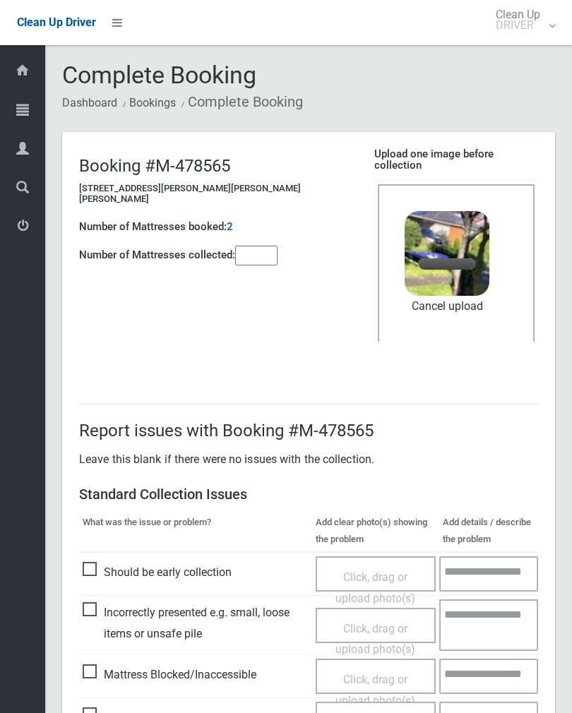
click at [246, 250] on input"] "number" at bounding box center [256, 256] width 42 height 20
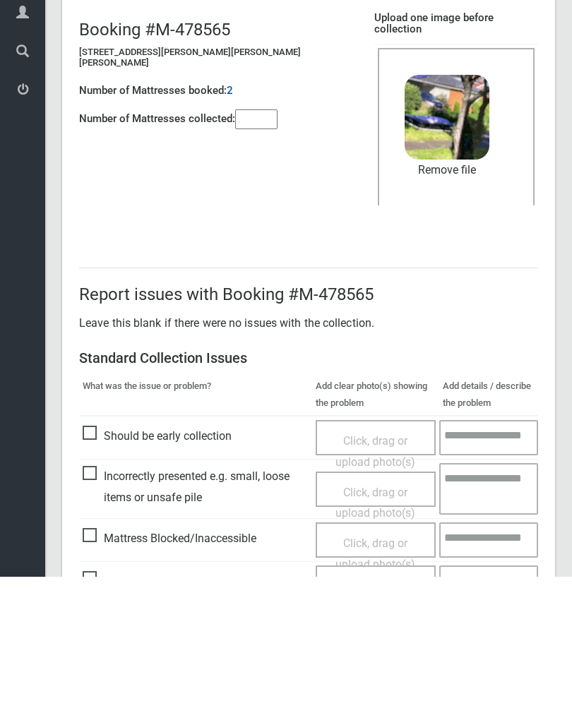
scroll to position [170, 0]
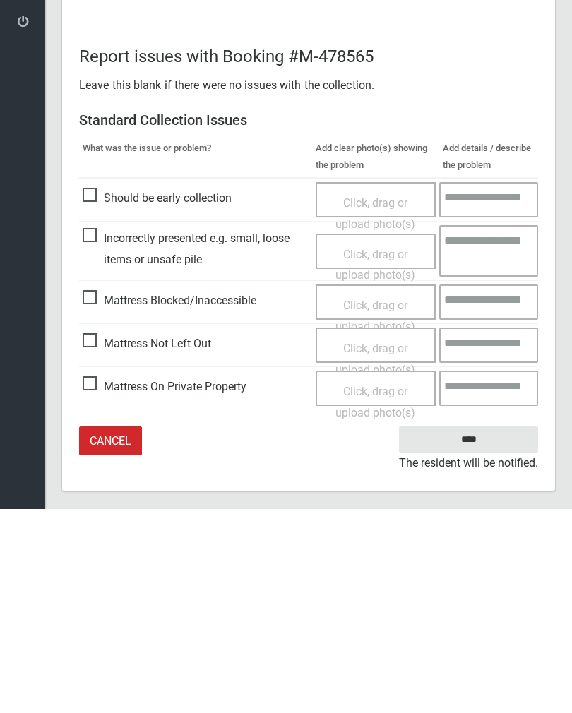
type input"] "*"
click at [480, 630] on input "****" at bounding box center [468, 643] width 139 height 26
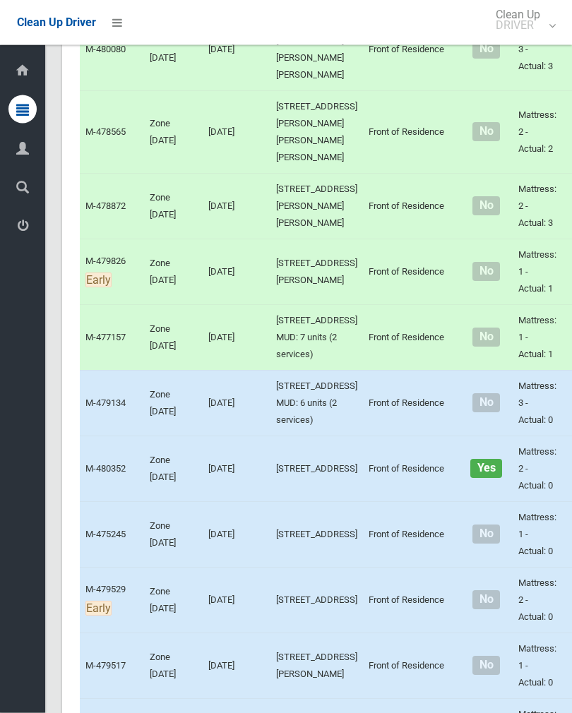
scroll to position [1870, 0]
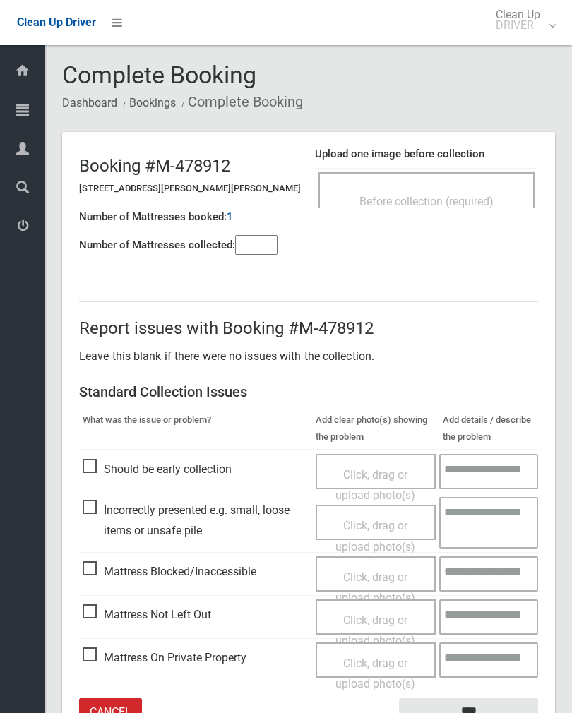
click at [469, 196] on span "Before collection (required)" at bounding box center [426, 201] width 134 height 13
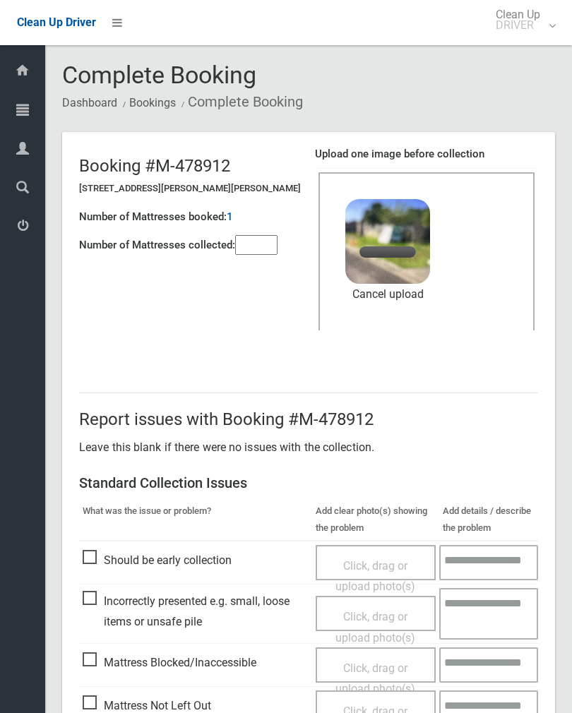
click at [258, 241] on input"] "number" at bounding box center [256, 245] width 42 height 20
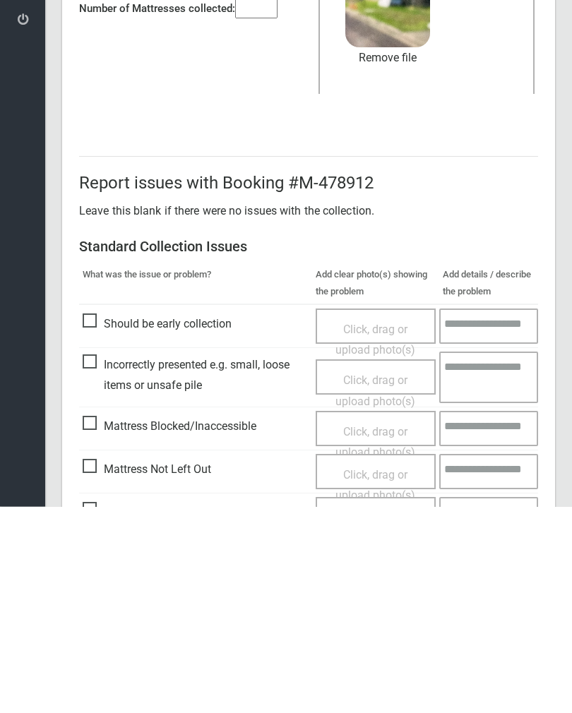
scroll to position [170, 0]
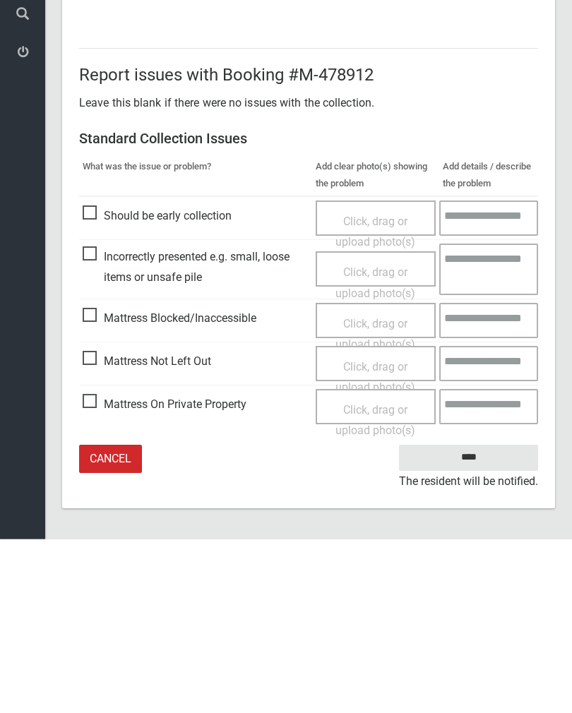
type input"] "*"
click at [481, 619] on input "****" at bounding box center [468, 632] width 139 height 26
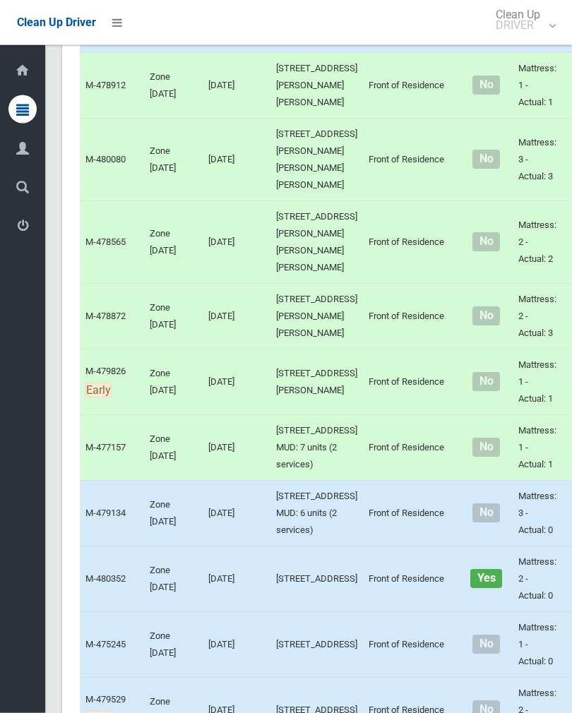
scroll to position [1869, 0]
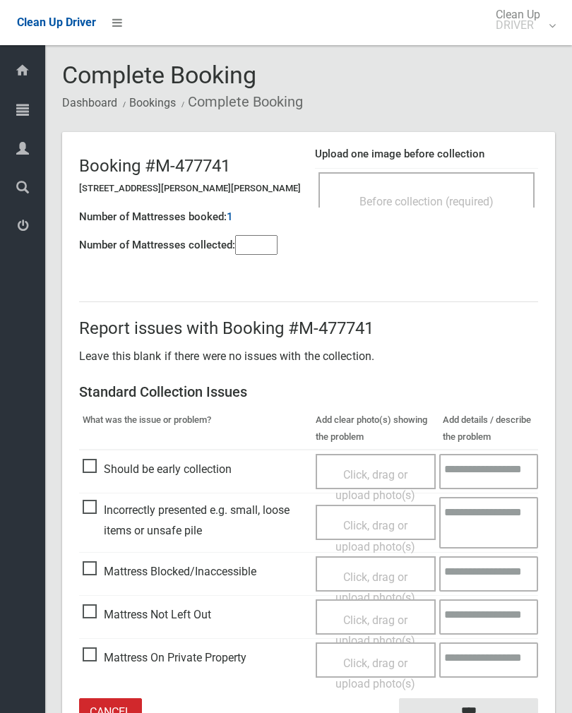
click at [486, 200] on div "Before collection (required)" at bounding box center [426, 201] width 185 height 26
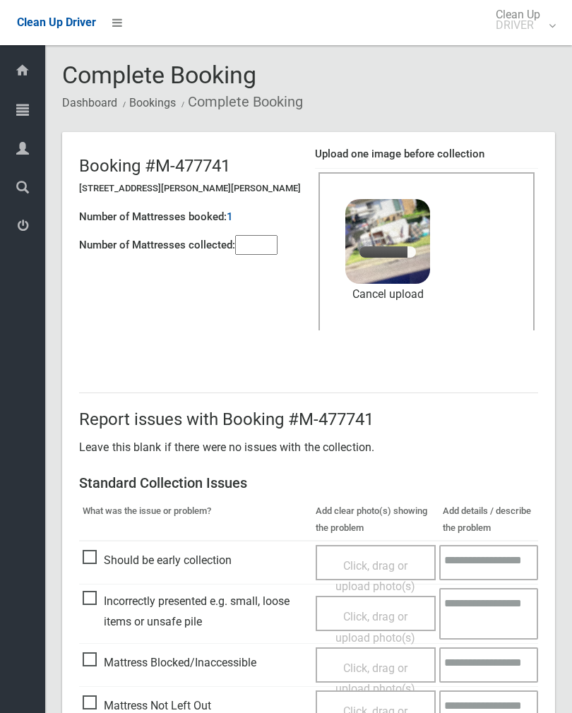
click at [257, 253] on input"] "number" at bounding box center [256, 245] width 42 height 20
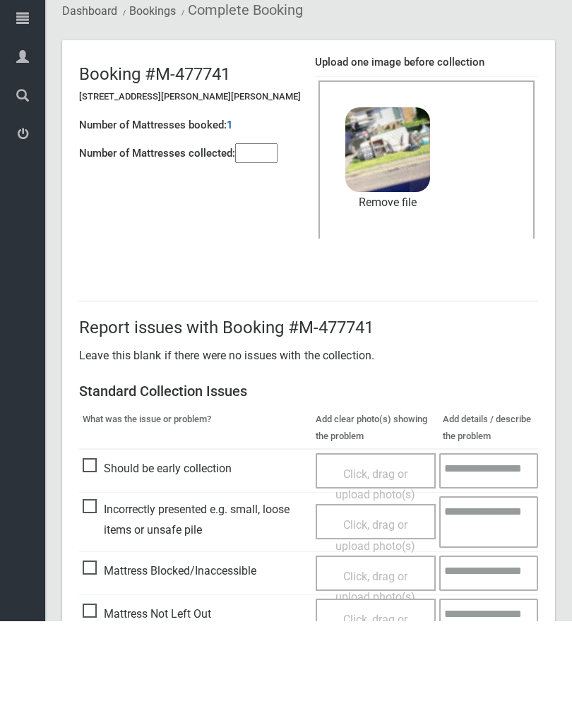
scroll to position [170, 0]
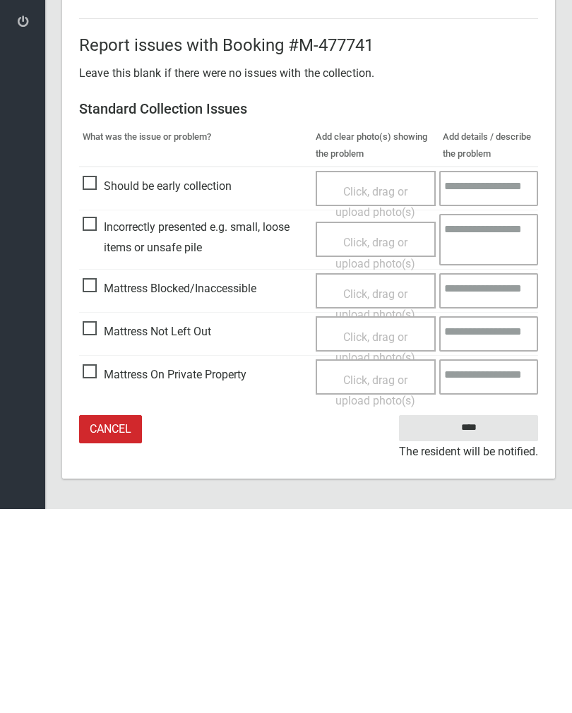
type input"] "*"
click at [478, 619] on input "****" at bounding box center [468, 632] width 139 height 26
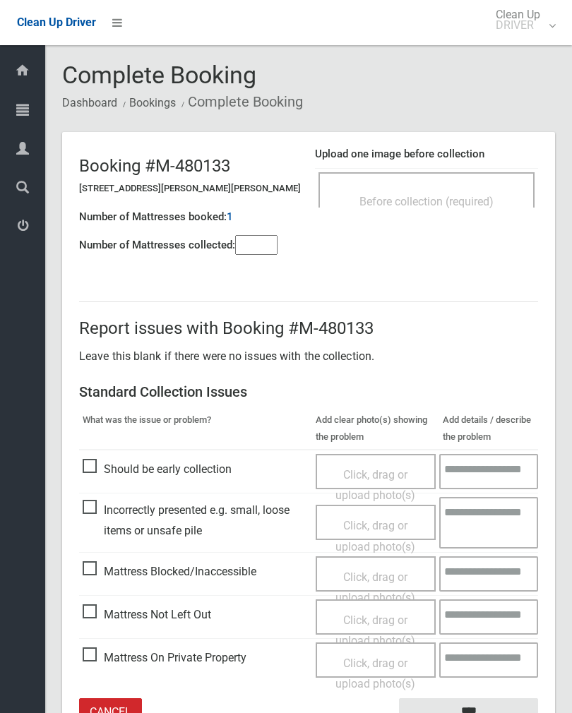
click at [451, 179] on div "Before collection (required)" at bounding box center [426, 189] width 216 height 35
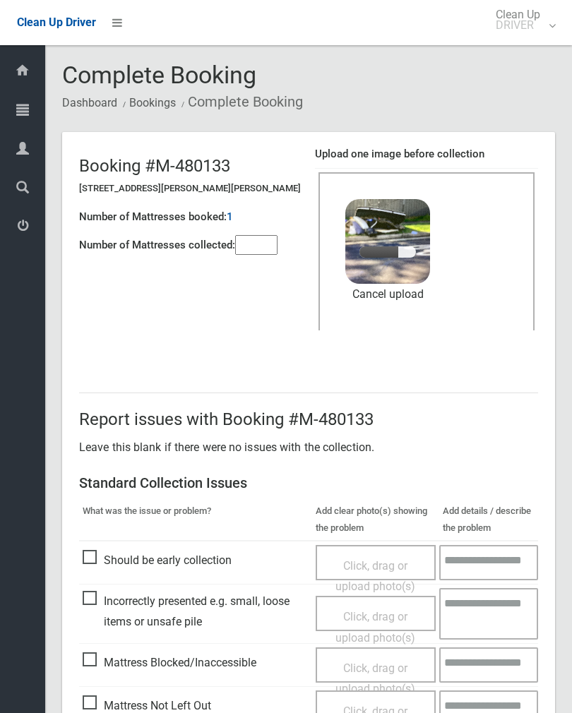
click at [251, 246] on input"] "number" at bounding box center [256, 245] width 42 height 20
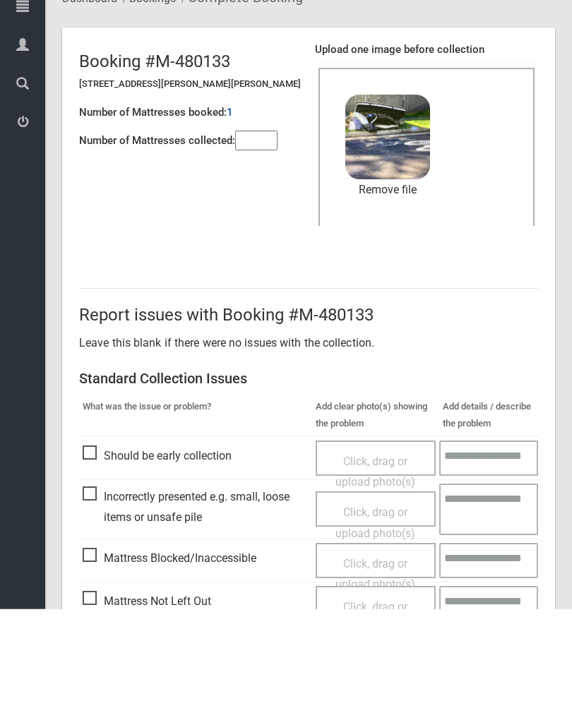
scroll to position [170, 0]
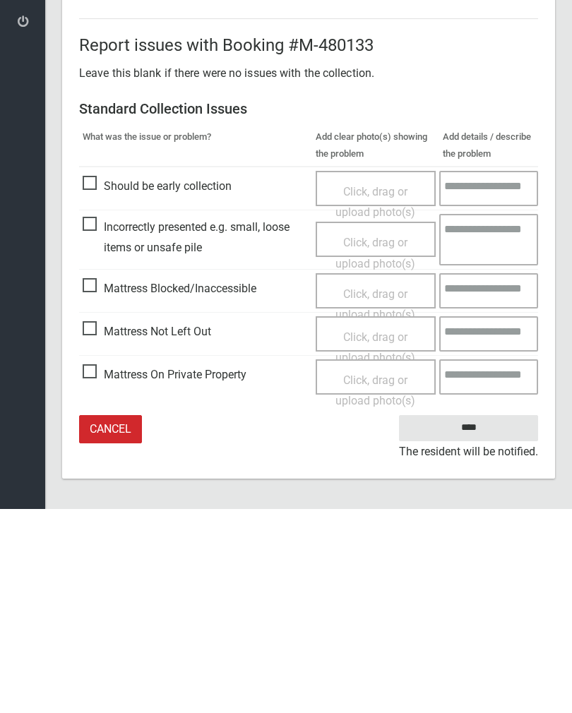
type input"] "*"
click at [470, 619] on input "****" at bounding box center [468, 632] width 139 height 26
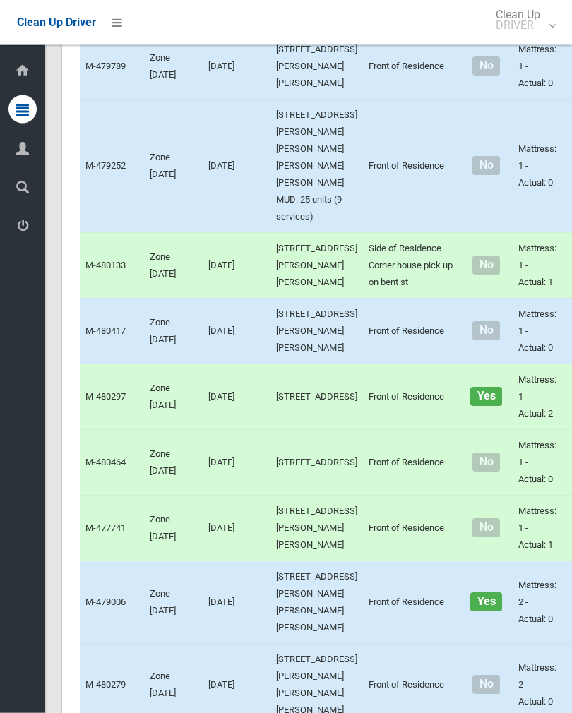
scroll to position [1079, 0]
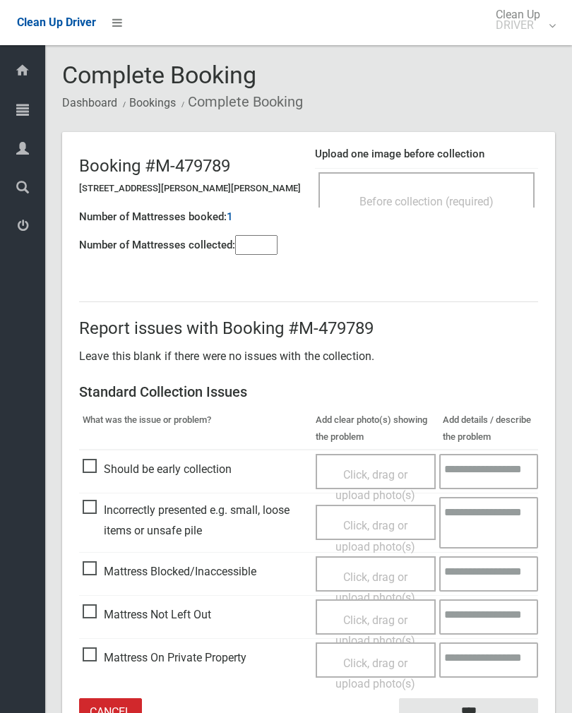
click at [415, 192] on div "Before collection (required)" at bounding box center [426, 201] width 185 height 26
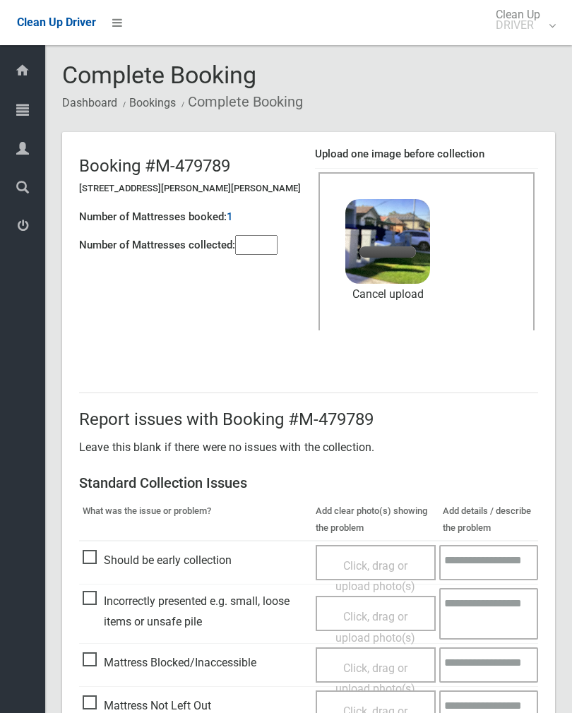
click at [259, 248] on input"] "number" at bounding box center [256, 245] width 42 height 20
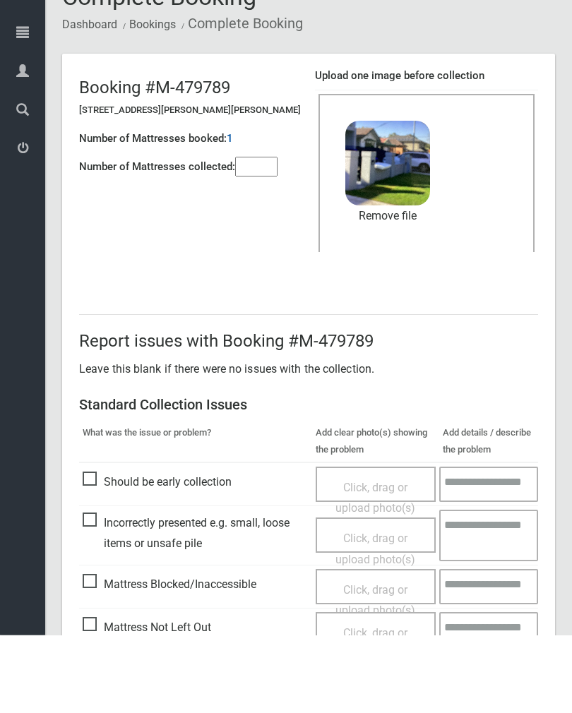
scroll to position [170, 0]
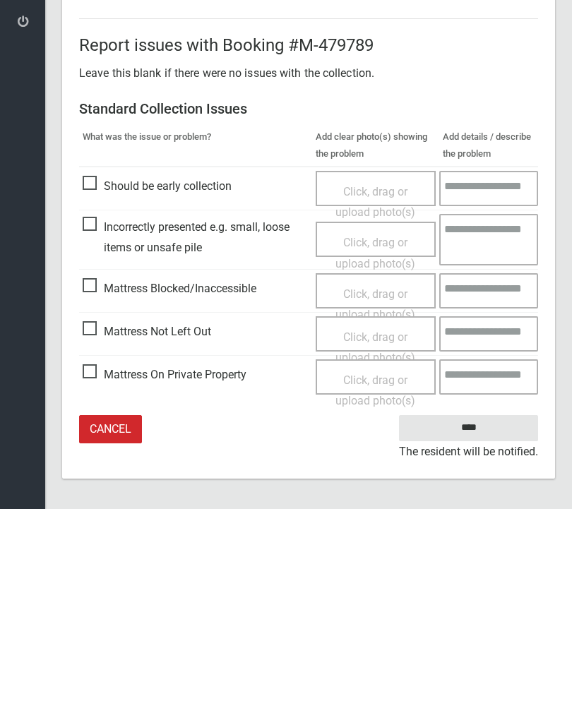
type input"] "*"
click at [475, 619] on input "****" at bounding box center [468, 632] width 139 height 26
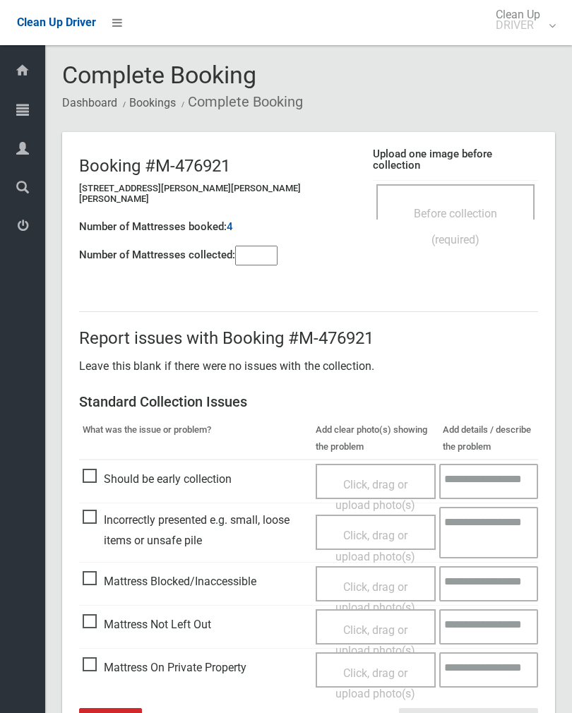
click at [477, 184] on div "Before collection (required)" at bounding box center [455, 201] width 158 height 35
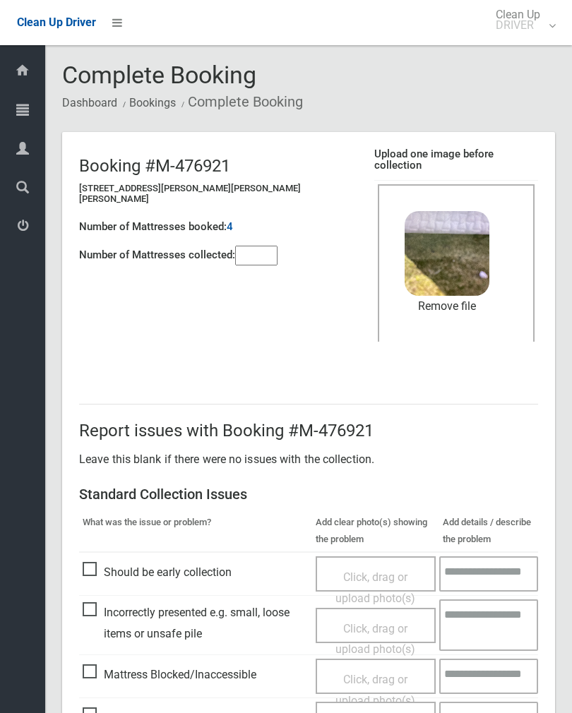
click at [261, 246] on input"] "number" at bounding box center [256, 256] width 42 height 20
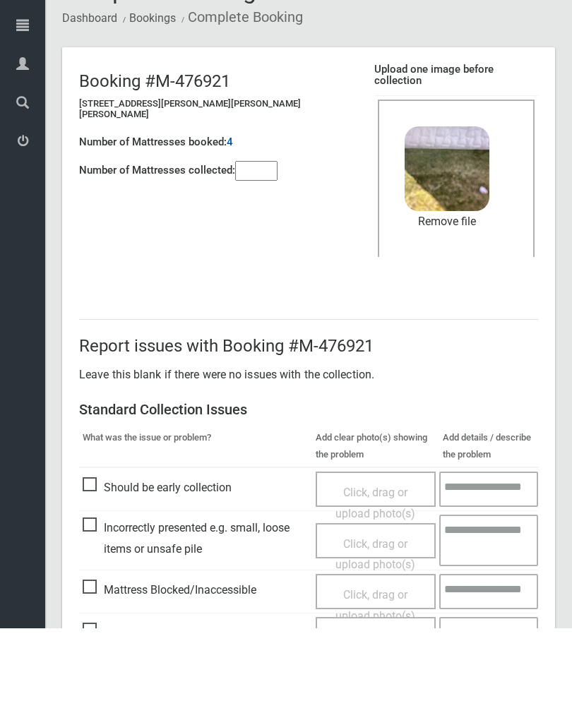
scroll to position [170, 0]
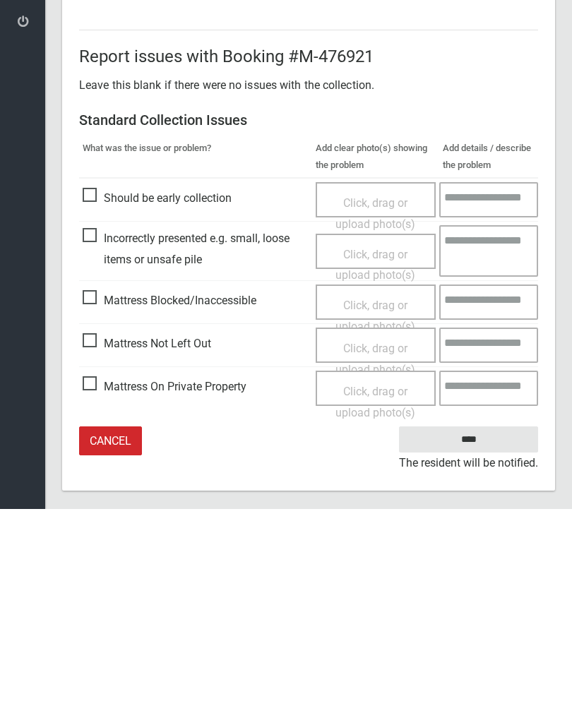
type input"] "*"
click at [486, 630] on input "****" at bounding box center [468, 643] width 139 height 26
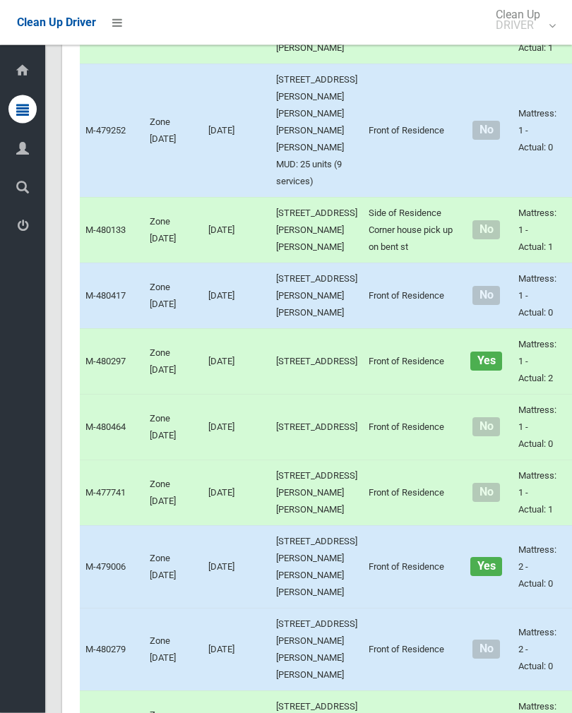
scroll to position [1115, 0]
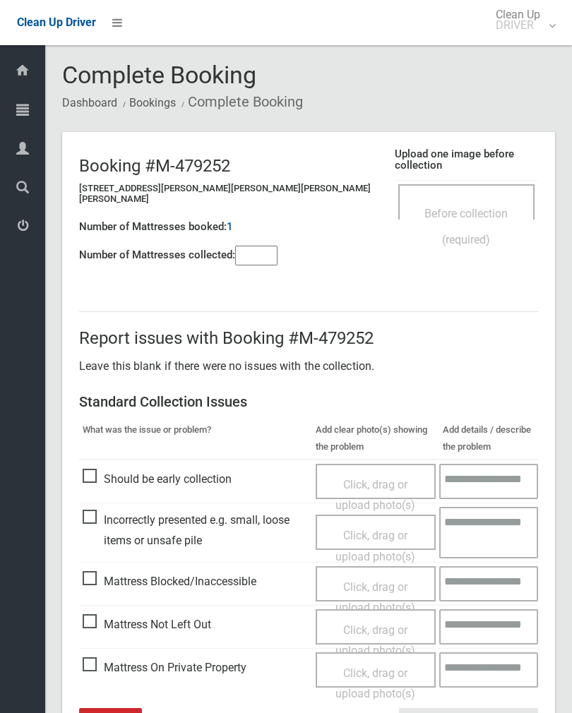
click at [469, 200] on div "Before collection (required)" at bounding box center [466, 226] width 105 height 52
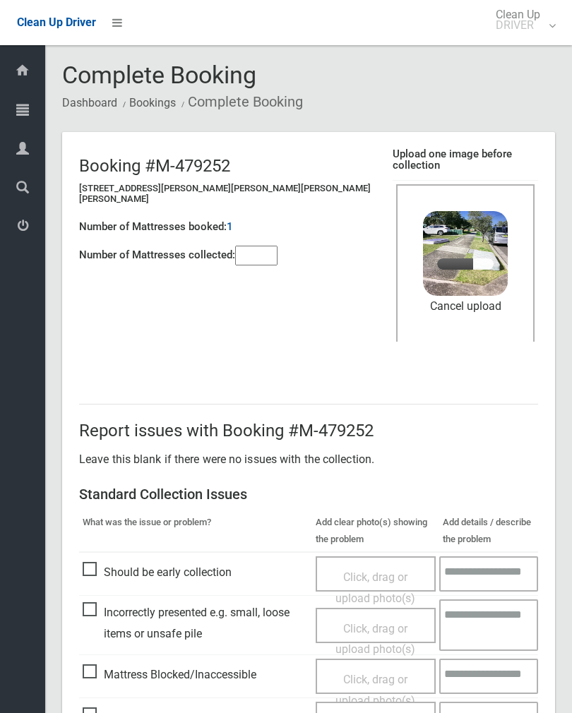
click at [251, 246] on input"] "number" at bounding box center [256, 256] width 42 height 20
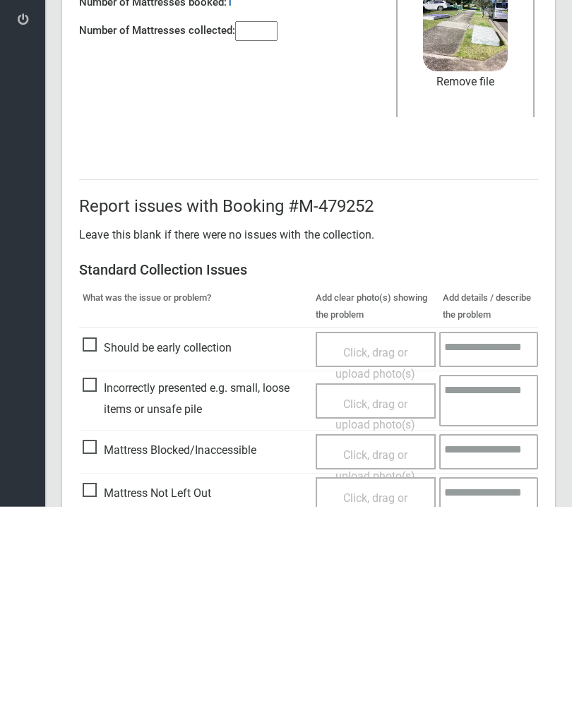
scroll to position [170, 0]
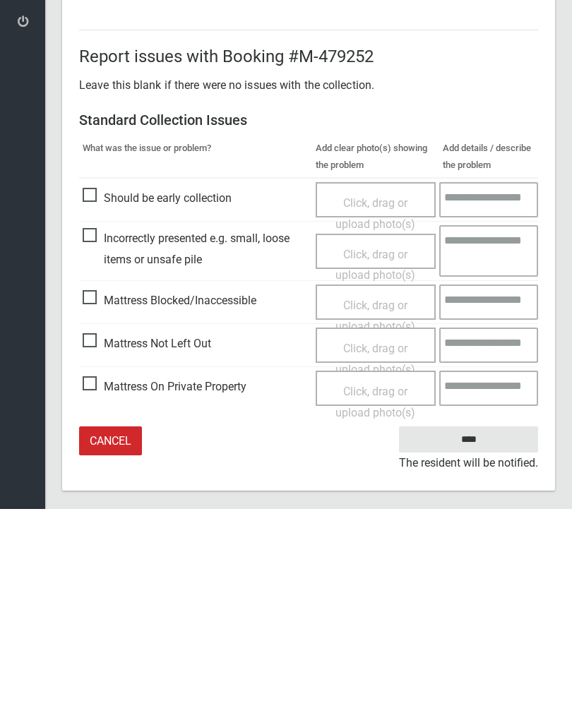
type input"] "*"
click at [482, 630] on input "****" at bounding box center [468, 643] width 139 height 26
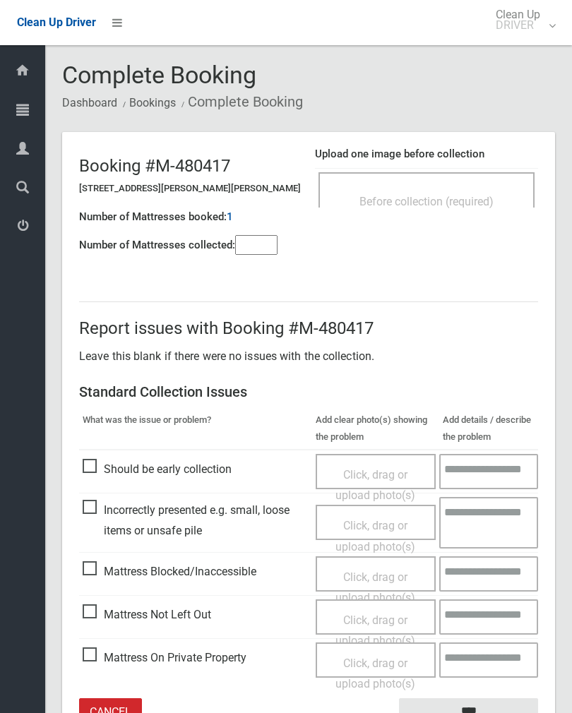
click at [481, 185] on div "Before collection (required)" at bounding box center [426, 189] width 216 height 35
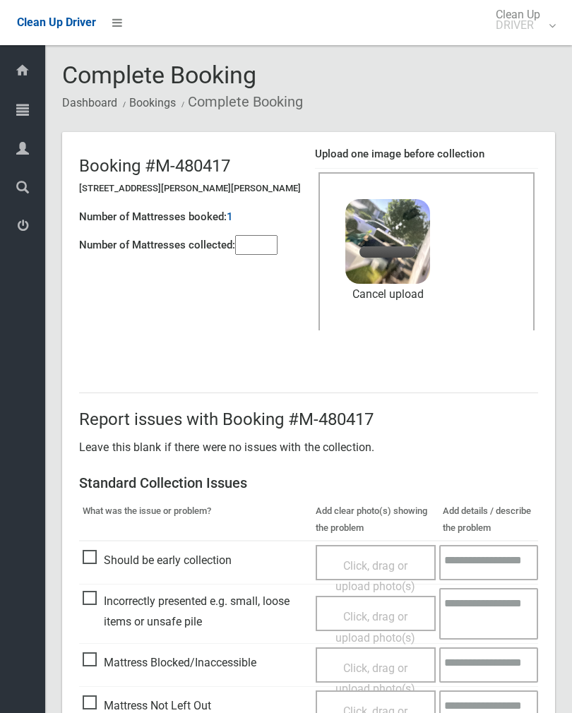
click at [253, 246] on input"] "number" at bounding box center [256, 245] width 42 height 20
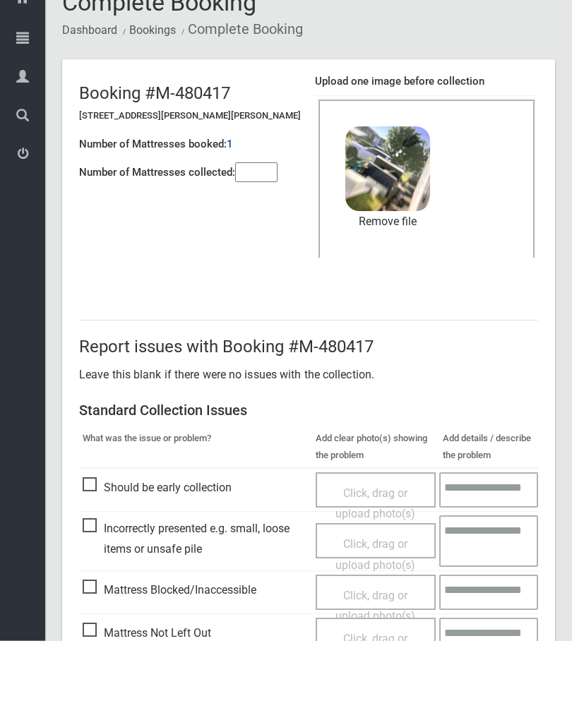
scroll to position [170, 0]
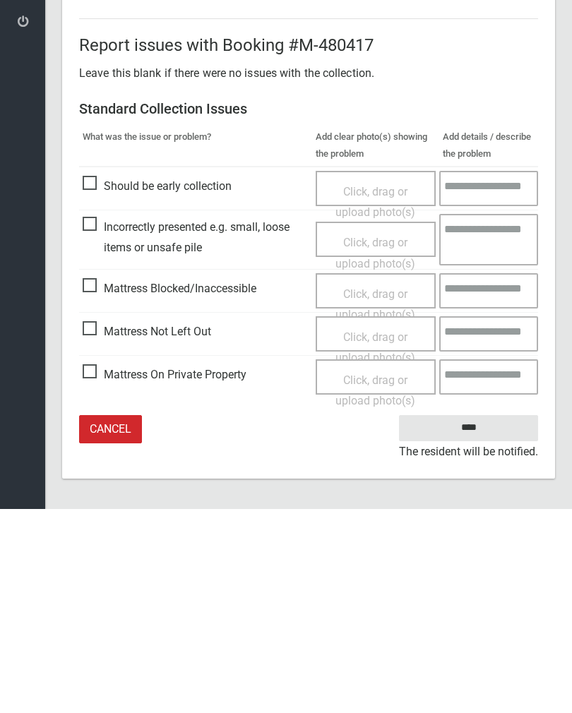
type input"] "*"
click at [473, 619] on input "****" at bounding box center [468, 632] width 139 height 26
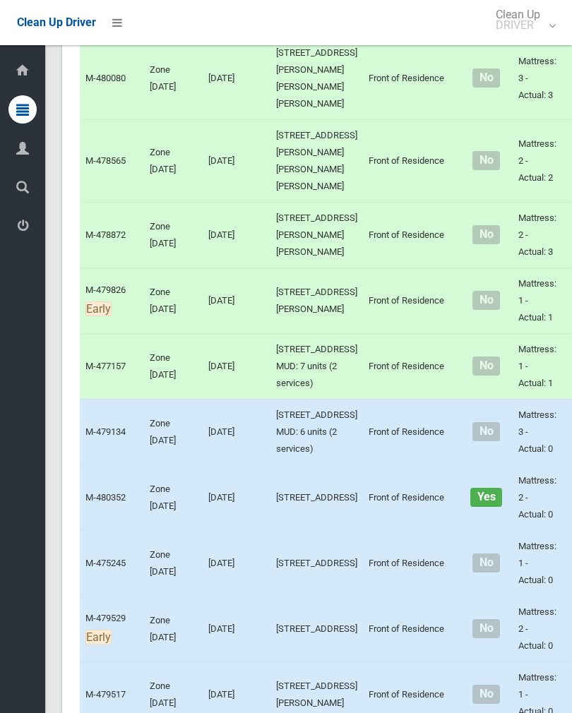
scroll to position [1862, 0]
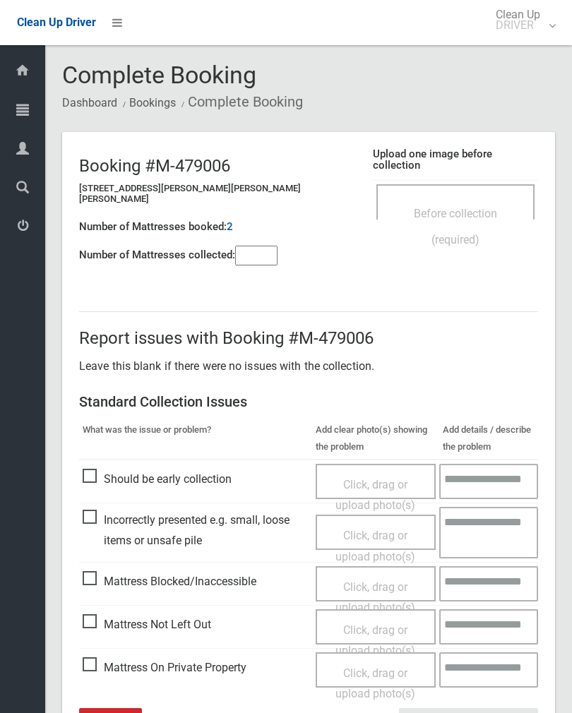
click at [477, 186] on div "Before collection (required)" at bounding box center [455, 201] width 158 height 35
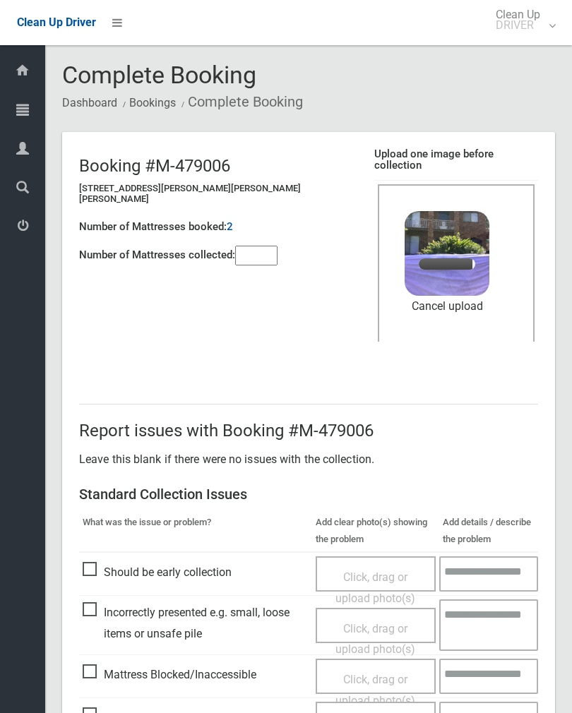
click at [260, 253] on input"] "number" at bounding box center [256, 256] width 42 height 20
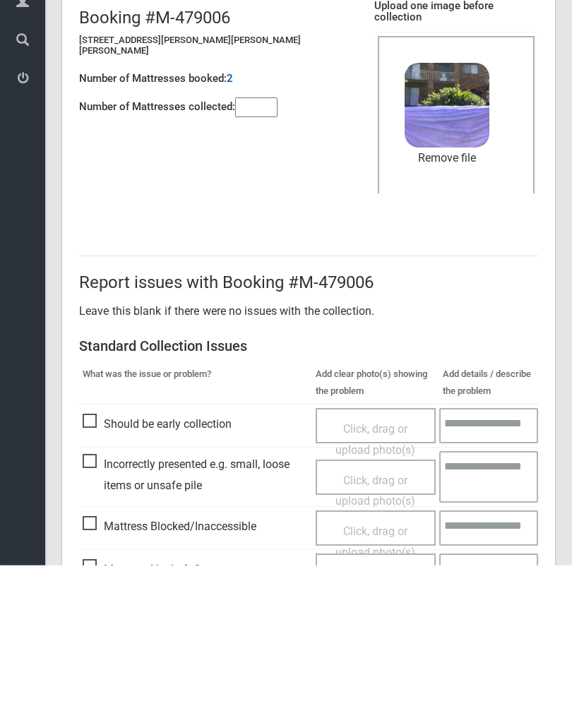
scroll to position [170, 0]
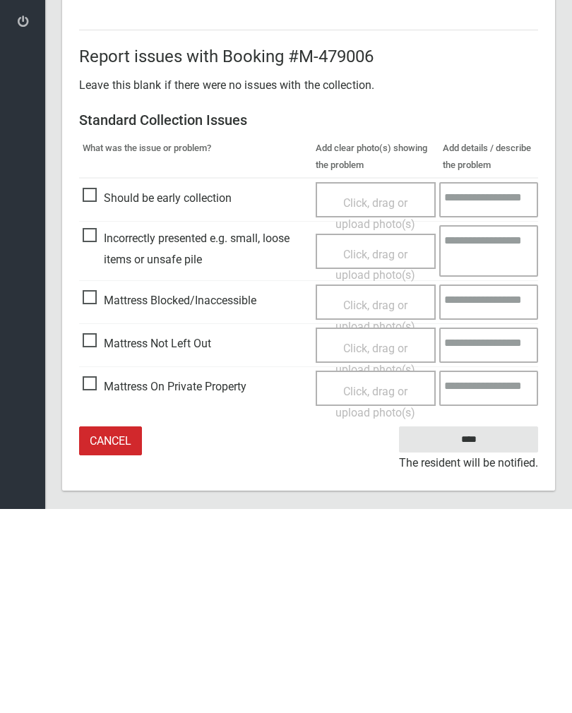
type input"] "*"
click at [481, 630] on input "****" at bounding box center [468, 643] width 139 height 26
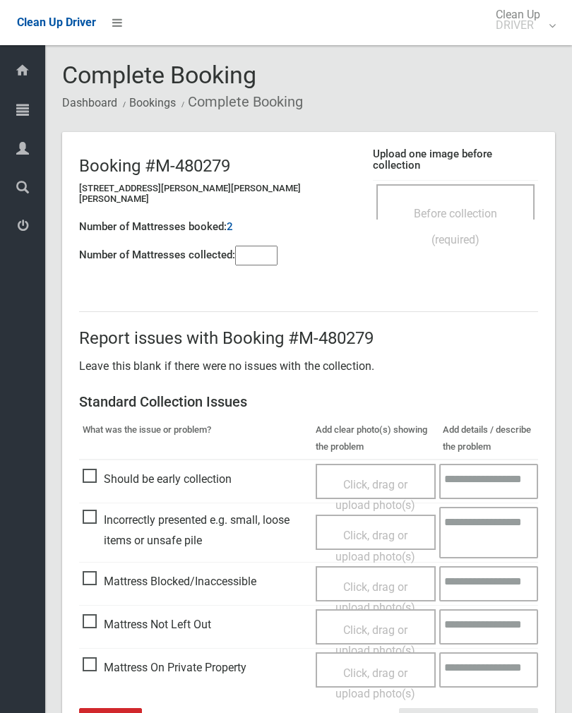
click at [484, 201] on div "Before collection (required)" at bounding box center [455, 226] width 127 height 52
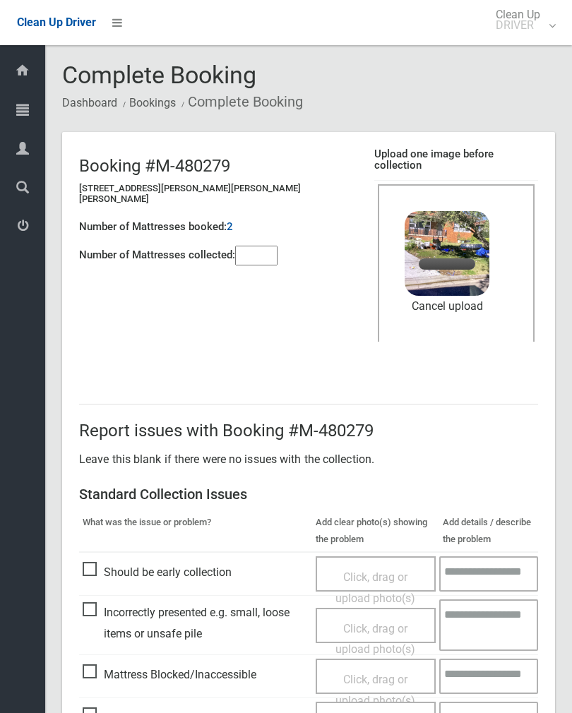
click at [264, 246] on input"] "number" at bounding box center [256, 256] width 42 height 20
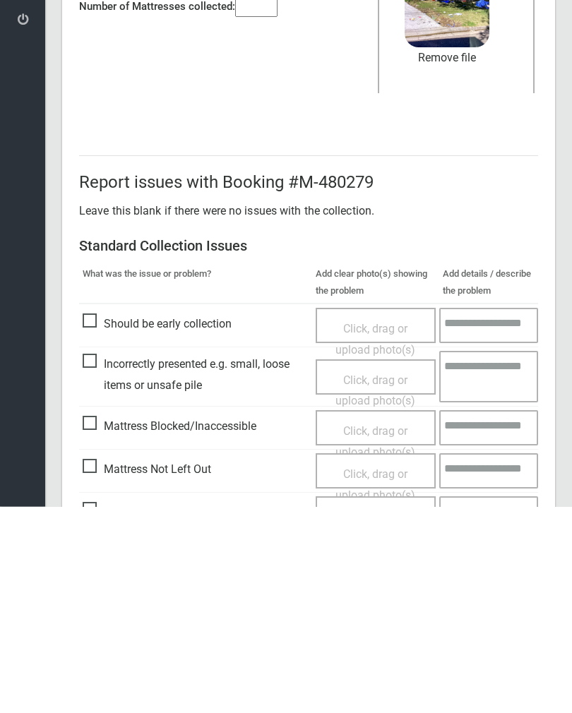
scroll to position [170, 0]
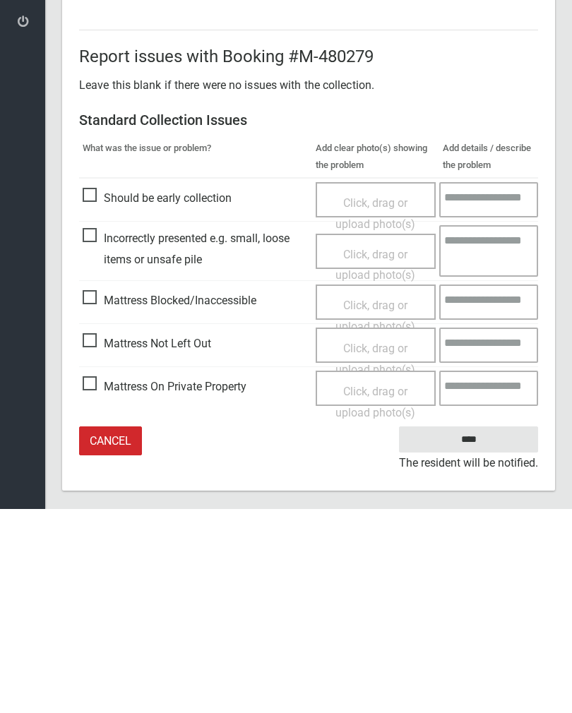
type input"] "*"
click at [477, 630] on input "****" at bounding box center [468, 643] width 139 height 26
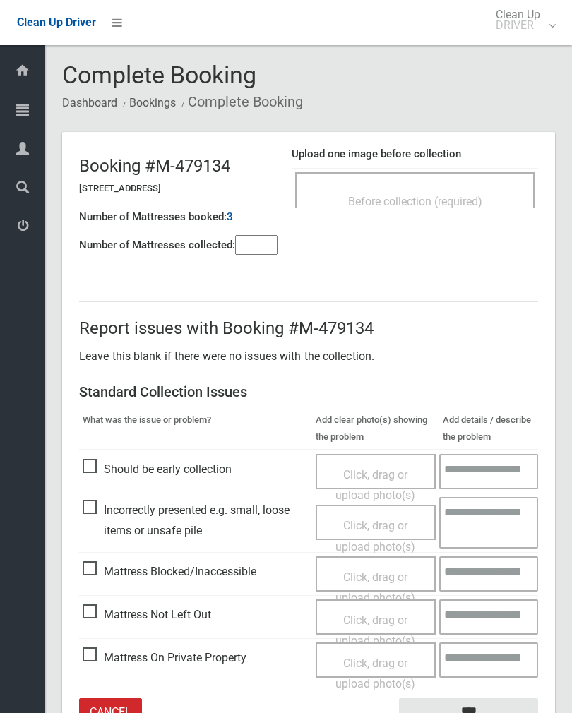
click at [479, 166] on div "Upload one image before collection Before collection (required)" at bounding box center [415, 184] width 246 height 89
click at [482, 193] on div "Before collection (required)" at bounding box center [415, 201] width 208 height 26
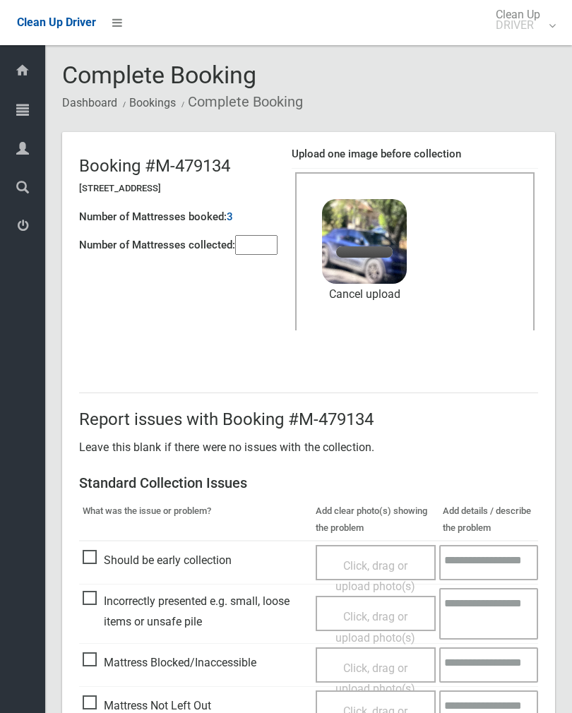
click at [263, 244] on input"] "number" at bounding box center [256, 245] width 42 height 20
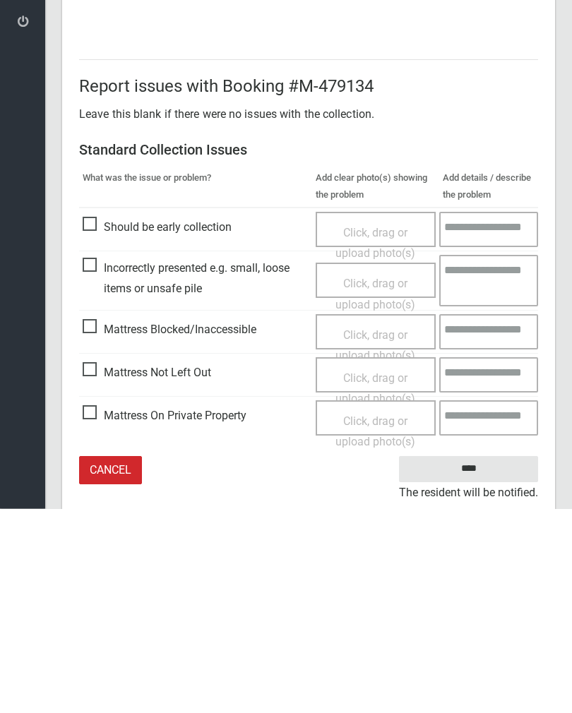
scroll to position [170, 0]
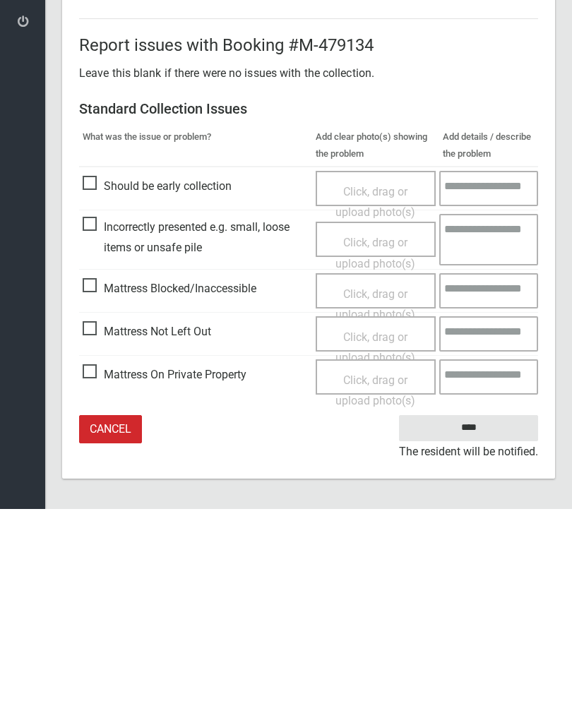
type input"] "*"
click at [477, 619] on input "****" at bounding box center [468, 632] width 139 height 26
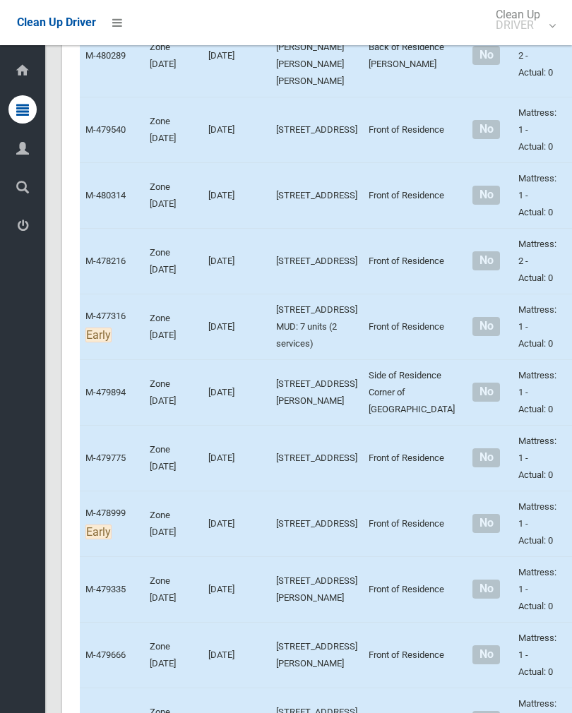
scroll to position [2820, 0]
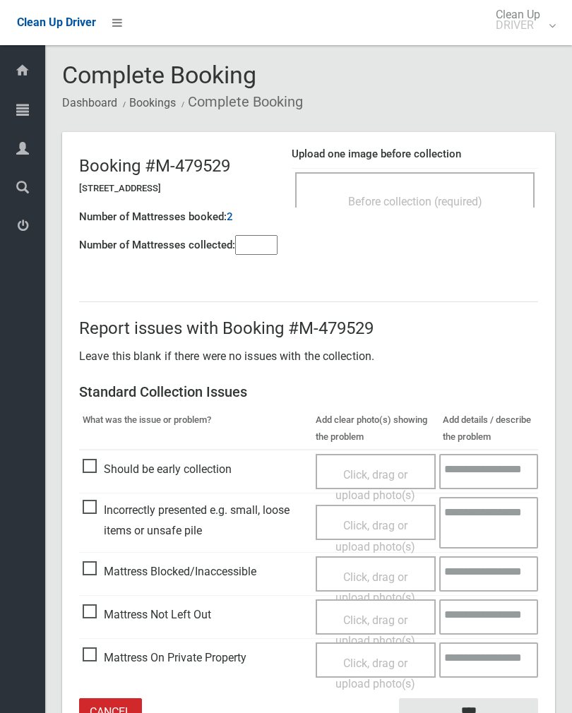
click at [465, 188] on div "Before collection (required)" at bounding box center [415, 201] width 208 height 26
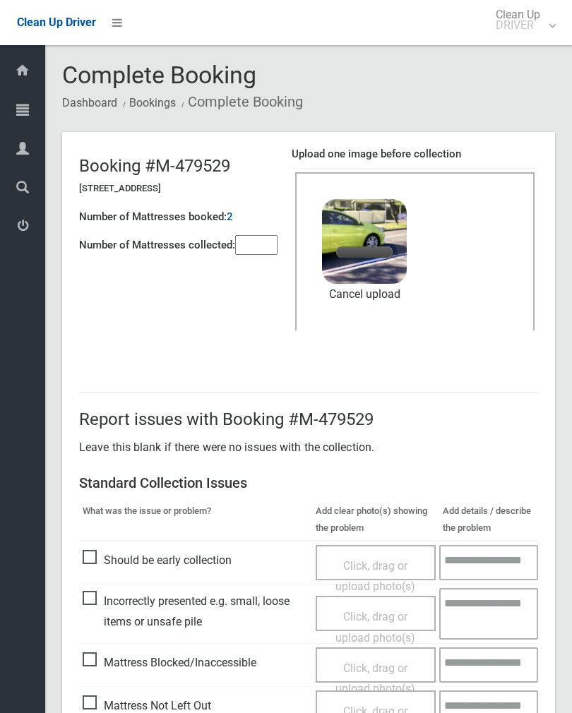
click at [252, 247] on input"] "number" at bounding box center [256, 245] width 42 height 20
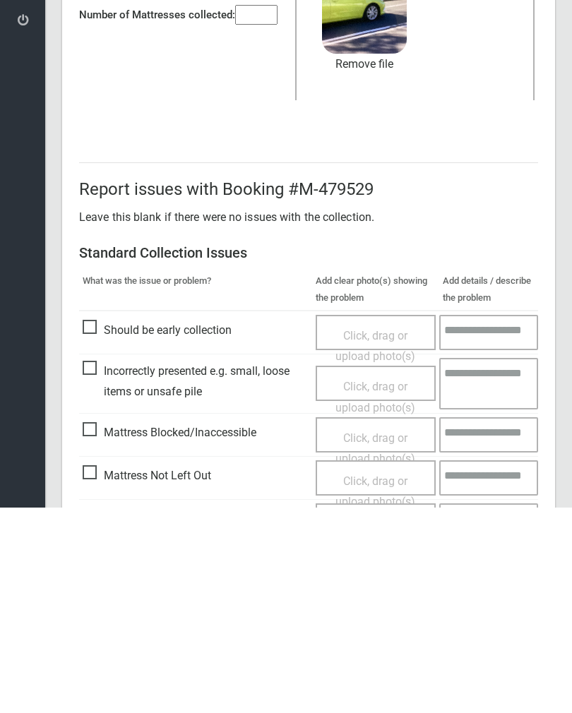
scroll to position [170, 0]
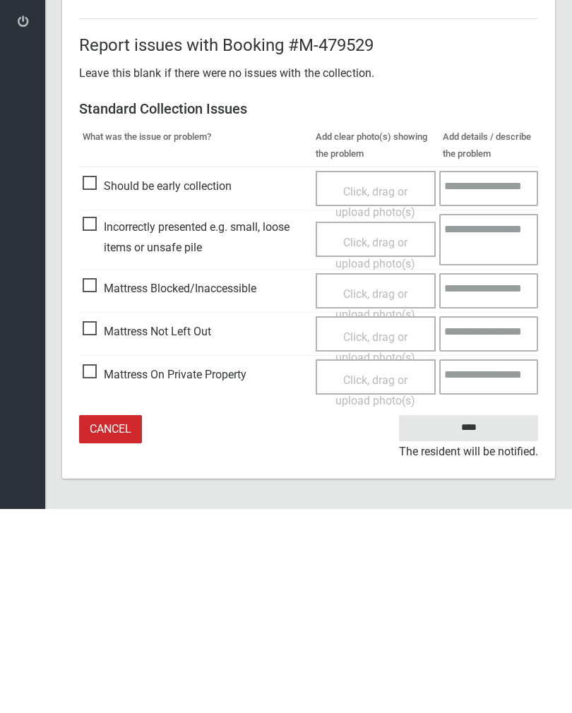
type input"] "*"
click at [474, 619] on input "****" at bounding box center [468, 632] width 139 height 26
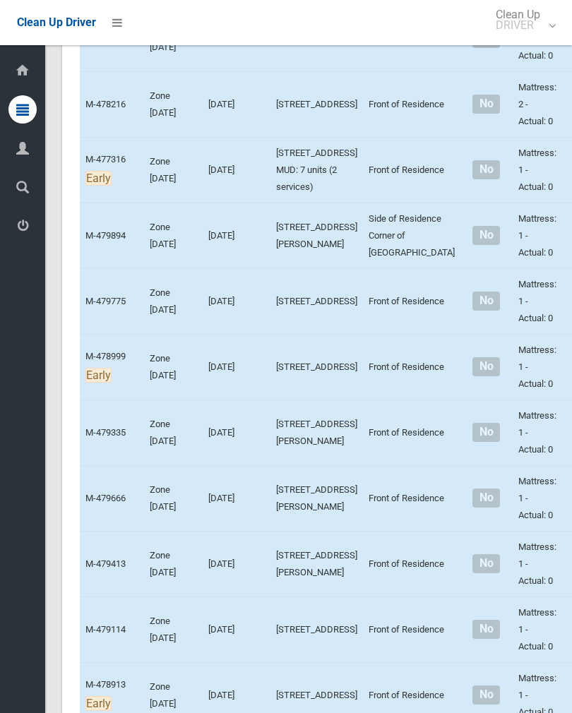
scroll to position [2965, 0]
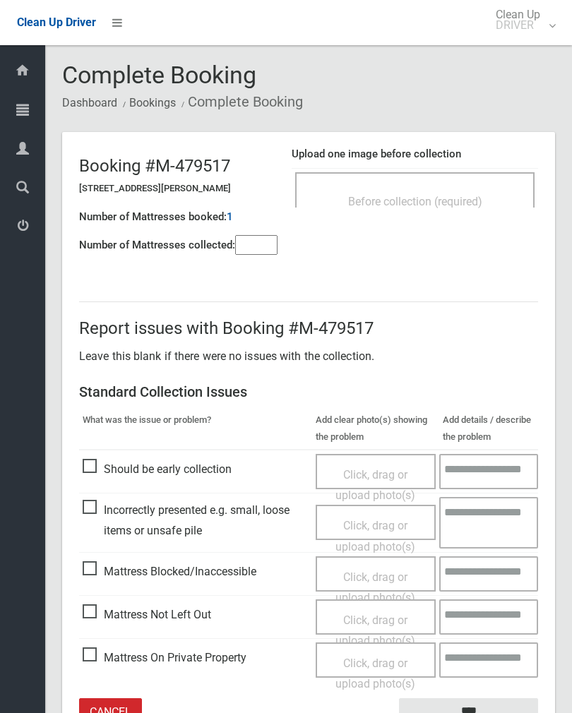
click at [459, 182] on div "Before collection (required)" at bounding box center [414, 189] width 239 height 35
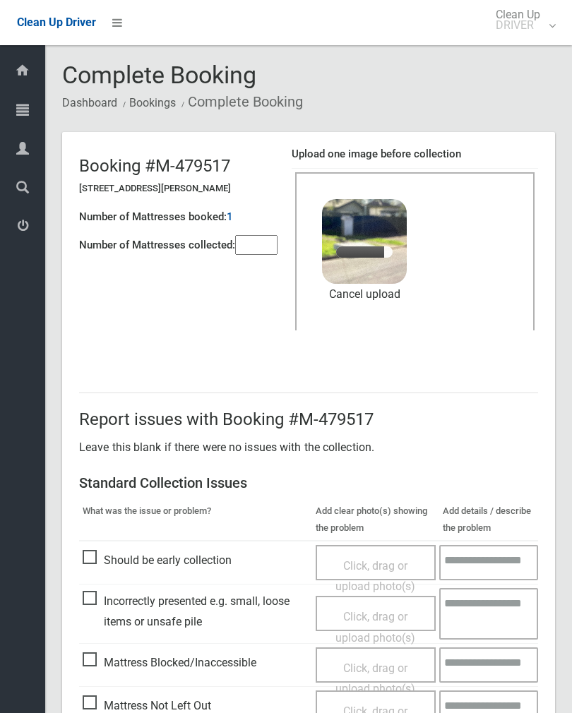
click at [260, 242] on input"] "number" at bounding box center [256, 245] width 42 height 20
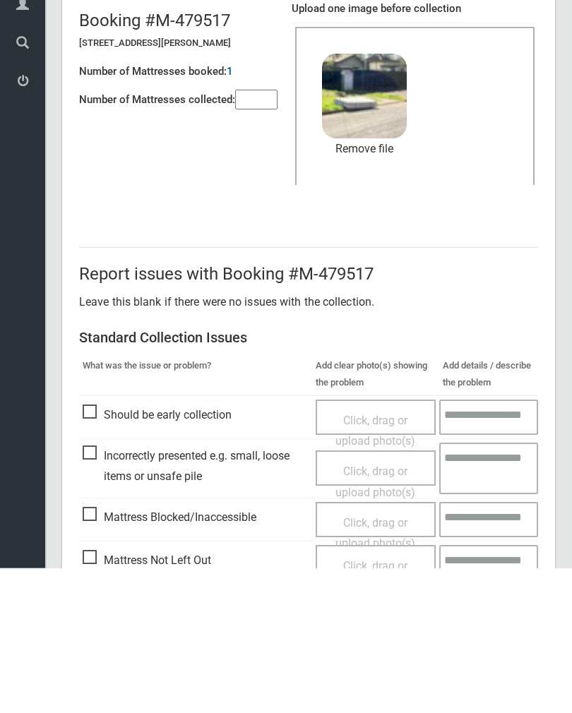
scroll to position [170, 0]
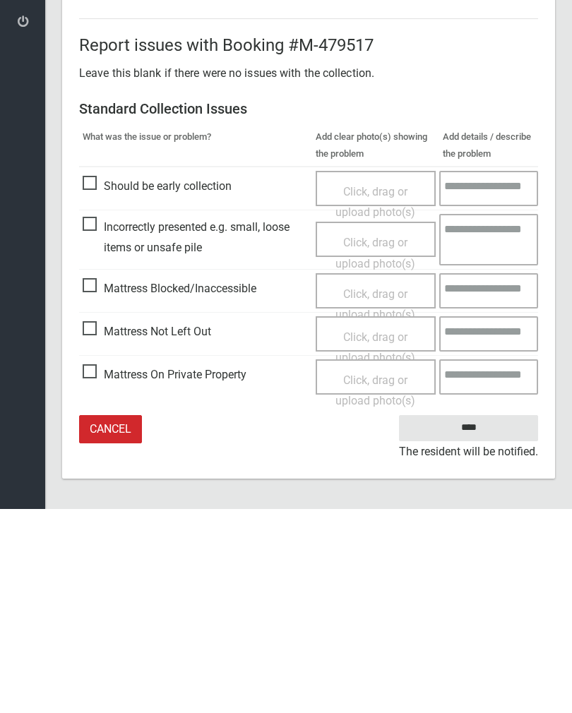
type input"] "*"
click at [481, 619] on input "****" at bounding box center [468, 632] width 139 height 26
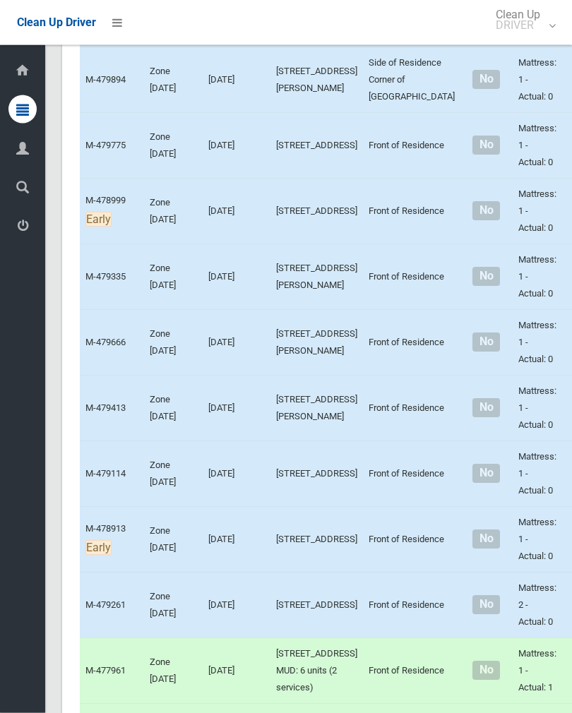
scroll to position [3131, 0]
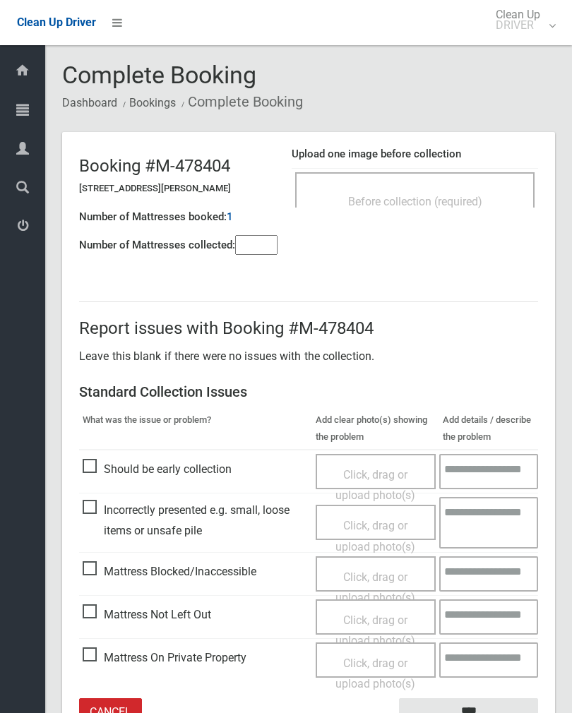
click at [475, 204] on span "Before collection (required)" at bounding box center [415, 201] width 134 height 13
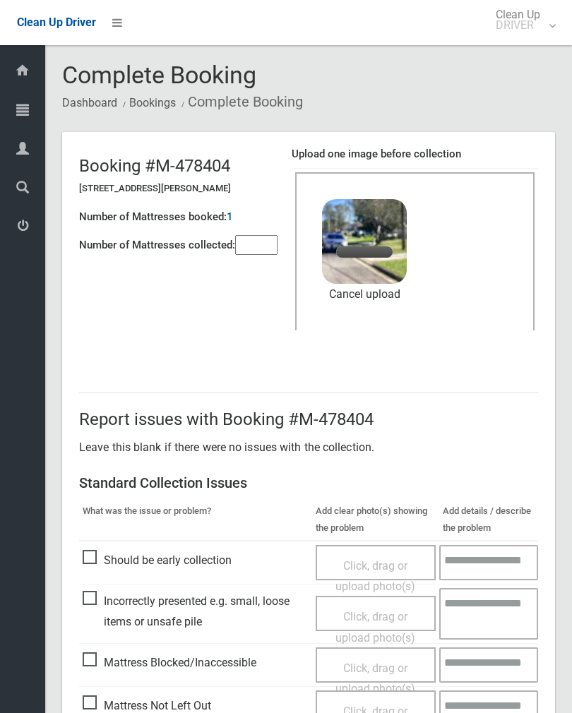
click at [260, 245] on input"] "number" at bounding box center [256, 245] width 42 height 20
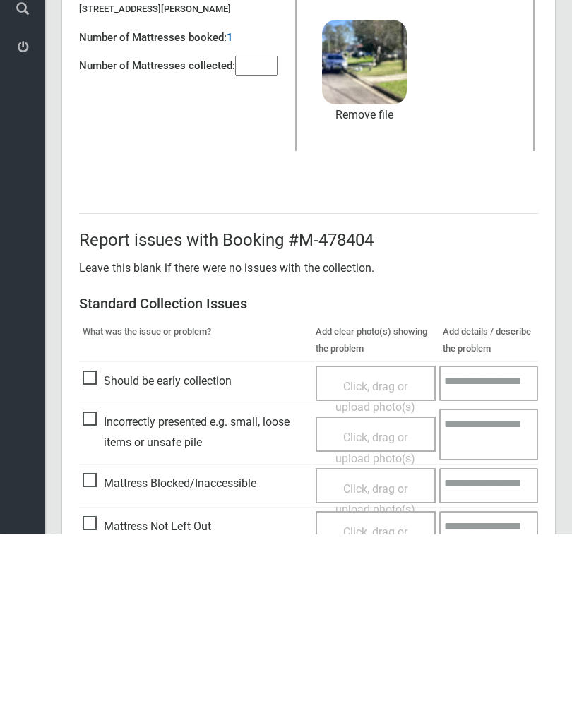
scroll to position [170, 0]
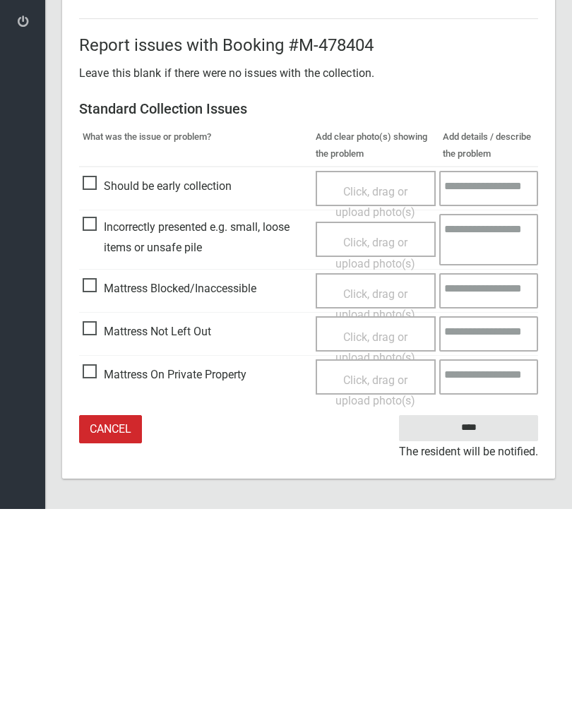
type input"] "*"
click at [481, 619] on input "****" at bounding box center [468, 632] width 139 height 26
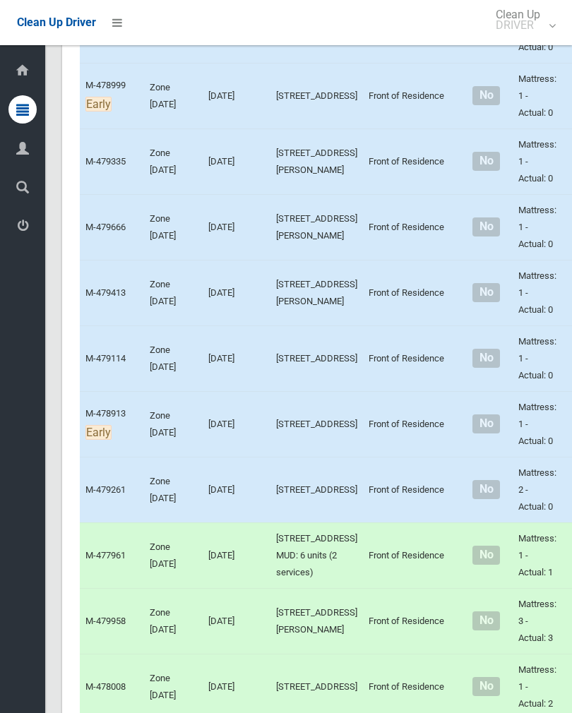
scroll to position [3236, 0]
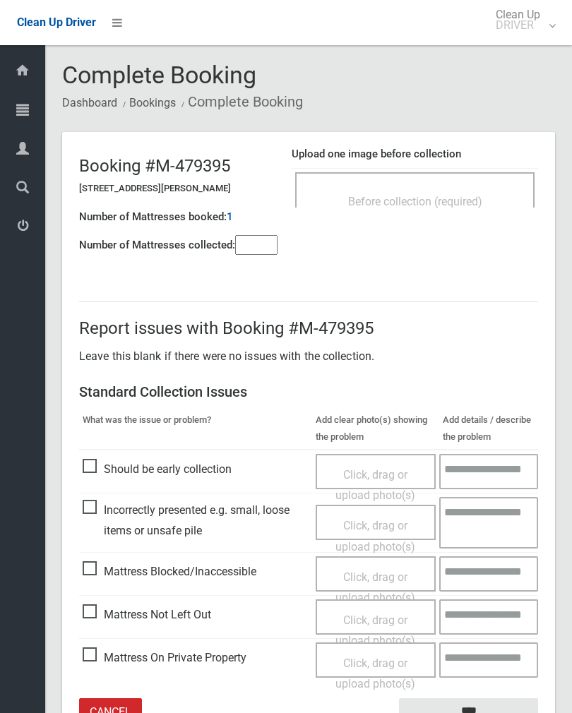
click at [459, 193] on div "Before collection (required)" at bounding box center [415, 201] width 208 height 26
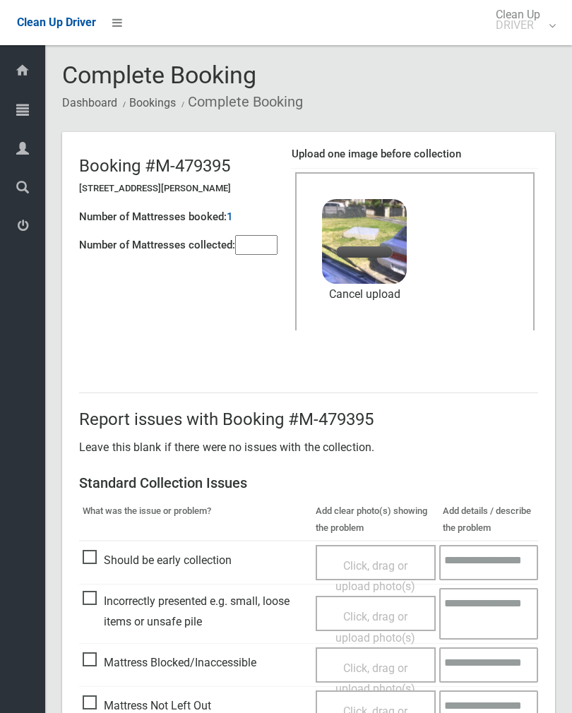
click at [260, 239] on input"] "number" at bounding box center [256, 245] width 42 height 20
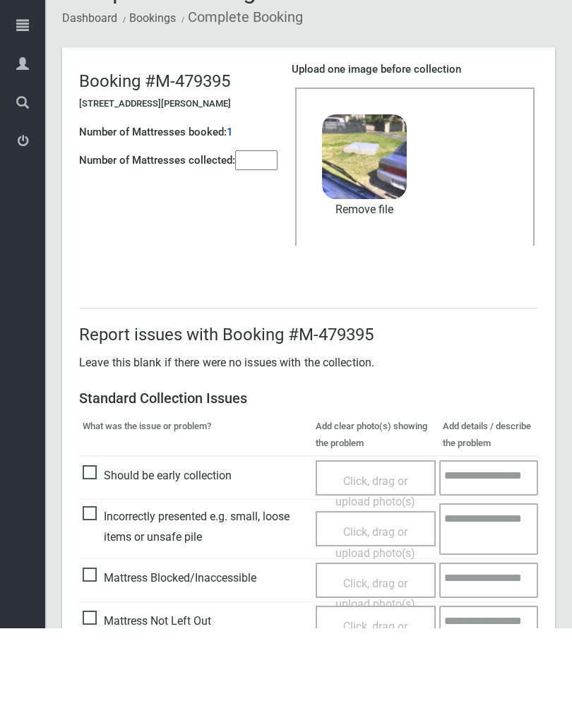
scroll to position [170, 0]
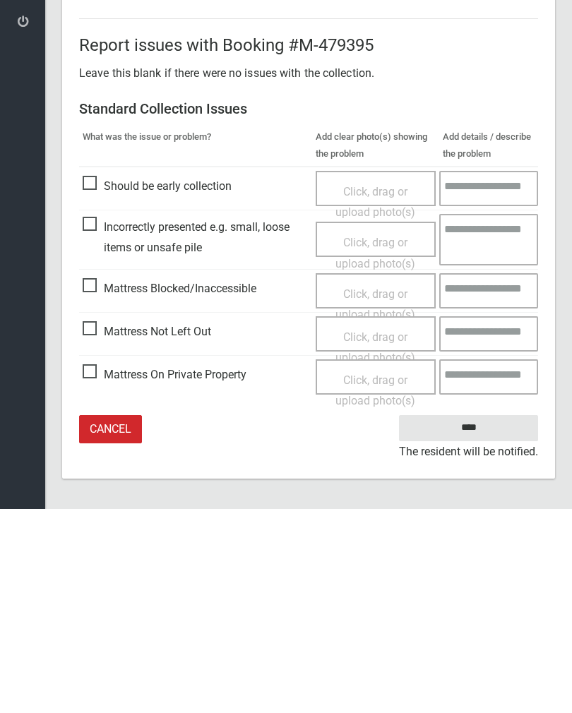
type input"] "*"
click at [474, 619] on input "****" at bounding box center [468, 632] width 139 height 26
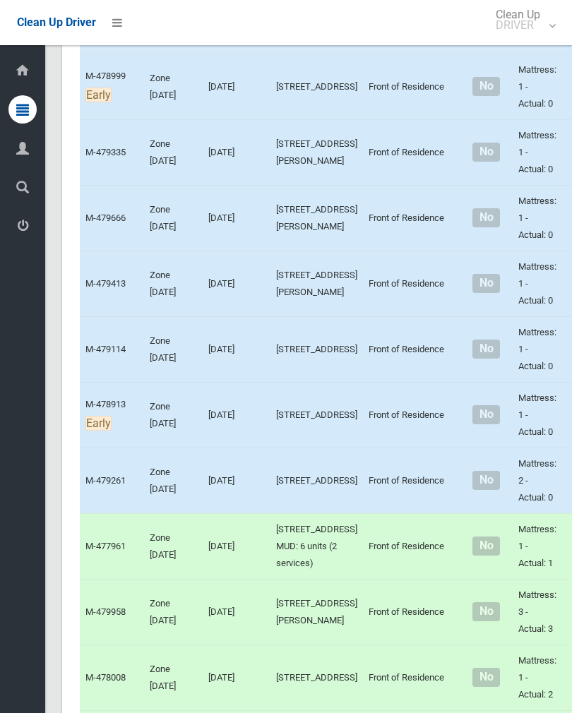
scroll to position [3269, 0]
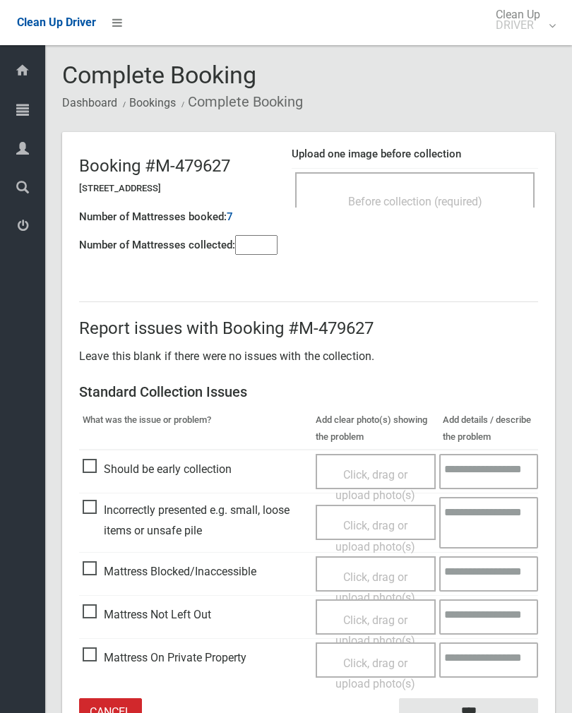
click at [448, 188] on div "Before collection (required)" at bounding box center [415, 201] width 208 height 26
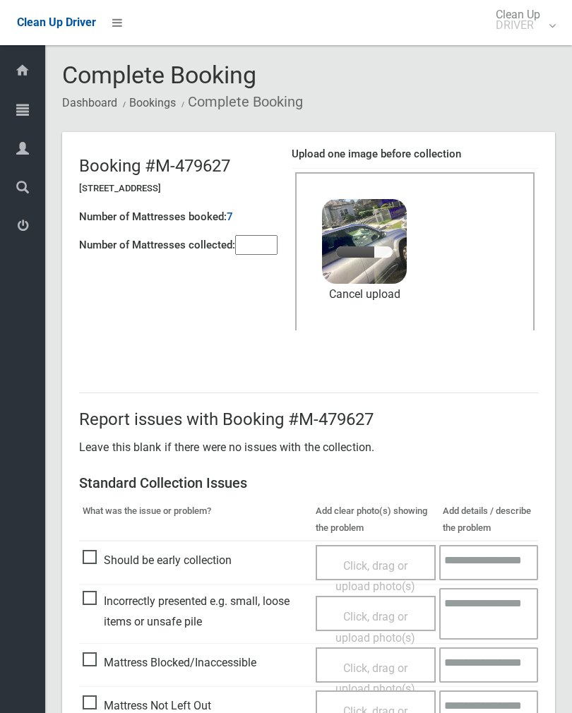
click at [248, 235] on input"] "number" at bounding box center [256, 245] width 42 height 20
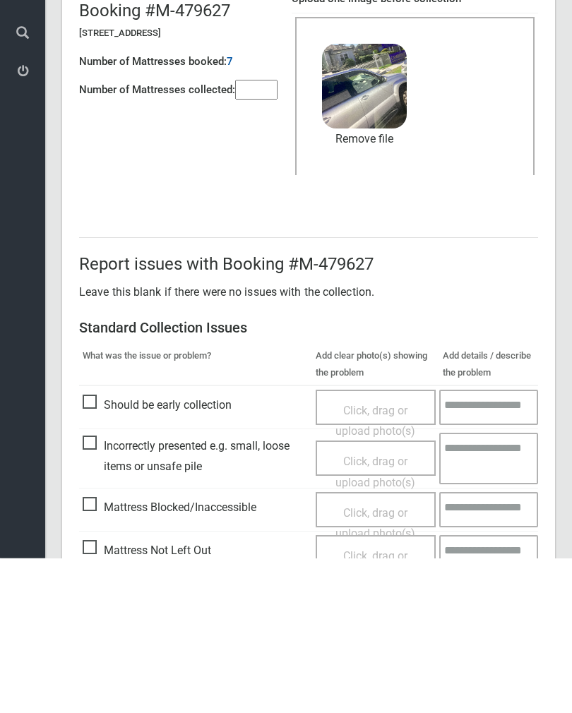
scroll to position [170, 0]
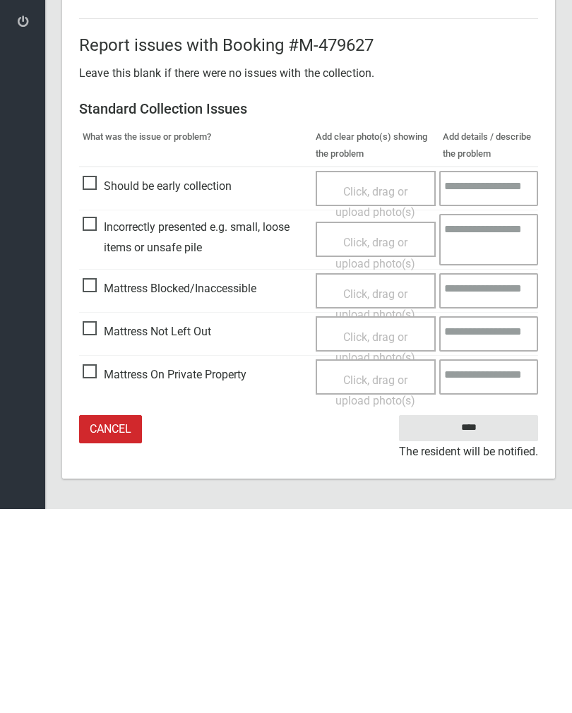
type input"] "*"
click at [477, 619] on input "****" at bounding box center [468, 632] width 139 height 26
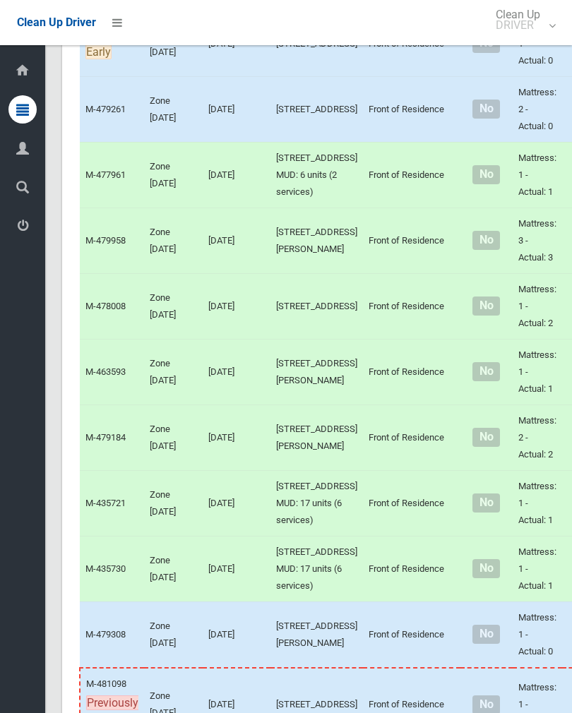
scroll to position [3617, 0]
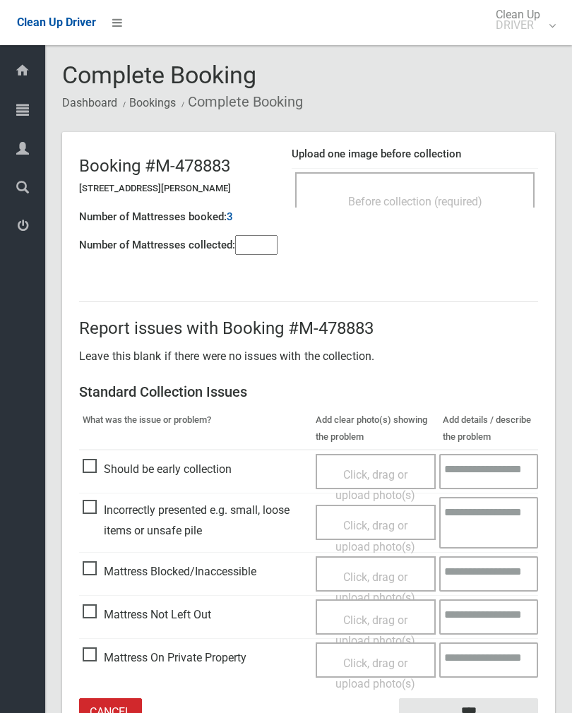
click at [488, 189] on div "Before collection (required)" at bounding box center [415, 201] width 208 height 26
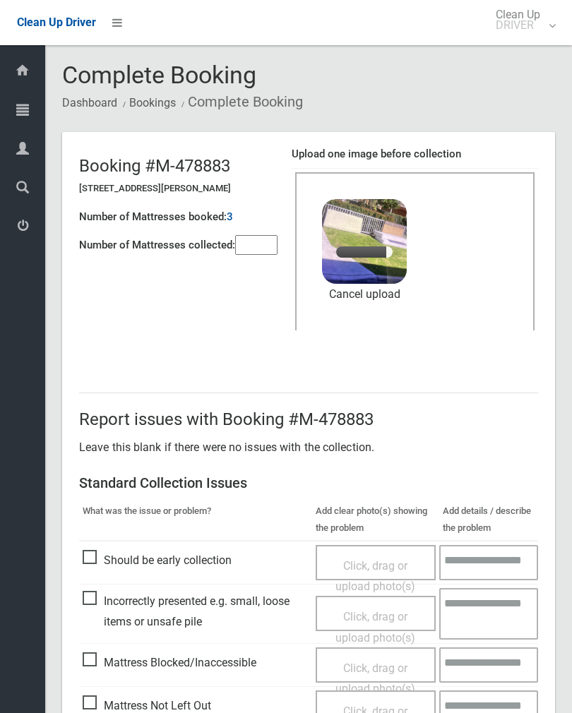
click at [261, 240] on input"] "number" at bounding box center [256, 245] width 42 height 20
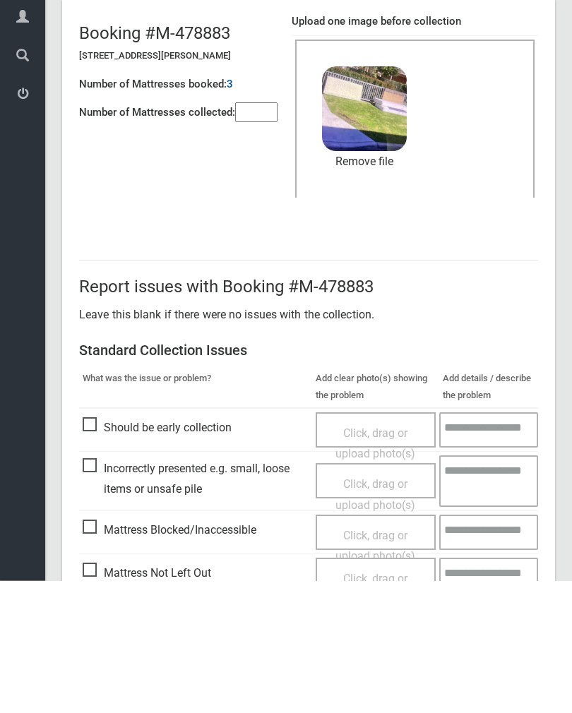
scroll to position [170, 0]
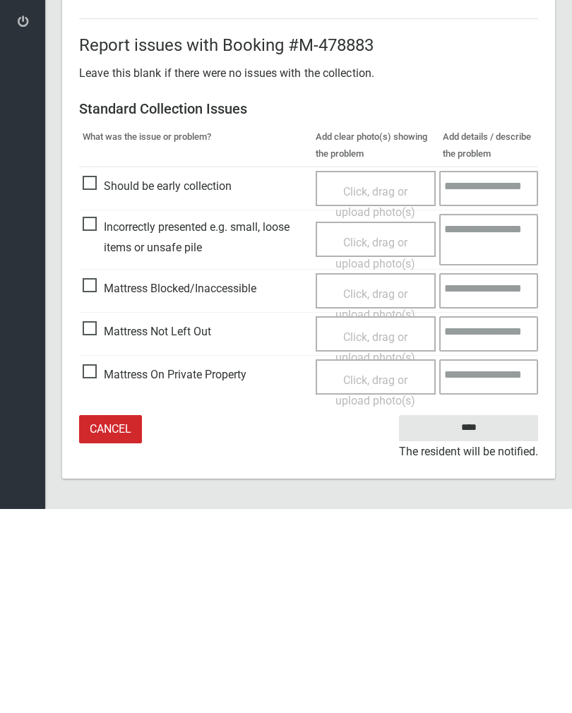
type input"] "*"
click at [464, 619] on input "****" at bounding box center [468, 632] width 139 height 26
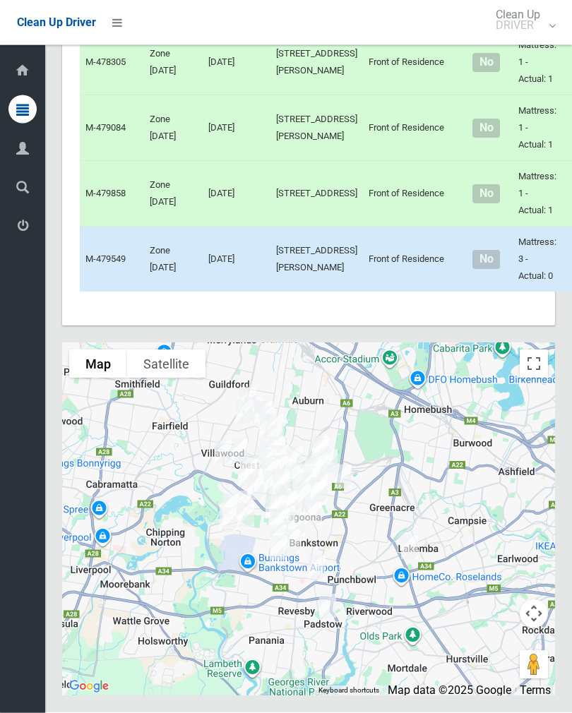
scroll to position [6390, 0]
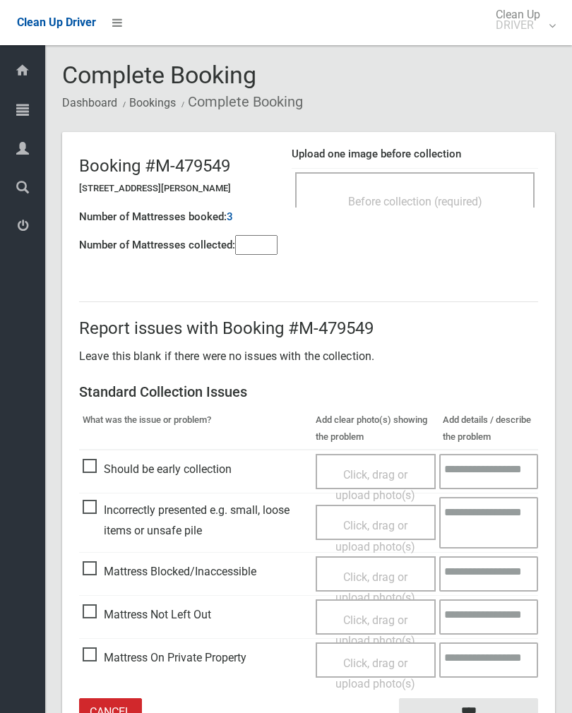
click at [477, 193] on div "Before collection (required)" at bounding box center [415, 201] width 208 height 26
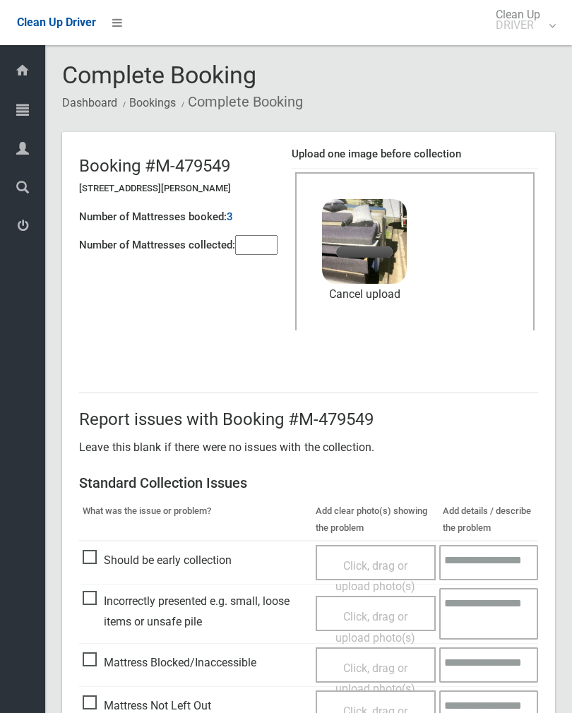
click at [255, 255] on input"] "number" at bounding box center [256, 245] width 42 height 20
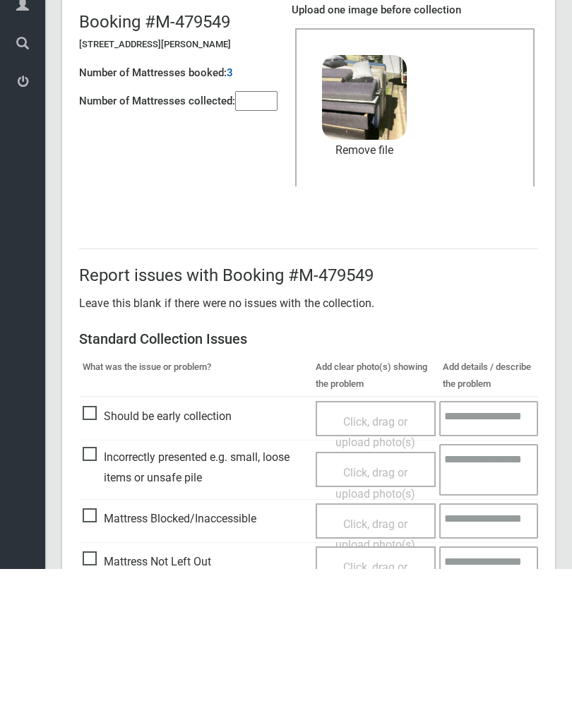
scroll to position [170, 0]
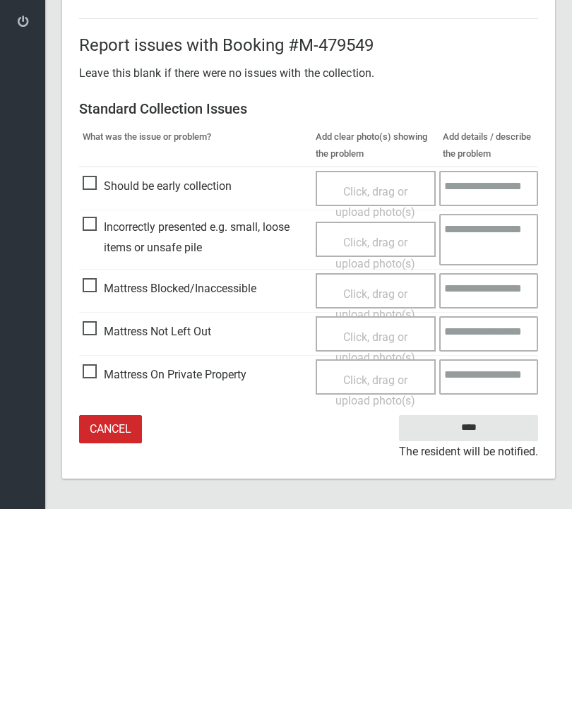
type input"] "*"
click at [477, 619] on input "****" at bounding box center [468, 632] width 139 height 26
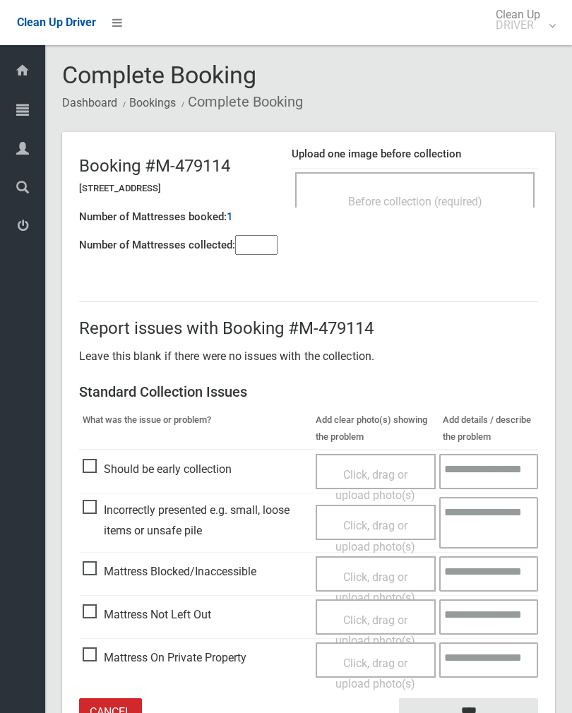
click at [254, 238] on input"] "number" at bounding box center [256, 245] width 42 height 20
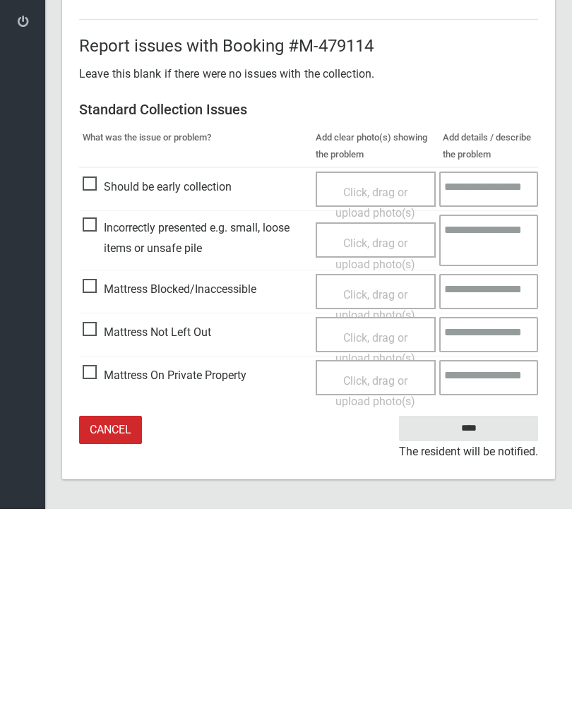
type input"] "*"
click at [93, 526] on span "Mattress Not Left Out" at bounding box center [147, 536] width 128 height 21
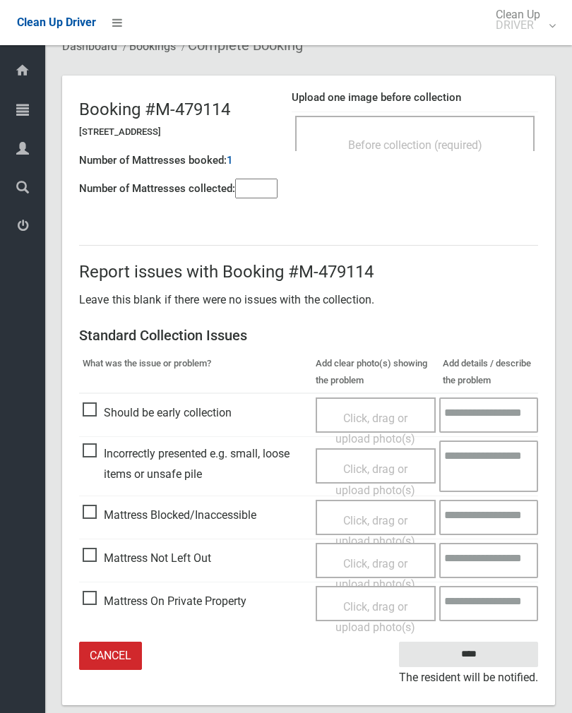
click at [381, 561] on span "Click, drag or upload photo(s)" at bounding box center [375, 574] width 80 height 35
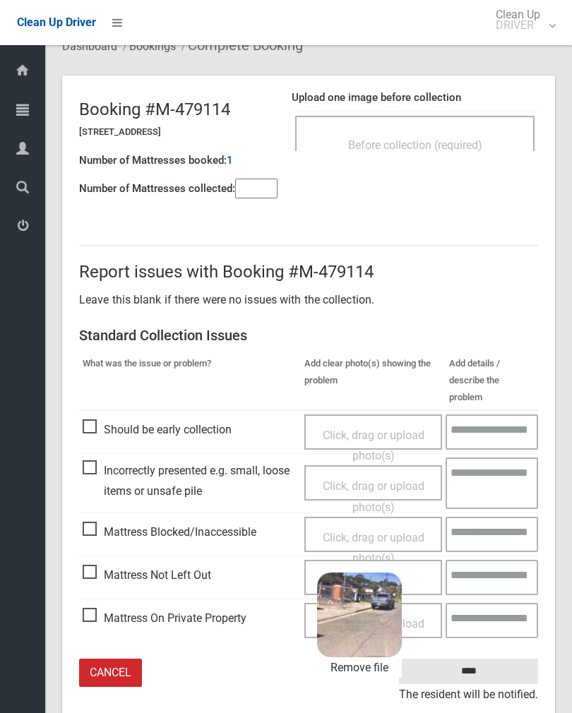
click at [503, 659] on input "****" at bounding box center [468, 672] width 139 height 26
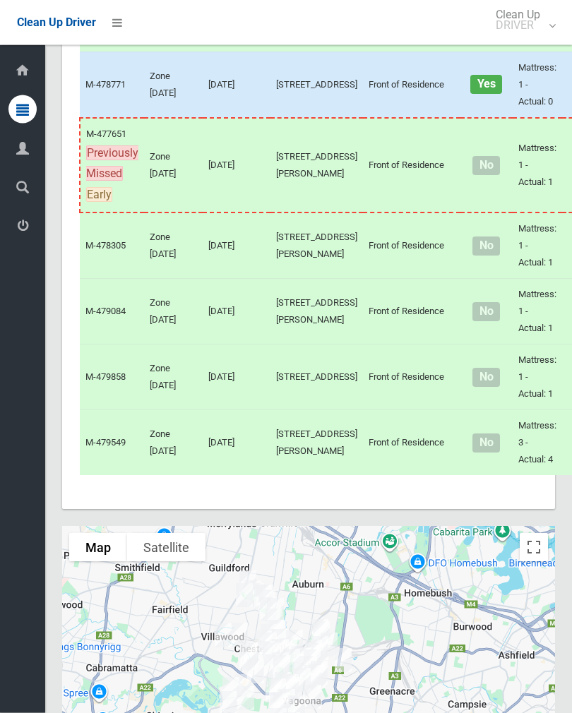
scroll to position [4505, 0]
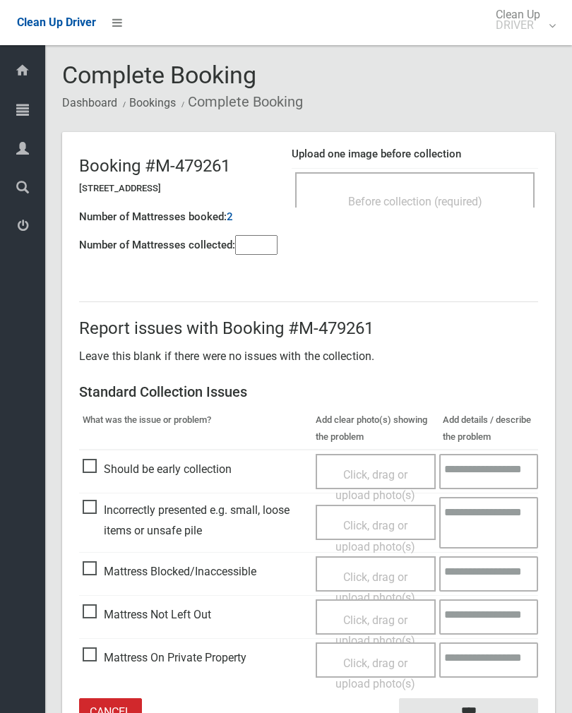
click at [474, 191] on div "Before collection (required)" at bounding box center [415, 201] width 208 height 26
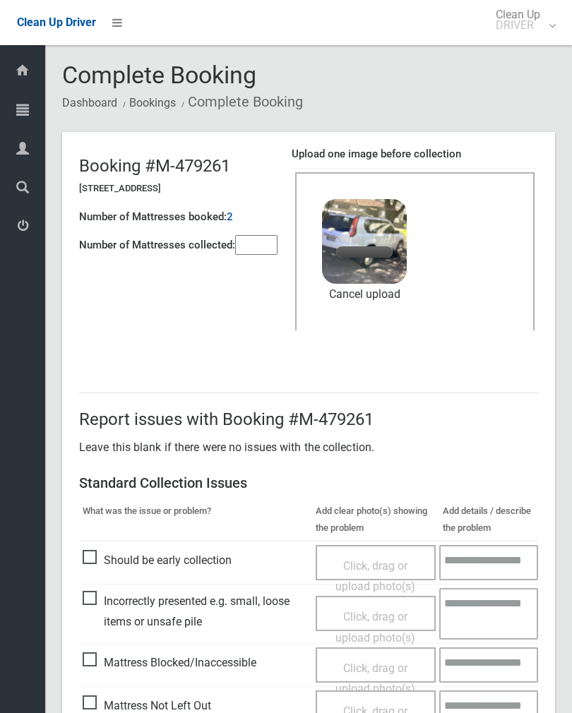
click at [260, 250] on input"] "number" at bounding box center [256, 245] width 42 height 20
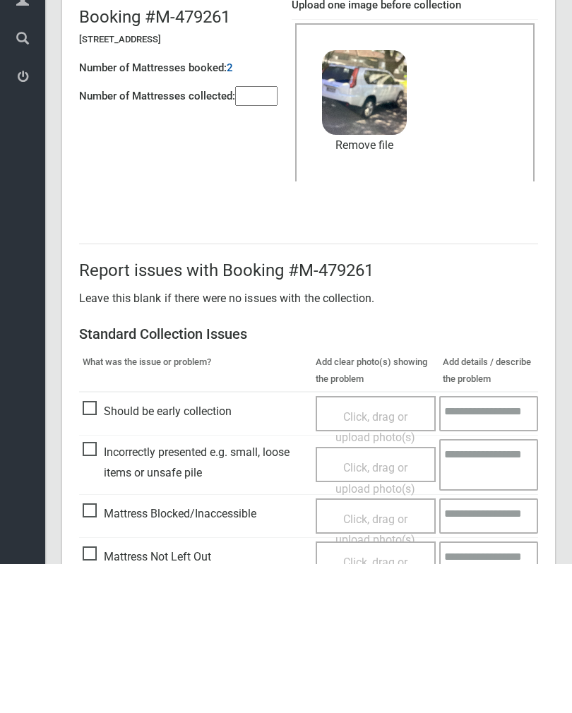
scroll to position [170, 0]
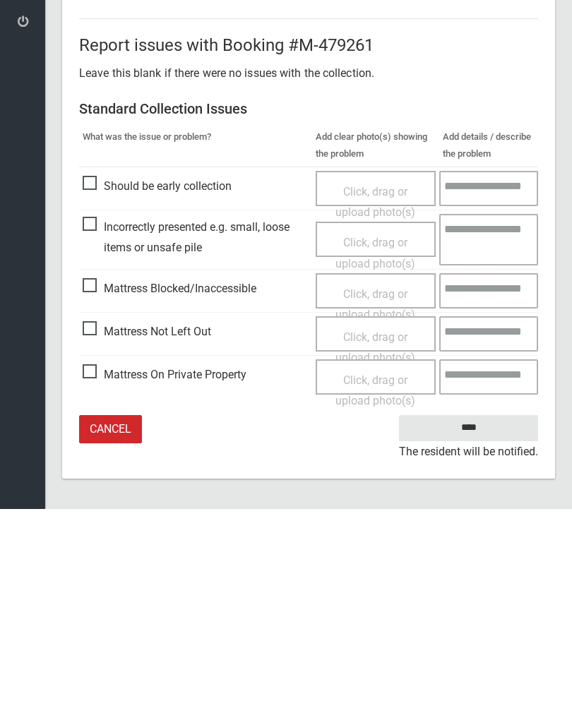
type input"] "*"
click at [480, 619] on input "****" at bounding box center [468, 632] width 139 height 26
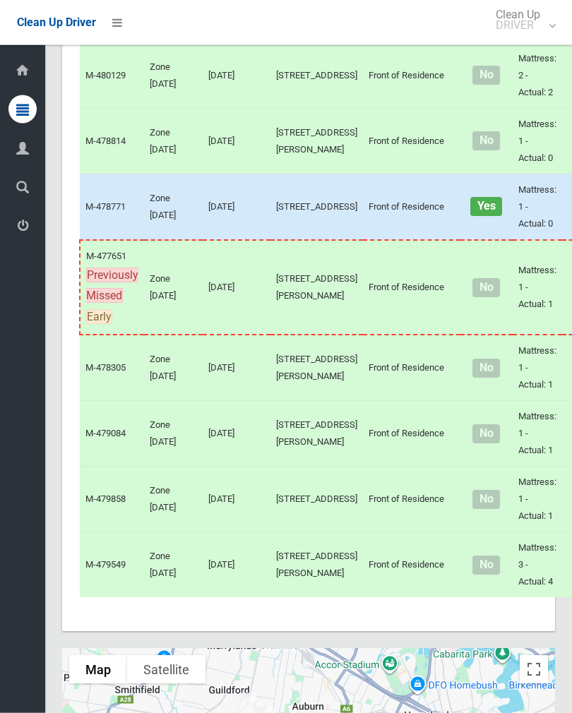
scroll to position [4383, 0]
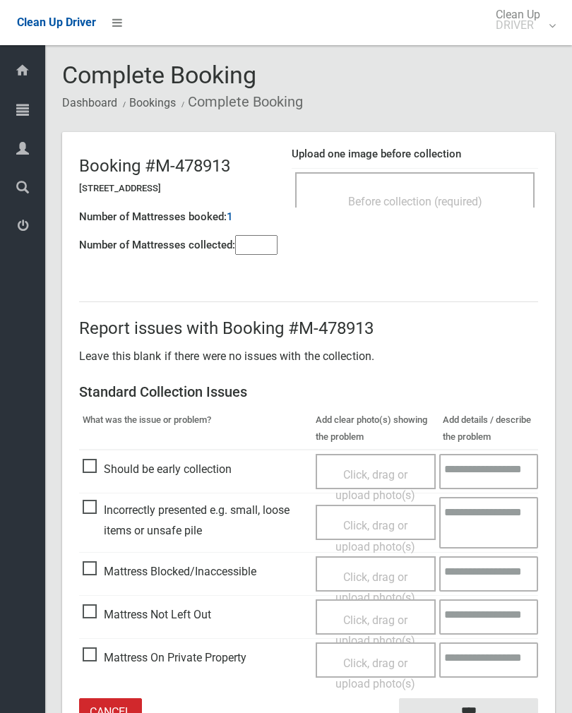
click at [452, 212] on div "Before collection (required)" at bounding box center [415, 201] width 208 height 26
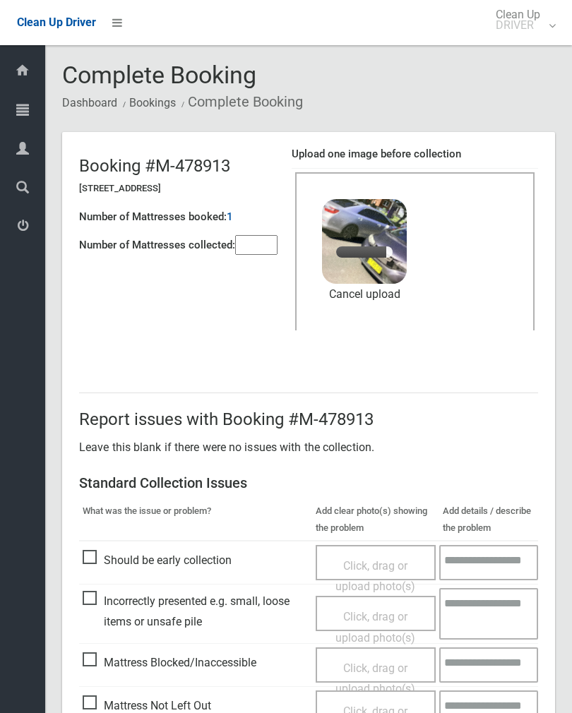
click at [272, 218] on div "Number of Mattresses booked: 1" at bounding box center [178, 217] width 198 height 29
click at [240, 255] on input"] "number" at bounding box center [256, 245] width 42 height 20
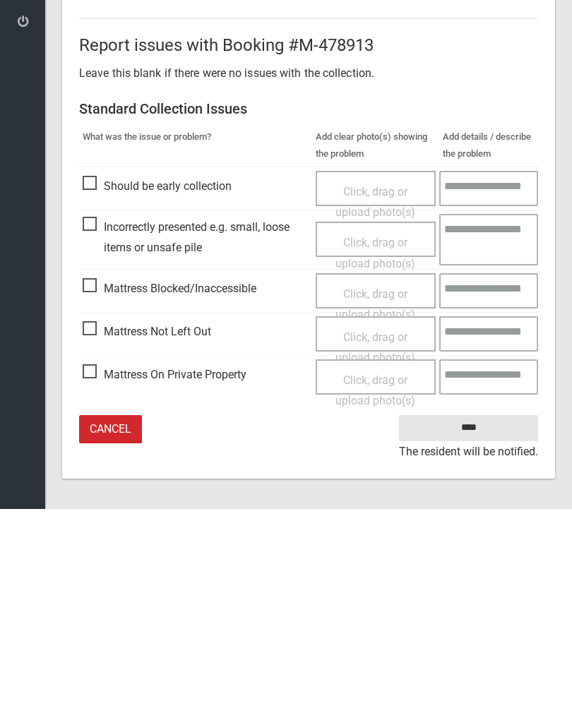
type input"] "*"
click at [477, 619] on input "****" at bounding box center [468, 632] width 139 height 26
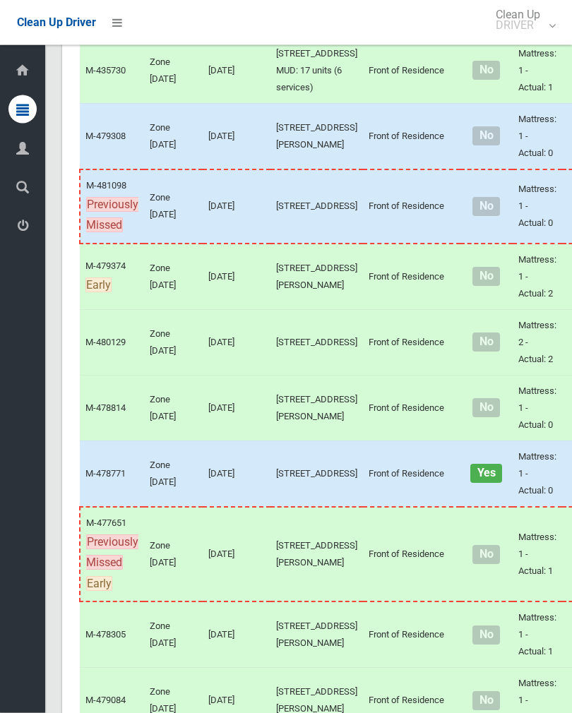
scroll to position [4137, 0]
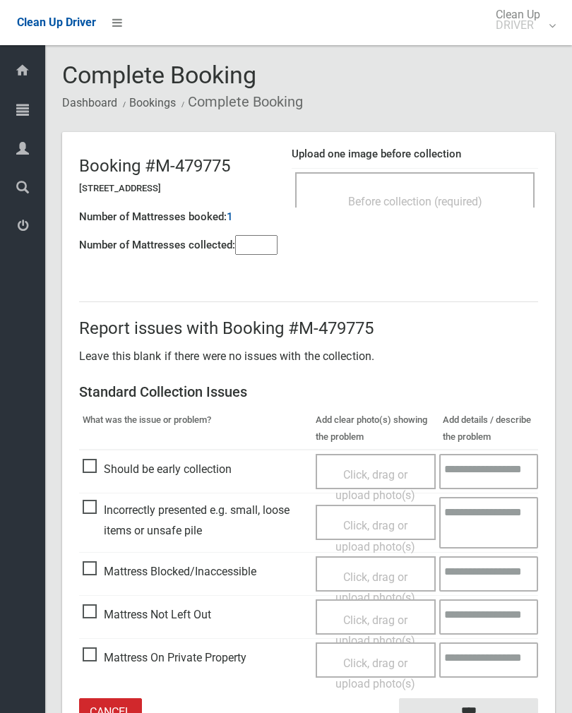
click at [453, 193] on div "Before collection (required)" at bounding box center [415, 201] width 208 height 26
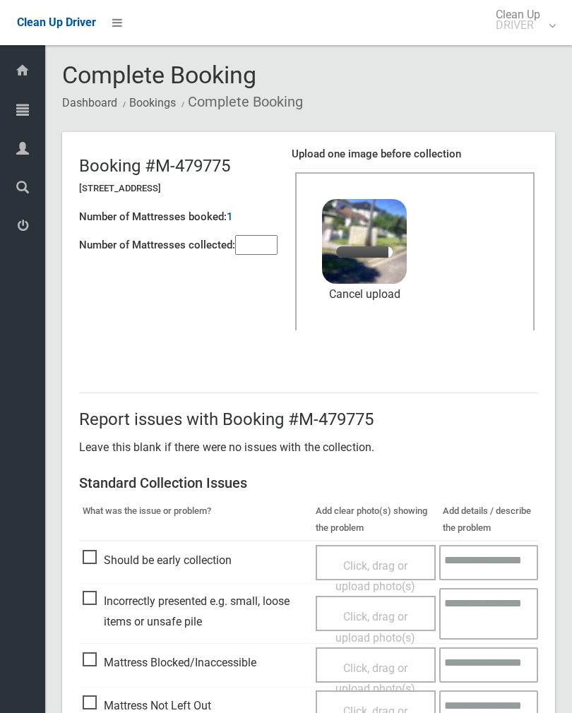
click at [260, 252] on input"] "number" at bounding box center [256, 245] width 42 height 20
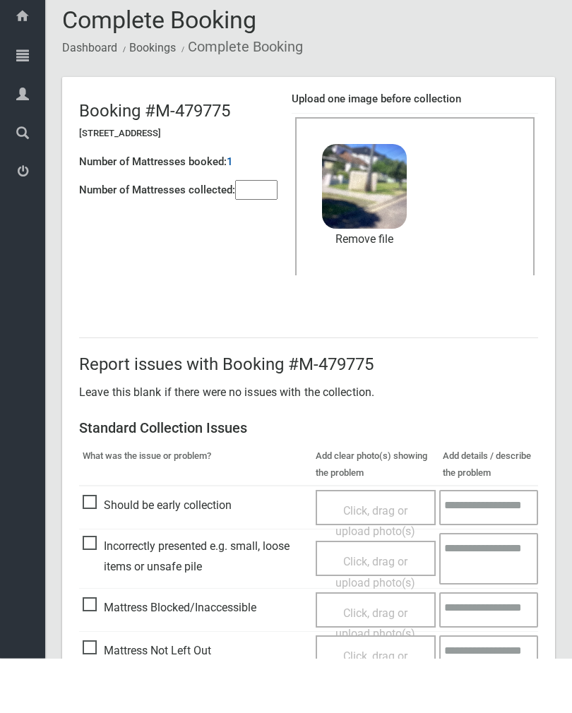
scroll to position [170, 0]
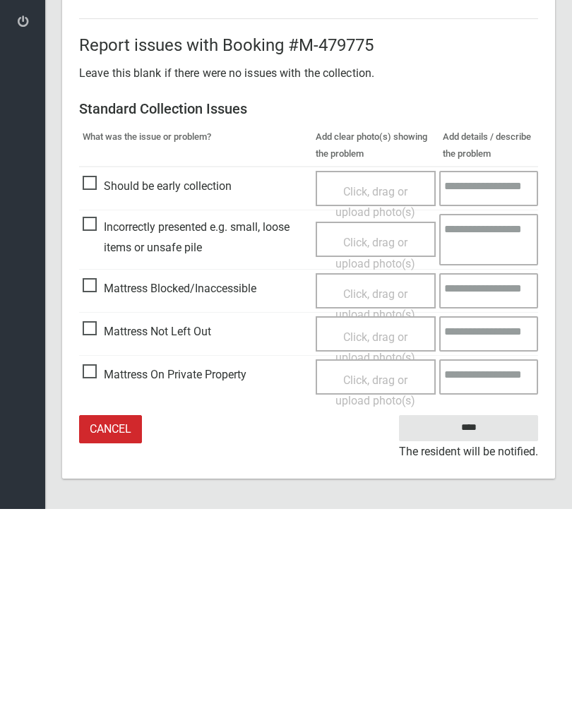
type input"] "*"
click at [484, 619] on input "****" at bounding box center [468, 632] width 139 height 26
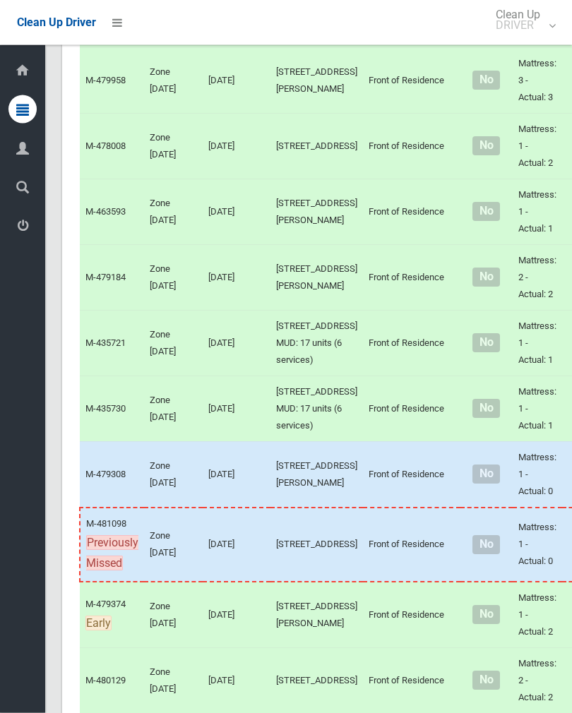
scroll to position [3788, 0]
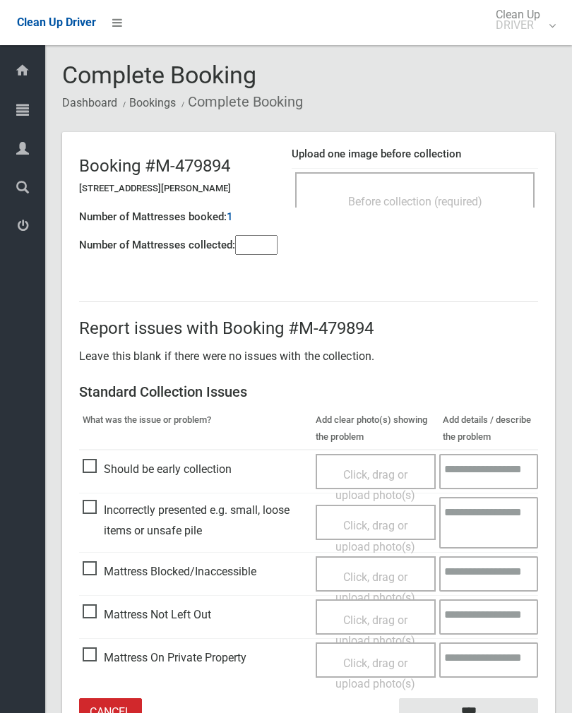
click at [459, 193] on div "Before collection (required)" at bounding box center [415, 201] width 208 height 26
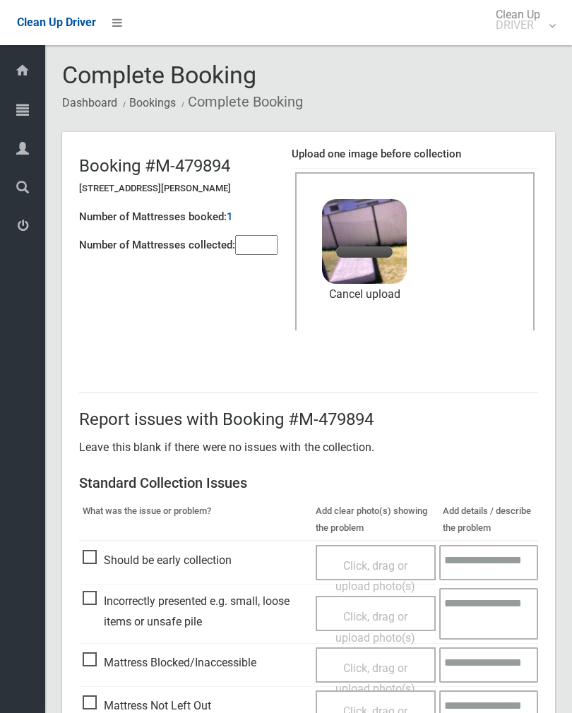
click at [264, 253] on input"] "number" at bounding box center [256, 245] width 42 height 20
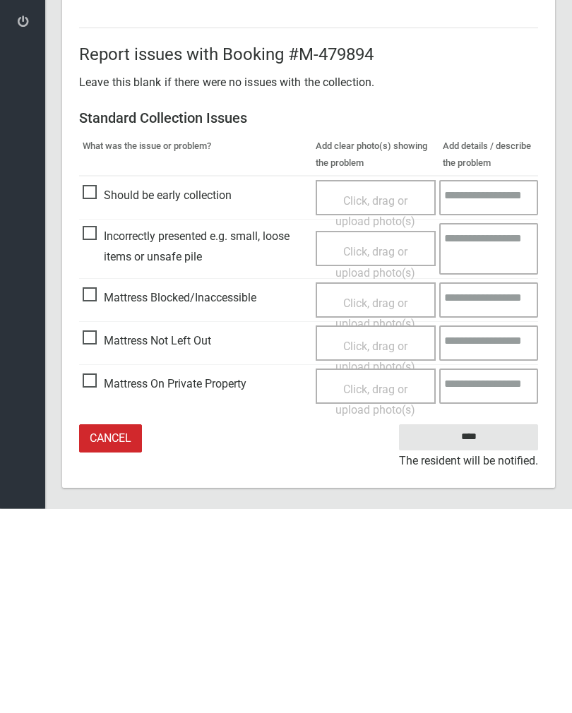
scroll to position [170, 0]
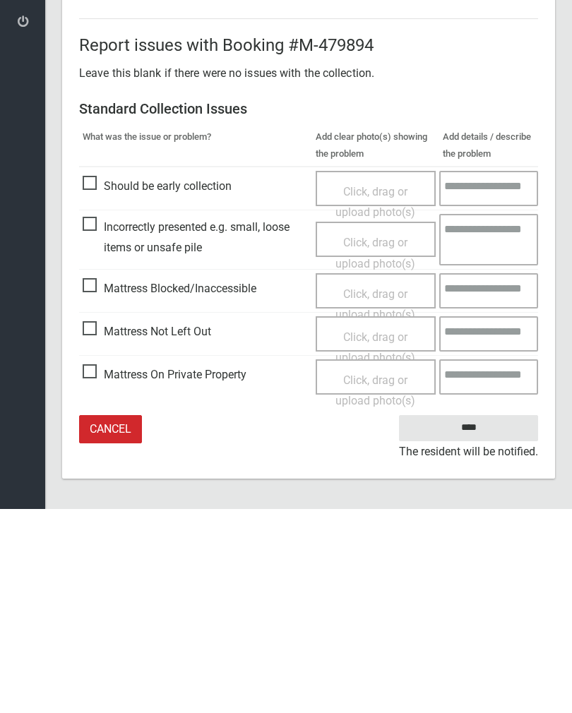
type input"] "*"
click at [474, 619] on input "****" at bounding box center [468, 632] width 139 height 26
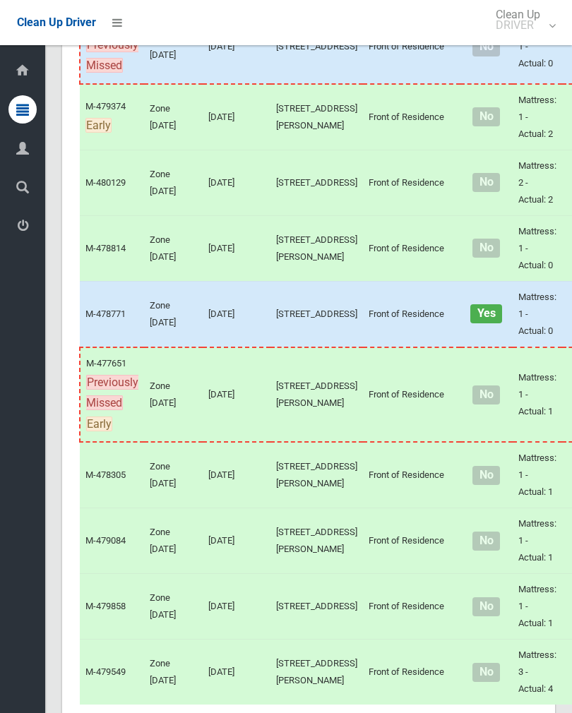
scroll to position [4297, 0]
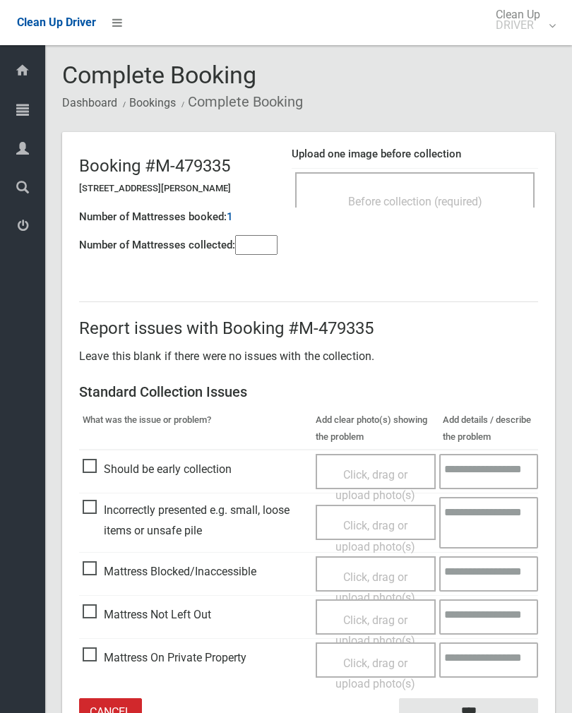
click at [461, 198] on span "Before collection (required)" at bounding box center [415, 201] width 134 height 13
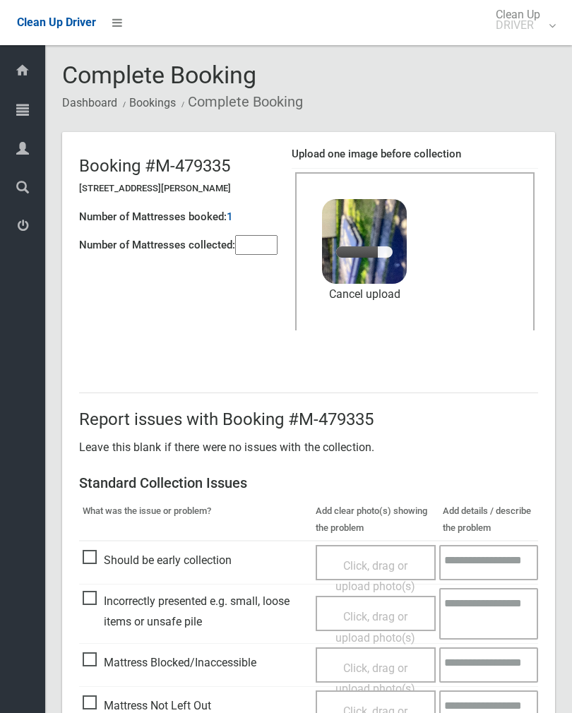
click at [259, 247] on input"] "number" at bounding box center [256, 245] width 42 height 20
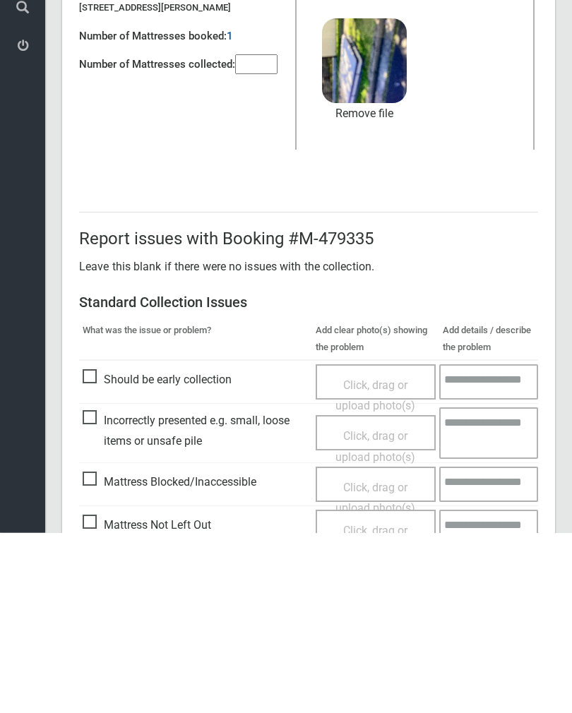
scroll to position [170, 0]
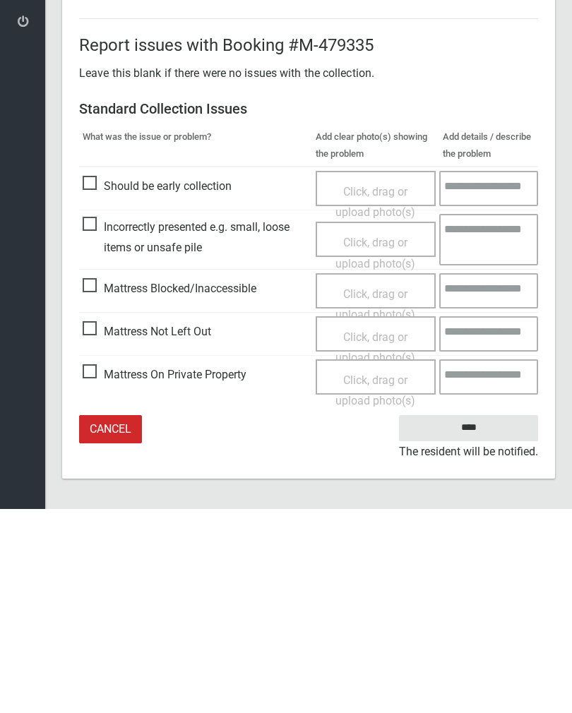
type input"] "*"
click at [479, 619] on input "****" at bounding box center [468, 632] width 139 height 26
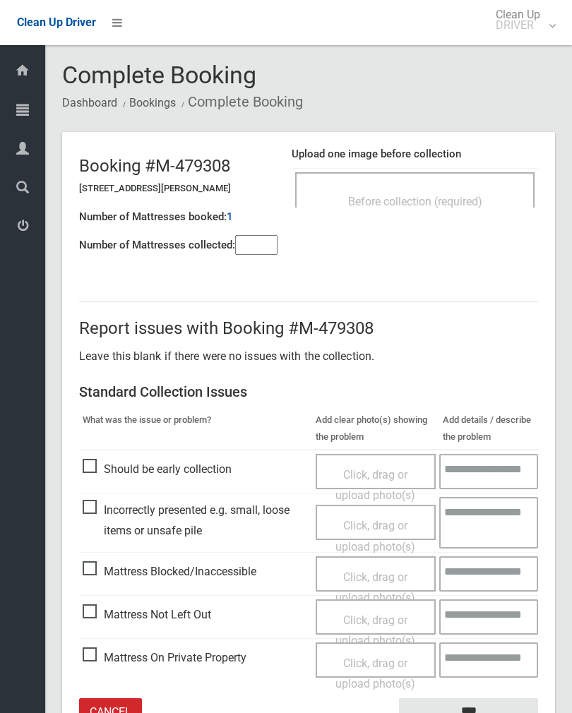
click at [479, 188] on div "Before collection (required)" at bounding box center [415, 201] width 208 height 26
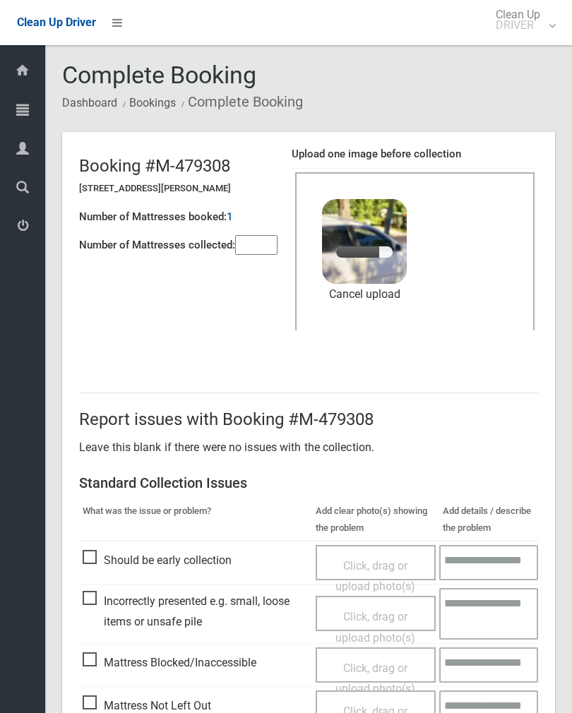
click at [259, 252] on input"] "number" at bounding box center [256, 245] width 42 height 20
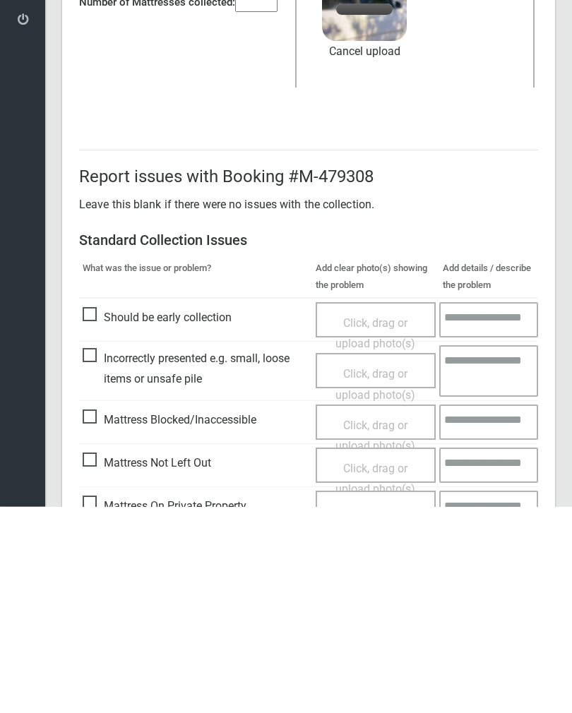
scroll to position [170, 0]
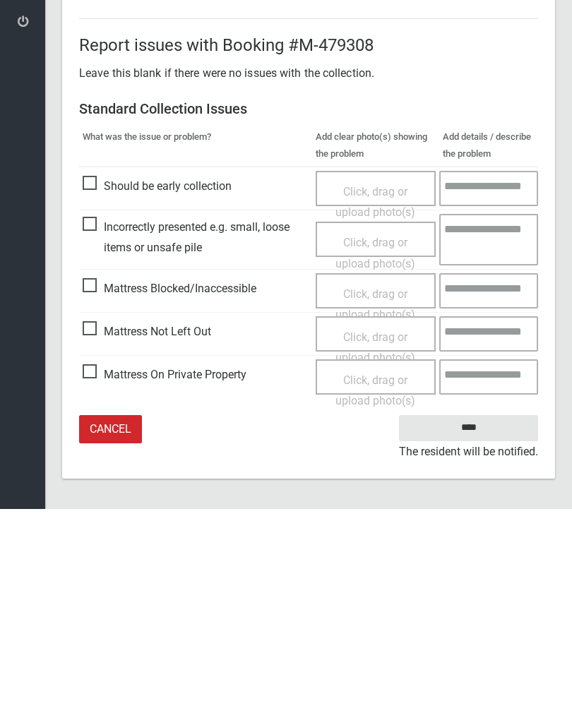
type input"] "*"
click at [475, 619] on input "****" at bounding box center [468, 632] width 139 height 26
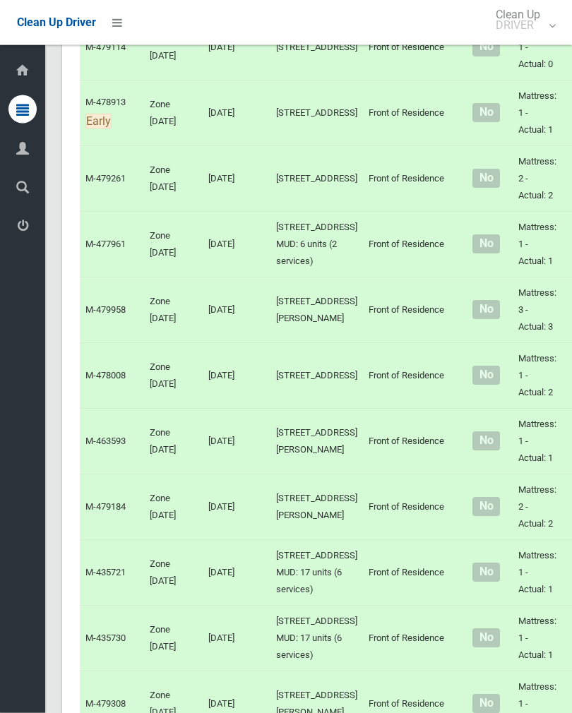
scroll to position [3564, 0]
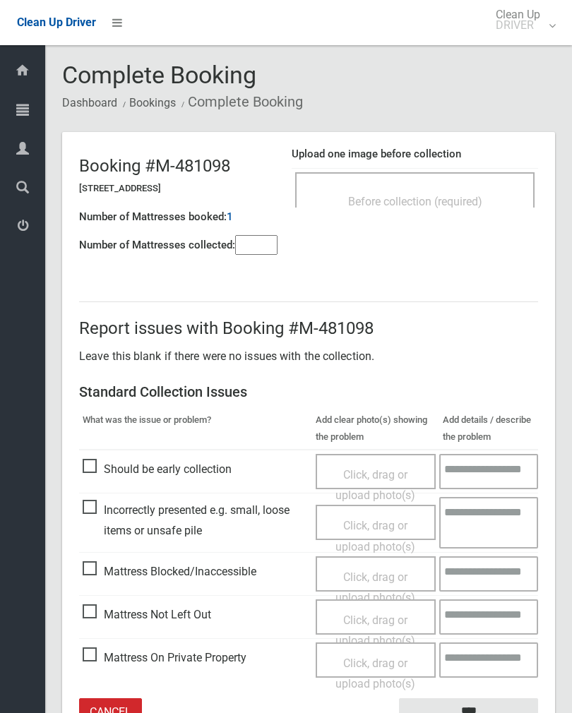
click at [488, 185] on div "Before collection (required)" at bounding box center [414, 189] width 239 height 35
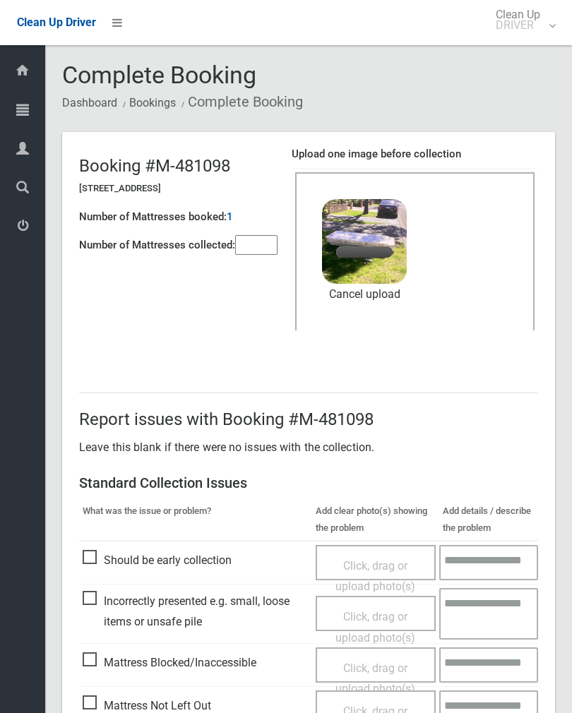
click at [262, 244] on input"] "number" at bounding box center [256, 245] width 42 height 20
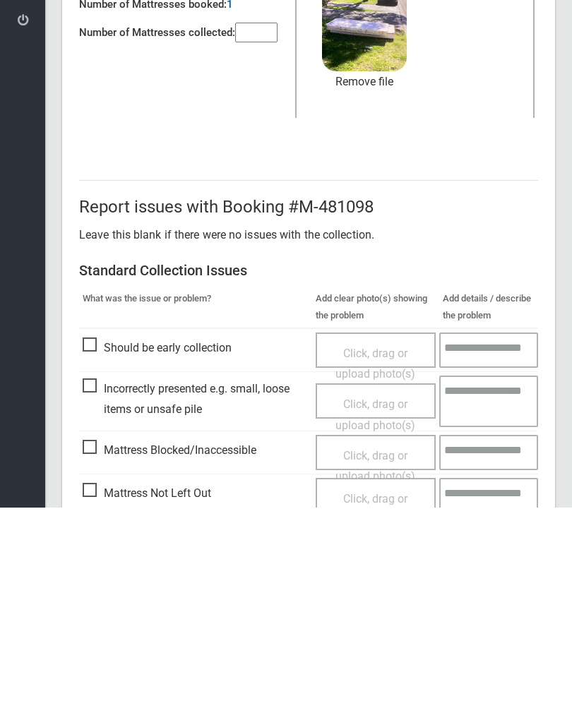
scroll to position [170, 0]
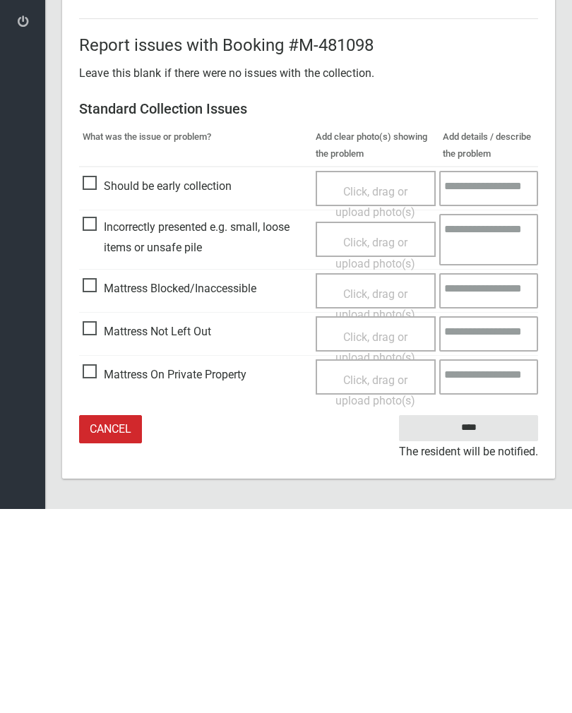
type input"] "*"
click at [479, 619] on input "****" at bounding box center [468, 632] width 139 height 26
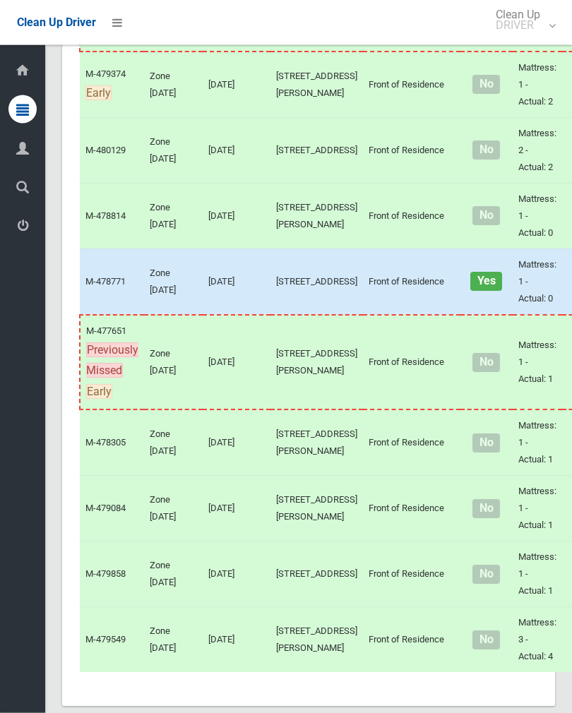
scroll to position [4308, 0]
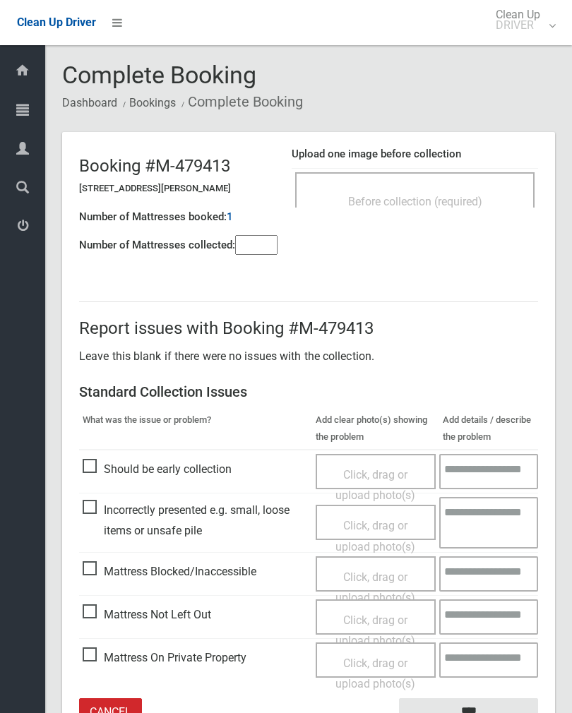
click at [253, 239] on input"] "number" at bounding box center [256, 245] width 42 height 20
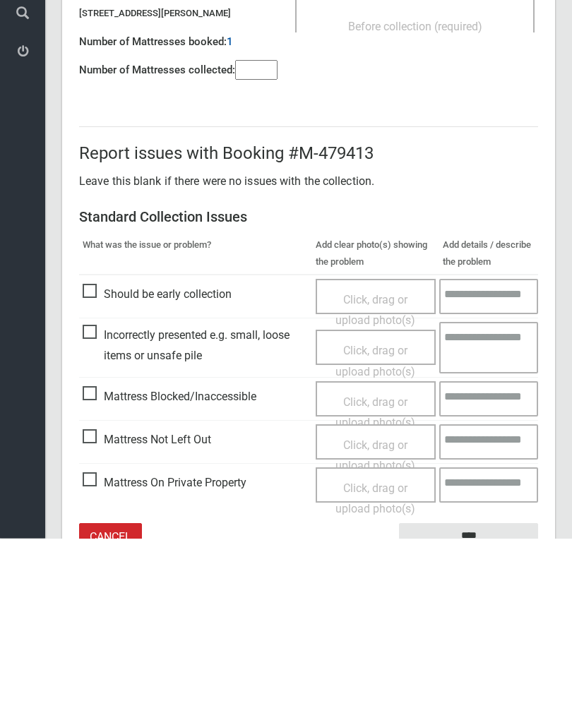
scroll to position [78, 0]
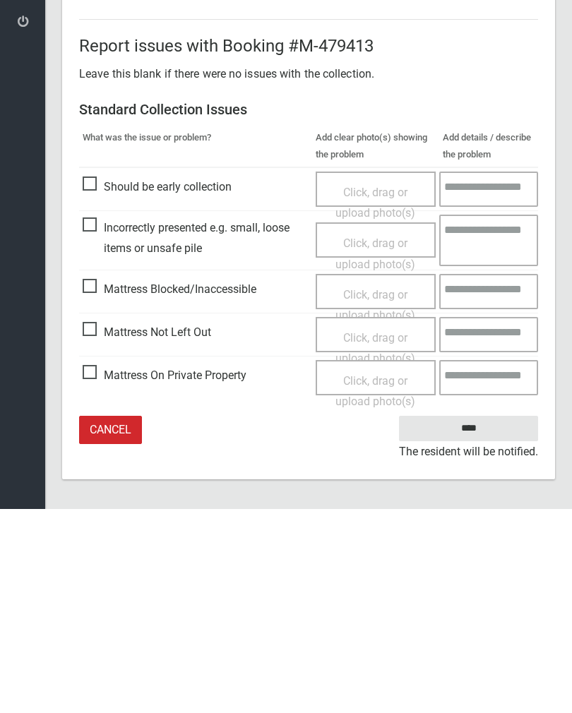
type input"] "*"
click at [95, 526] on span "Mattress Not Left Out" at bounding box center [147, 536] width 128 height 21
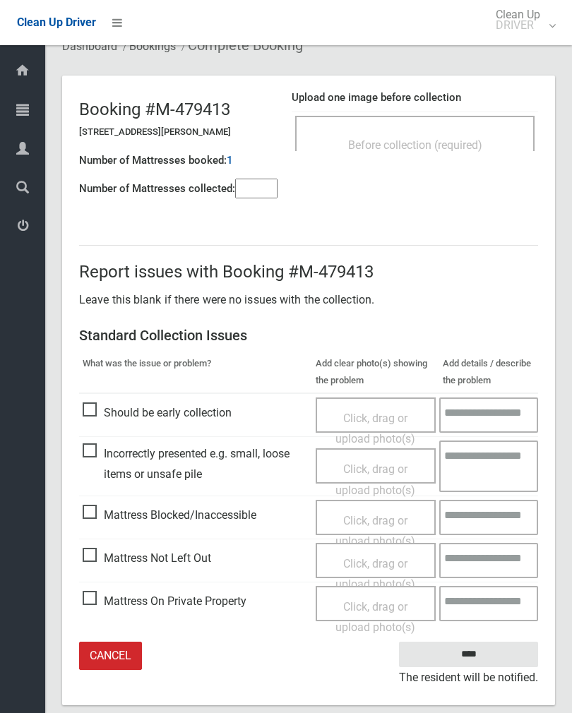
click at [381, 563] on span "Click, drag or upload photo(s)" at bounding box center [375, 574] width 80 height 35
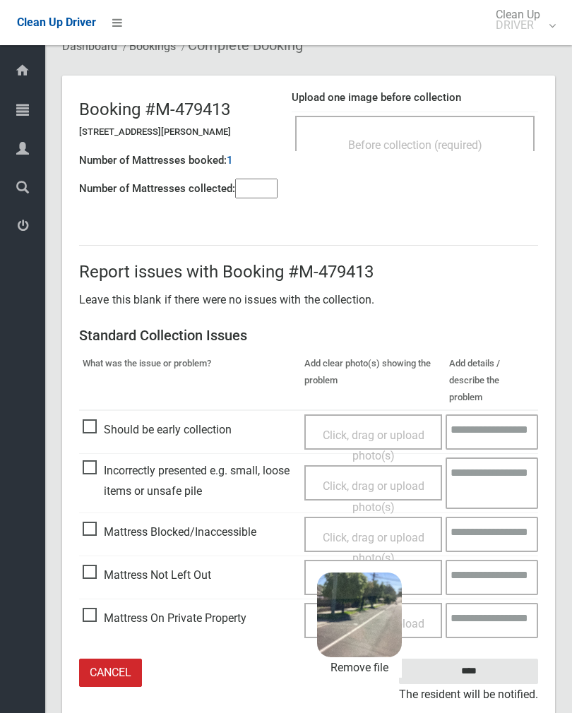
click at [506, 659] on input "****" at bounding box center [468, 672] width 139 height 26
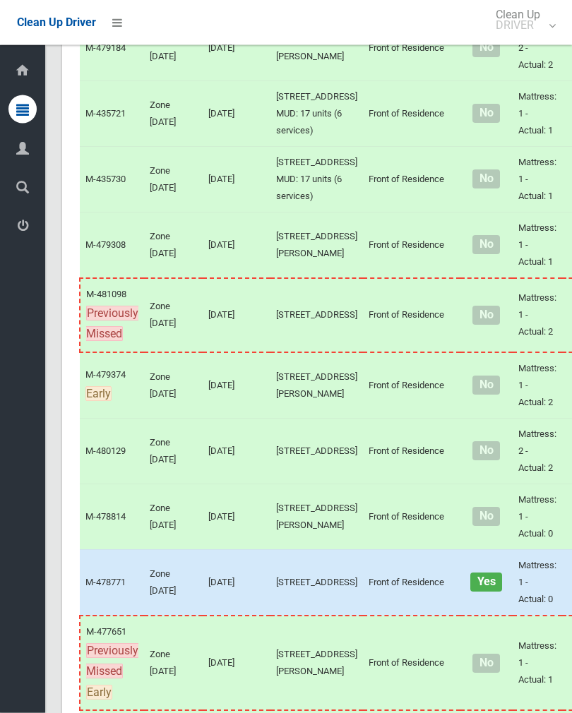
scroll to position [4313, 0]
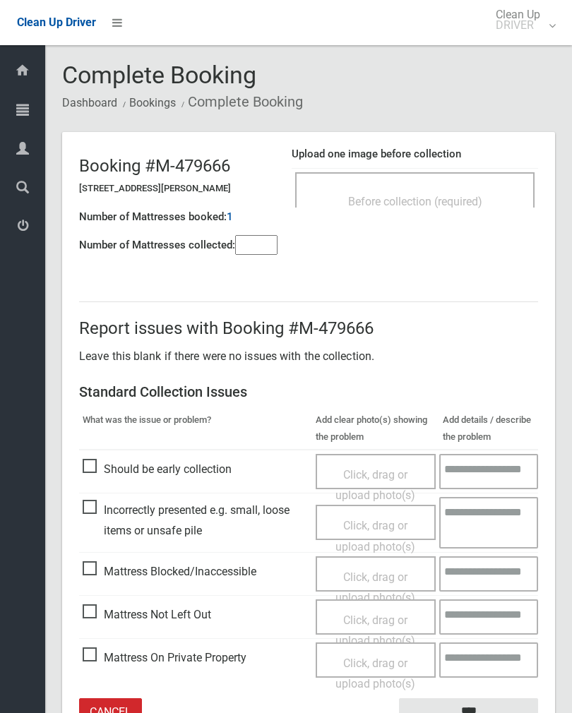
click at [465, 193] on div "Before collection (required)" at bounding box center [415, 201] width 208 height 26
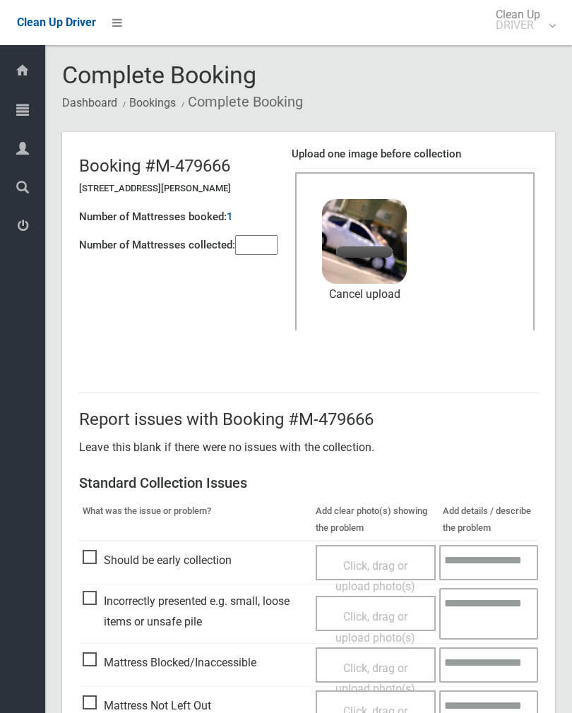
click at [260, 235] on input"] "number" at bounding box center [256, 245] width 42 height 20
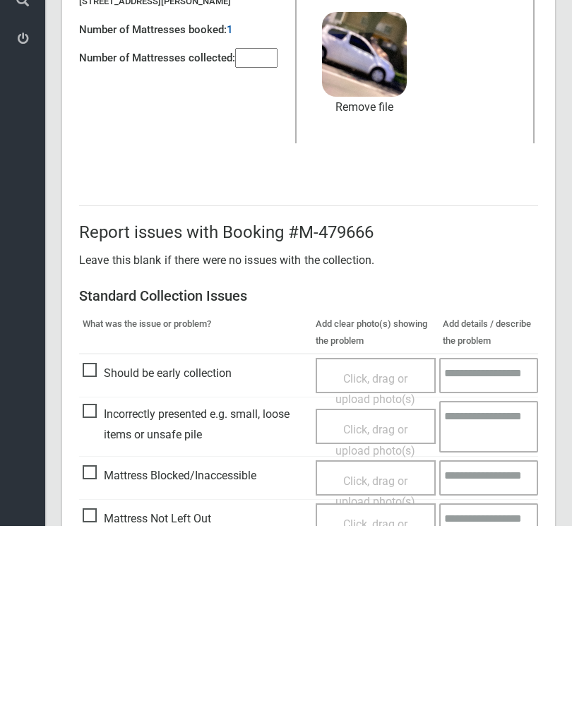
scroll to position [170, 0]
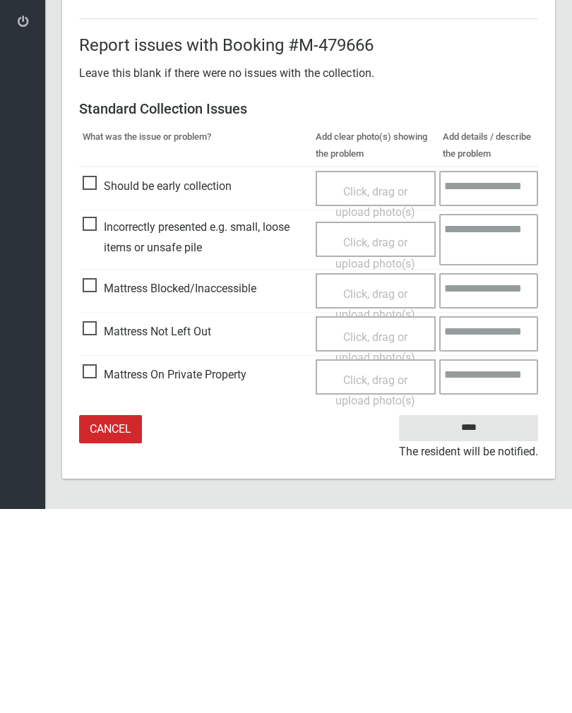
type input"] "*"
click at [480, 619] on input "****" at bounding box center [468, 632] width 139 height 26
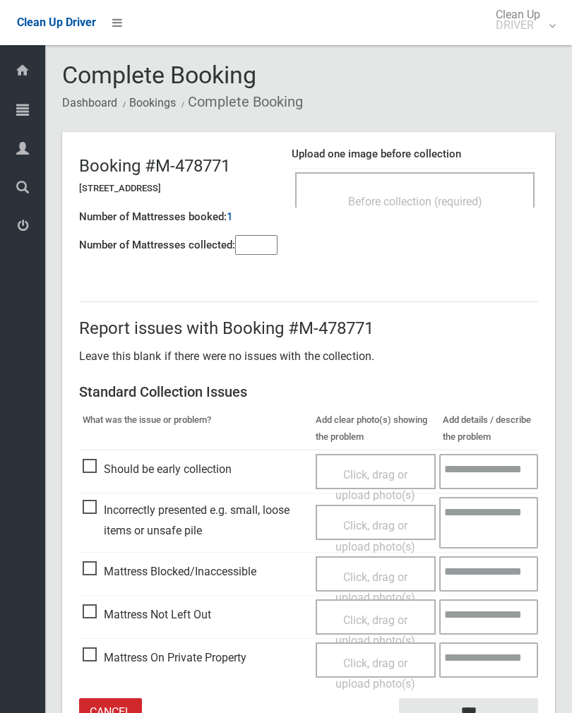
click at [480, 188] on div "Before collection (required)" at bounding box center [415, 201] width 208 height 26
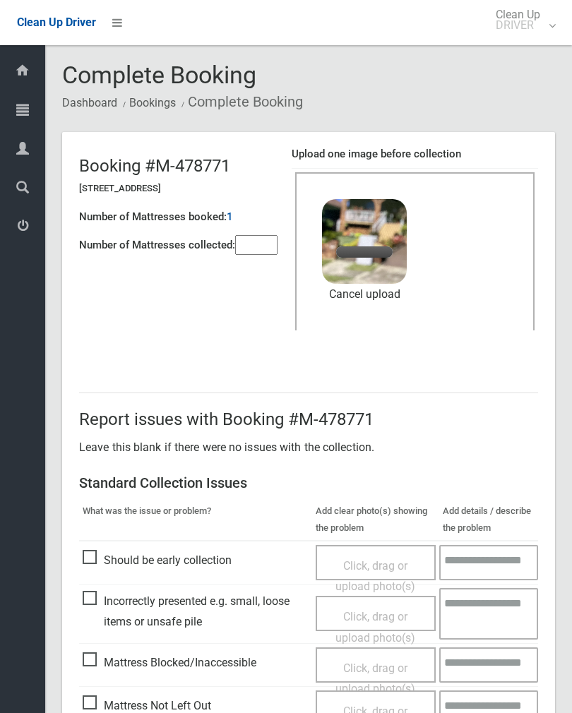
click at [253, 236] on input"] "number" at bounding box center [256, 245] width 42 height 20
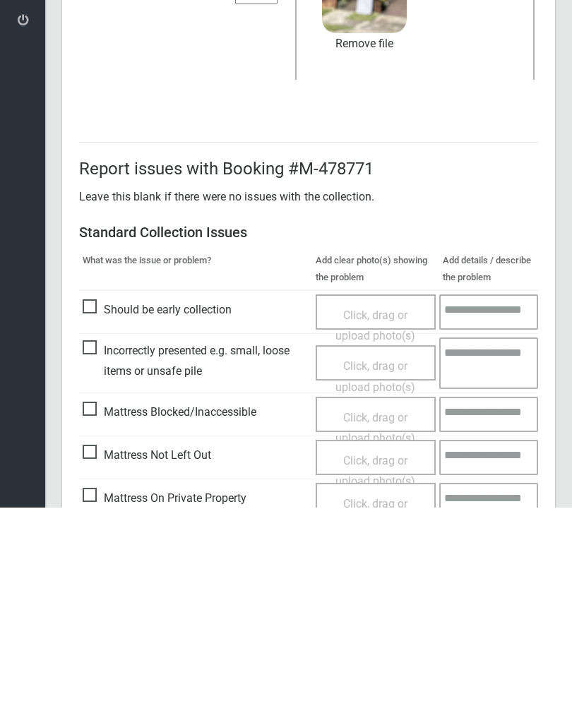
scroll to position [170, 0]
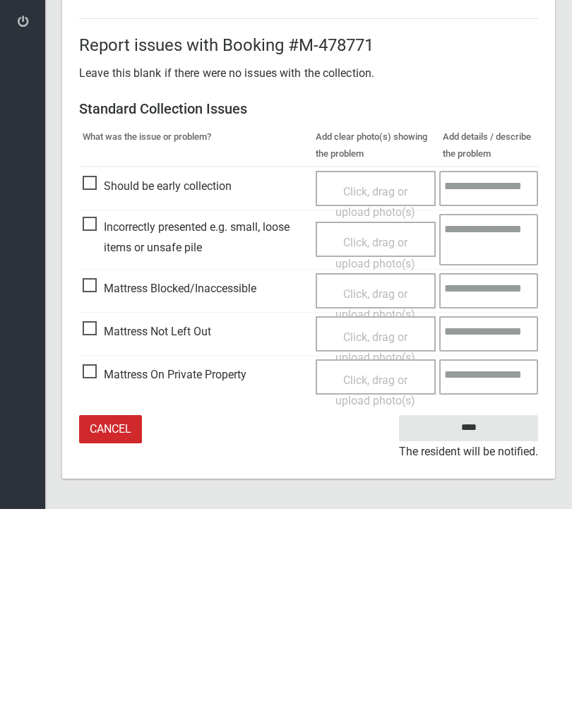
type input"] "*"
click at [483, 619] on input "****" at bounding box center [468, 632] width 139 height 26
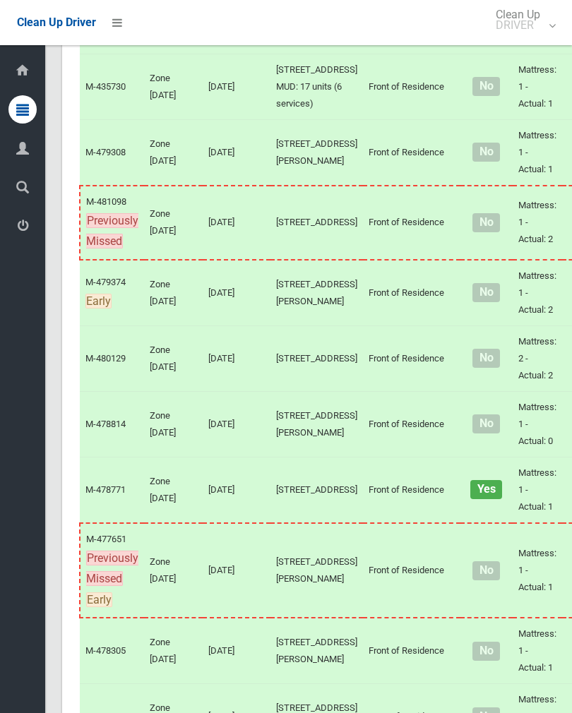
scroll to position [4238, 0]
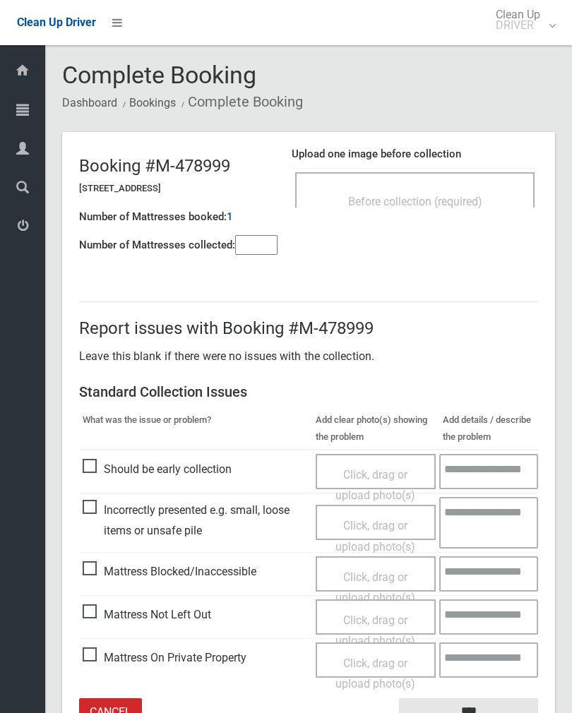
click at [478, 191] on div "Before collection (required)" at bounding box center [415, 201] width 208 height 26
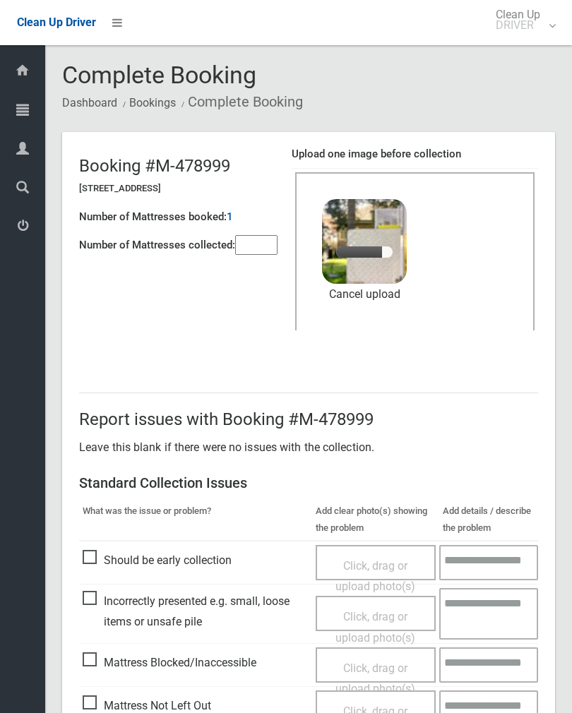
click at [253, 241] on input"] "number" at bounding box center [256, 245] width 42 height 20
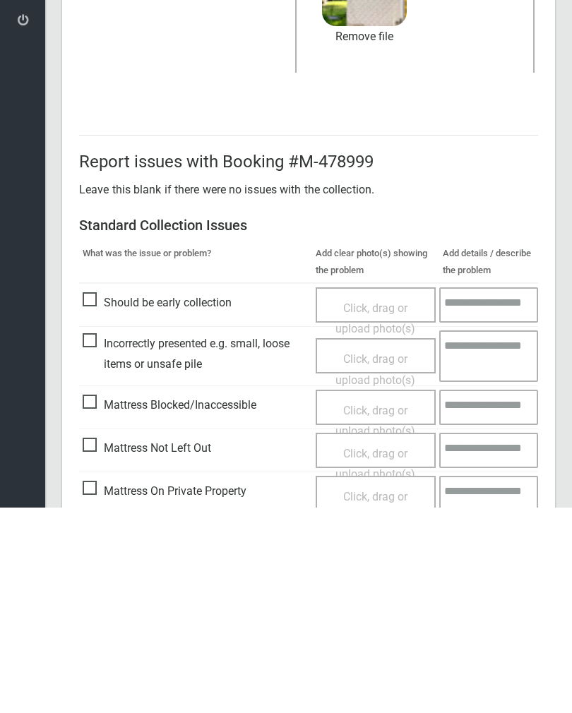
scroll to position [170, 0]
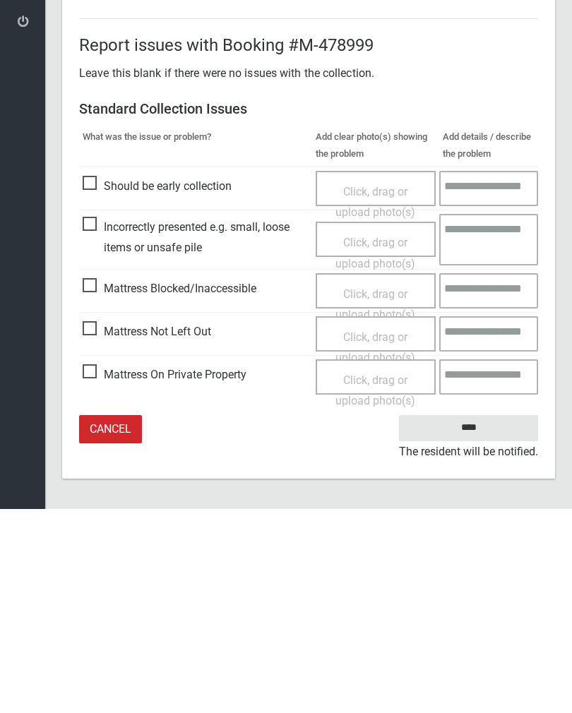
type input"] "*"
click at [481, 619] on input "****" at bounding box center [468, 632] width 139 height 26
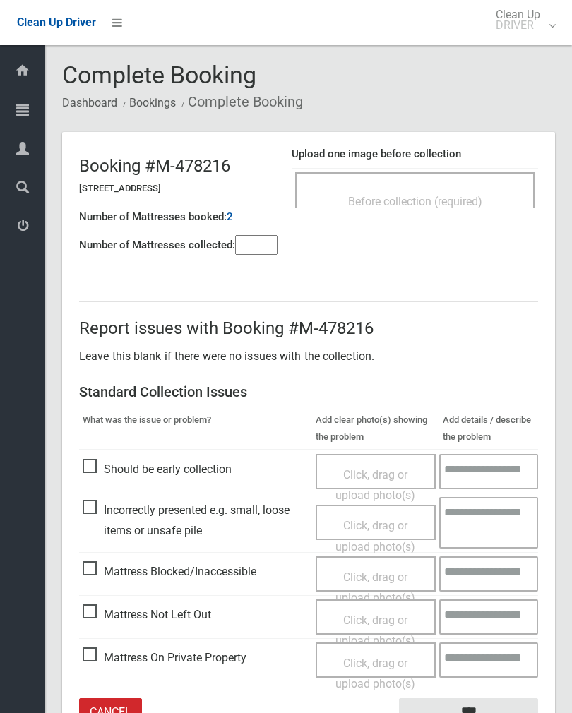
click at [462, 186] on div "Before collection (required)" at bounding box center [414, 189] width 239 height 35
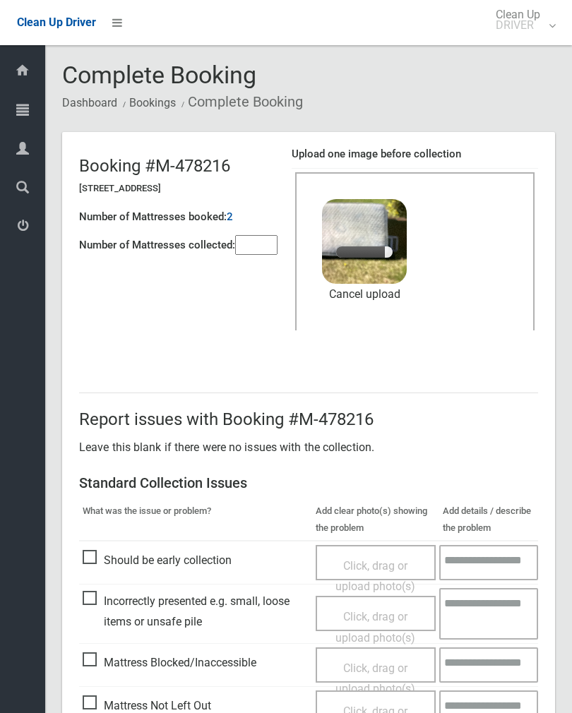
click at [265, 239] on input"] "number" at bounding box center [256, 245] width 42 height 20
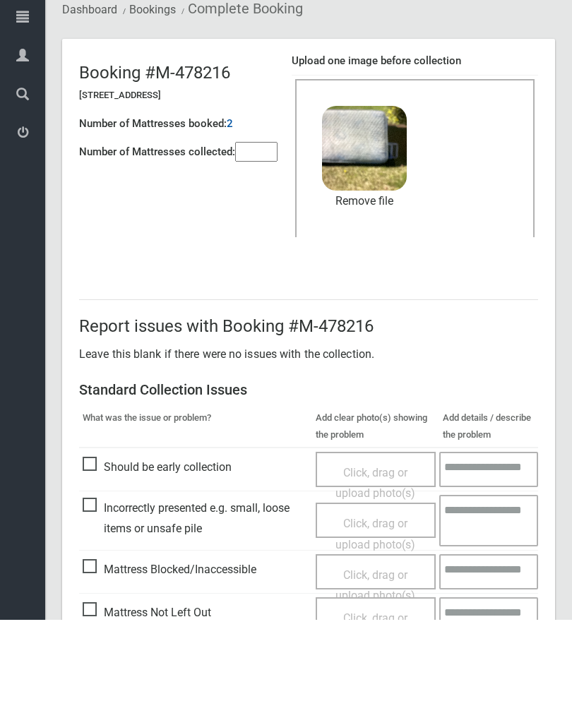
scroll to position [170, 0]
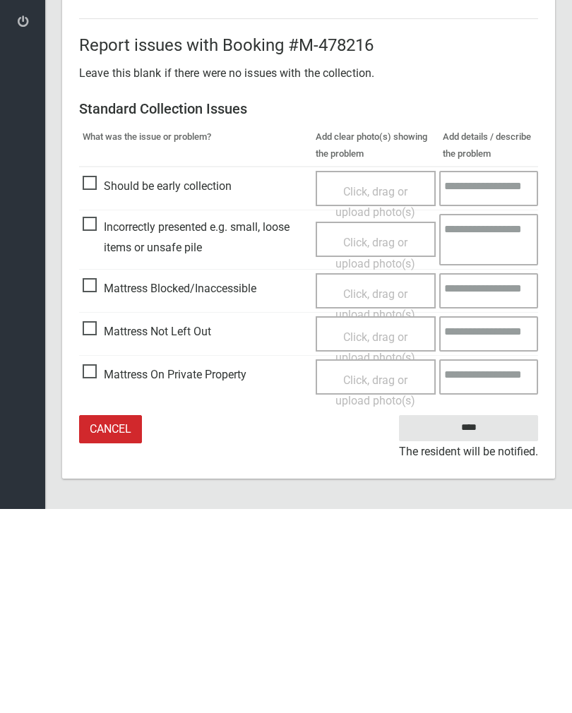
type input"] "*"
click at [476, 619] on input "****" at bounding box center [468, 632] width 139 height 26
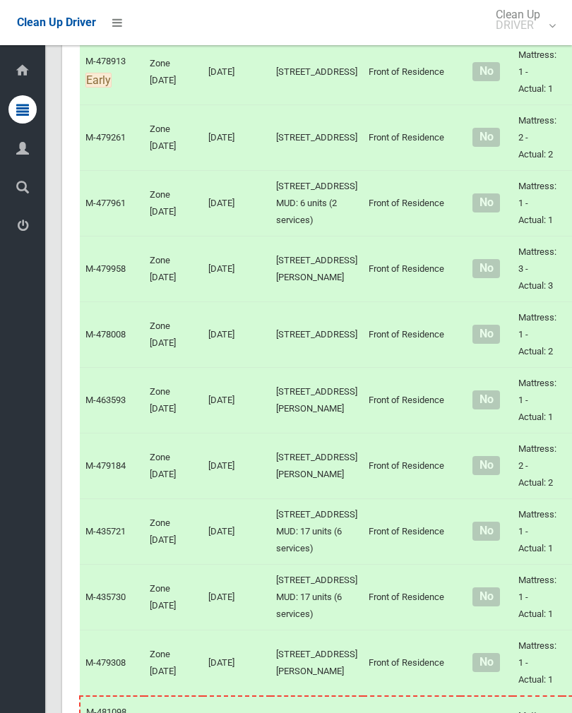
scroll to position [3589, 0]
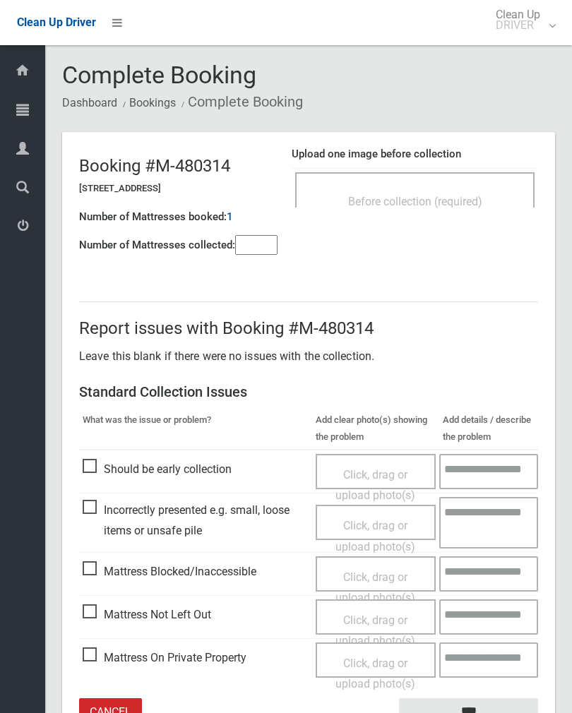
click at [467, 184] on div "Before collection (required)" at bounding box center [414, 189] width 239 height 35
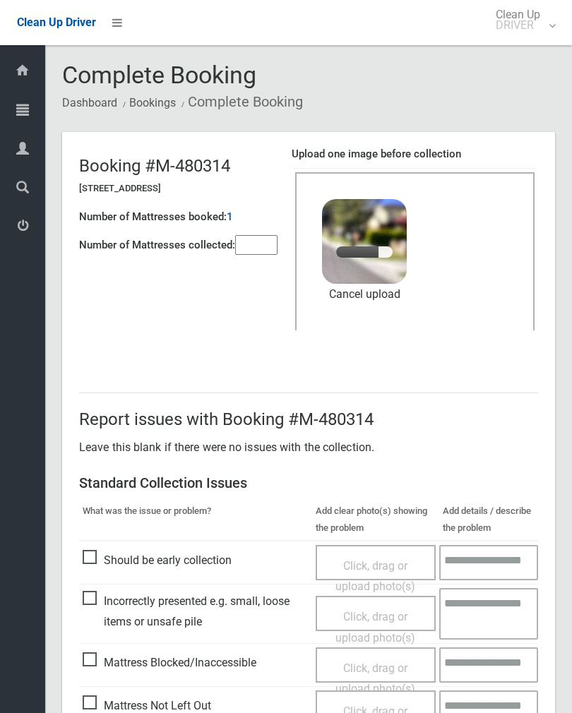
click at [269, 240] on input"] "number" at bounding box center [256, 245] width 42 height 20
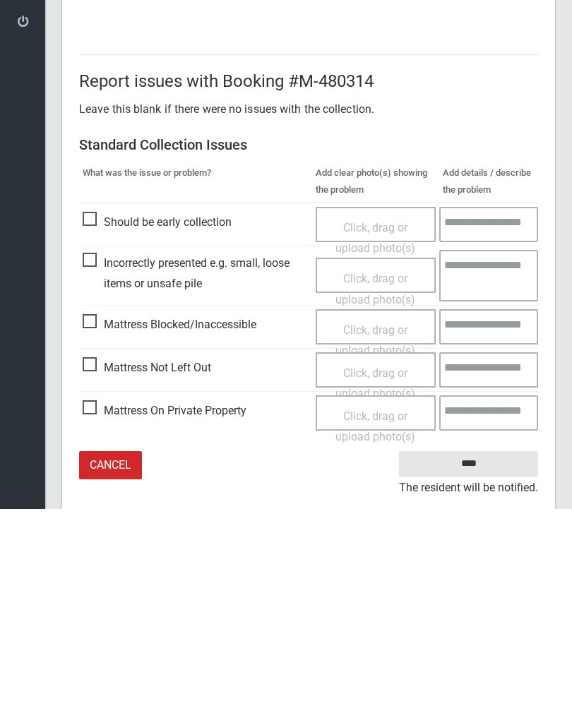
scroll to position [170, 0]
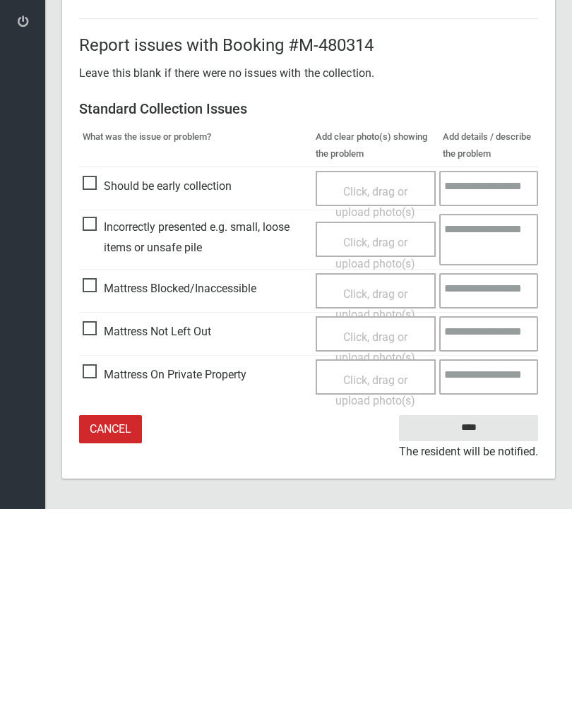
type input"] "*"
click at [488, 619] on input "****" at bounding box center [468, 632] width 139 height 26
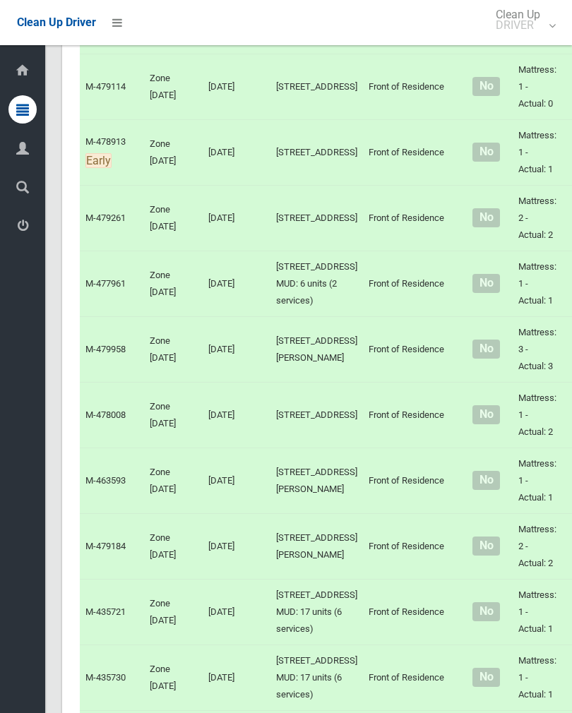
scroll to position [3515, 0]
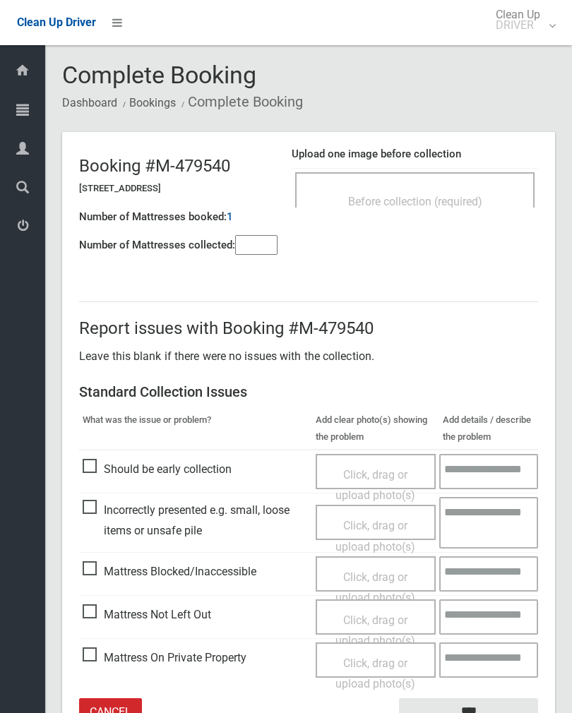
click at [475, 190] on div "Before collection (required)" at bounding box center [415, 201] width 208 height 26
click at [256, 248] on input"] "number" at bounding box center [256, 245] width 42 height 20
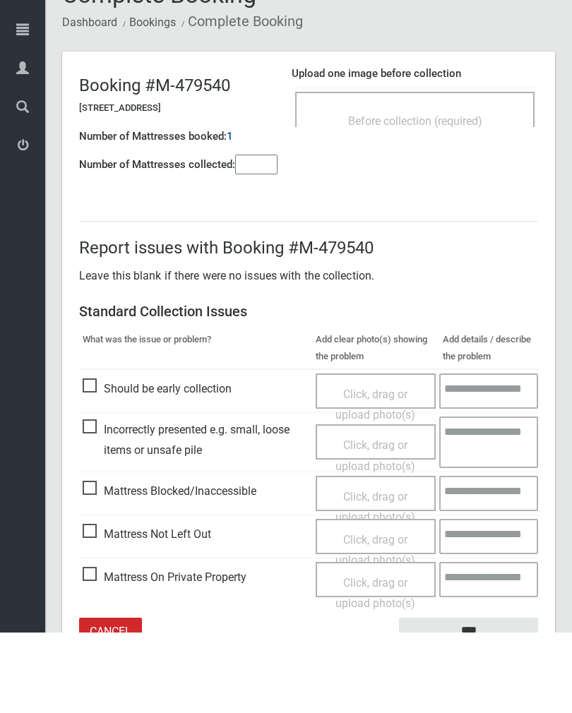
scroll to position [78, 0]
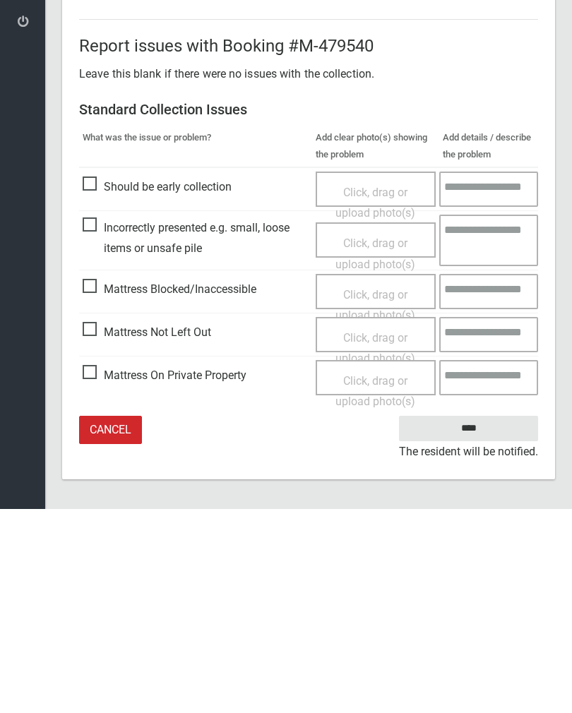
type input"] "*"
click at [99, 526] on span "Mattress Not Left Out" at bounding box center [147, 536] width 128 height 21
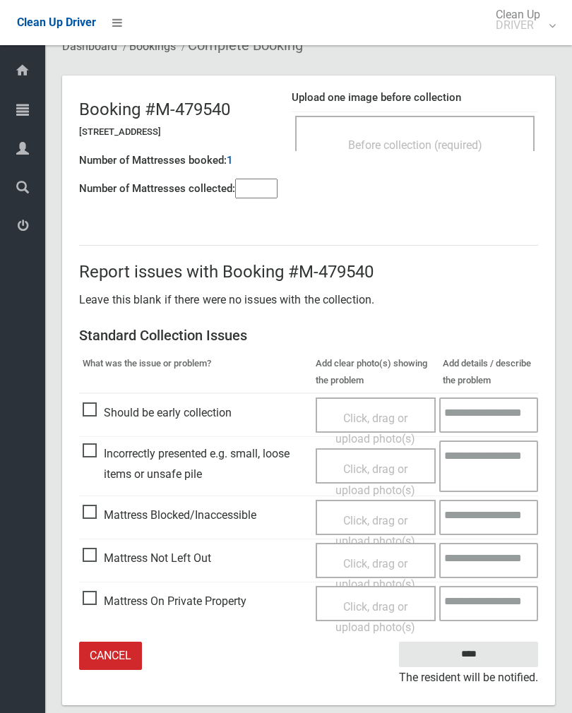
click at [386, 561] on span "Click, drag or upload photo(s)" at bounding box center [375, 574] width 80 height 35
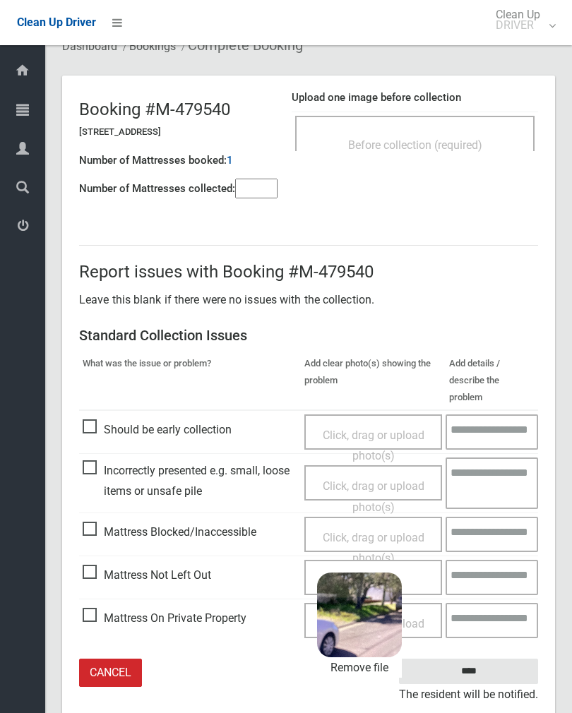
click at [503, 659] on input "****" at bounding box center [468, 672] width 139 height 26
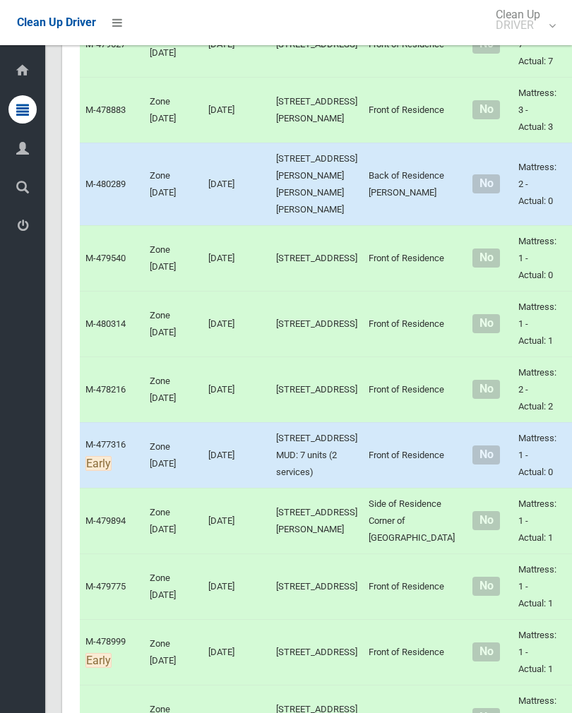
scroll to position [2680, 0]
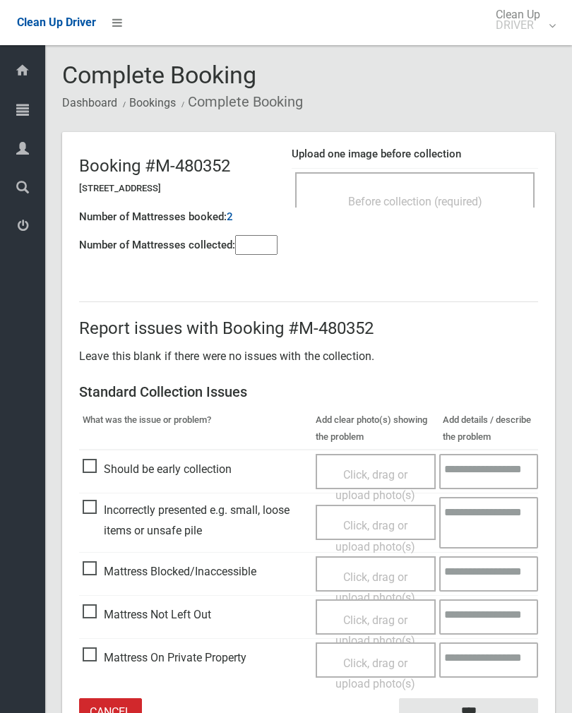
click at [466, 188] on div "Before collection (required)" at bounding box center [415, 201] width 208 height 26
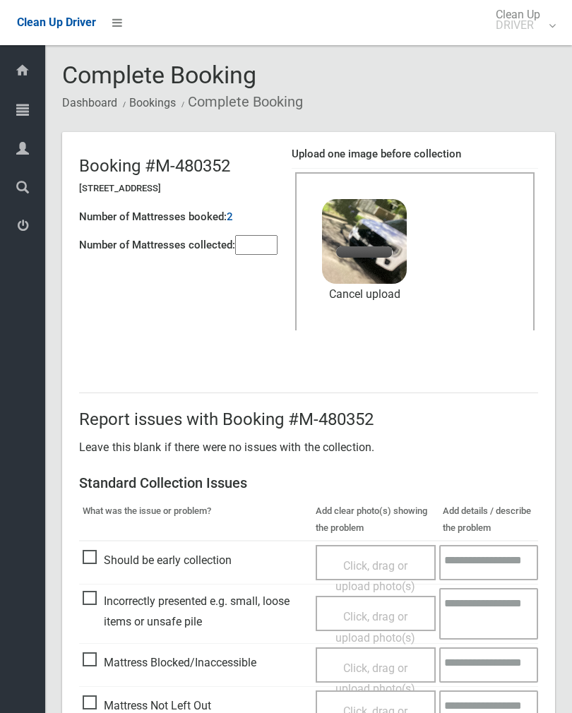
click at [253, 246] on input"] "number" at bounding box center [256, 245] width 42 height 20
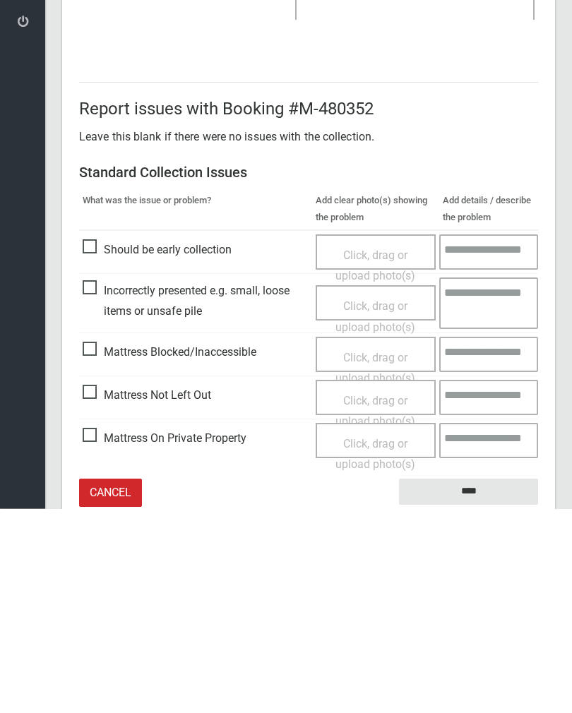
scroll to position [170, 0]
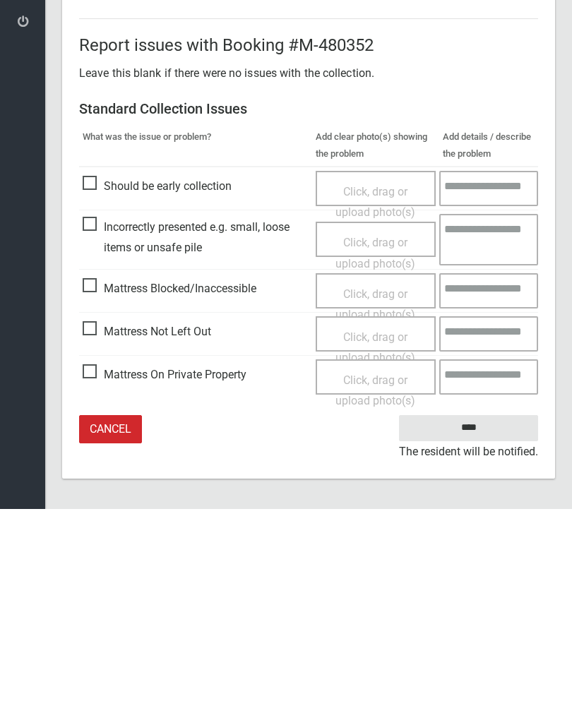
type input"] "*"
click at [473, 619] on input "****" at bounding box center [468, 632] width 139 height 26
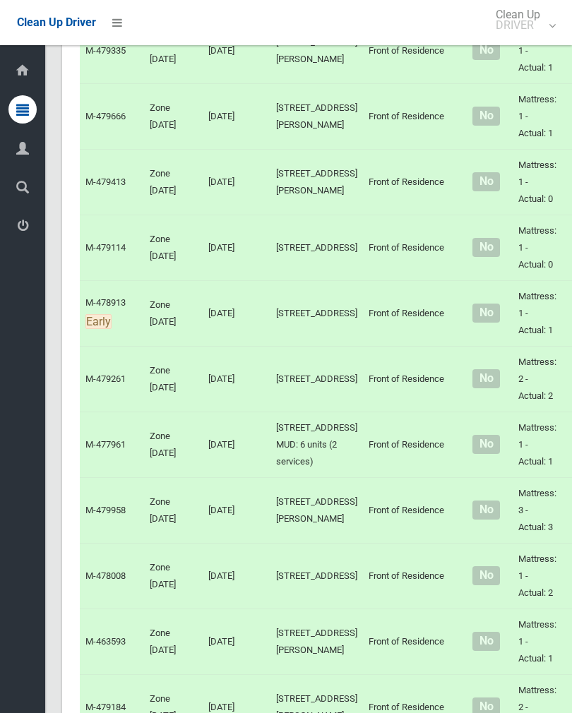
scroll to position [3037, 0]
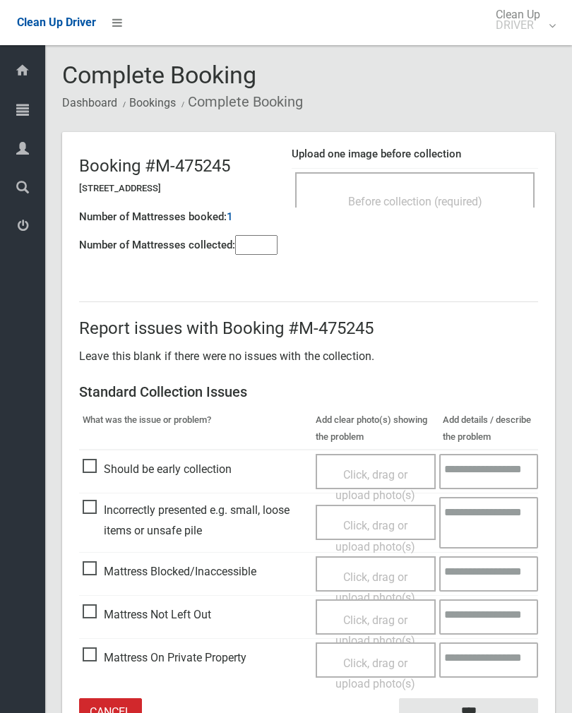
click at [256, 248] on input"] "number" at bounding box center [256, 245] width 42 height 20
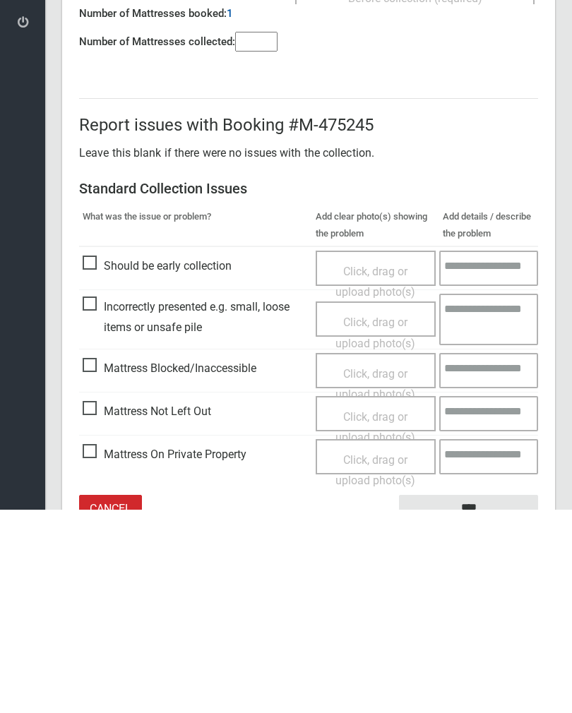
scroll to position [78, 0]
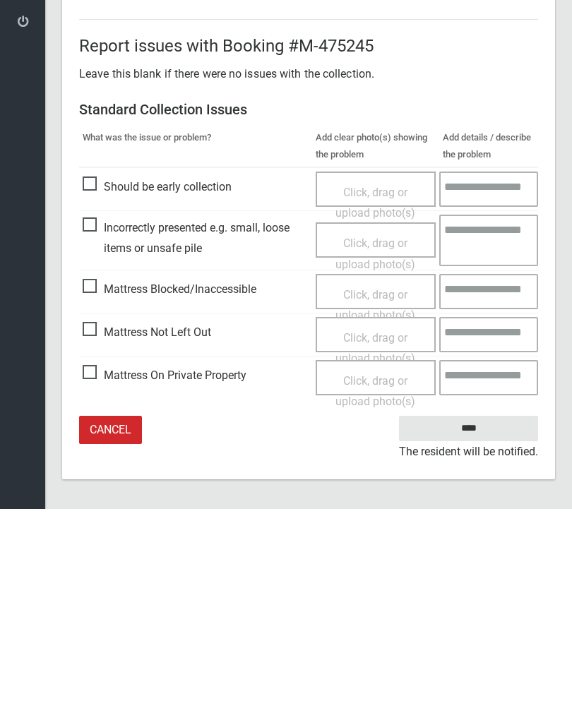
type input"] "*"
click at [102, 526] on span "Mattress Not Left Out" at bounding box center [147, 536] width 128 height 21
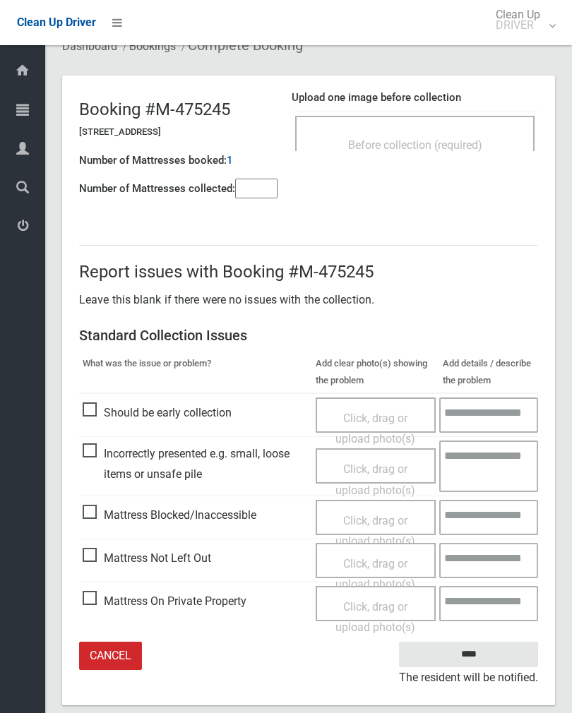
click at [382, 561] on span "Click, drag or upload photo(s)" at bounding box center [375, 574] width 80 height 35
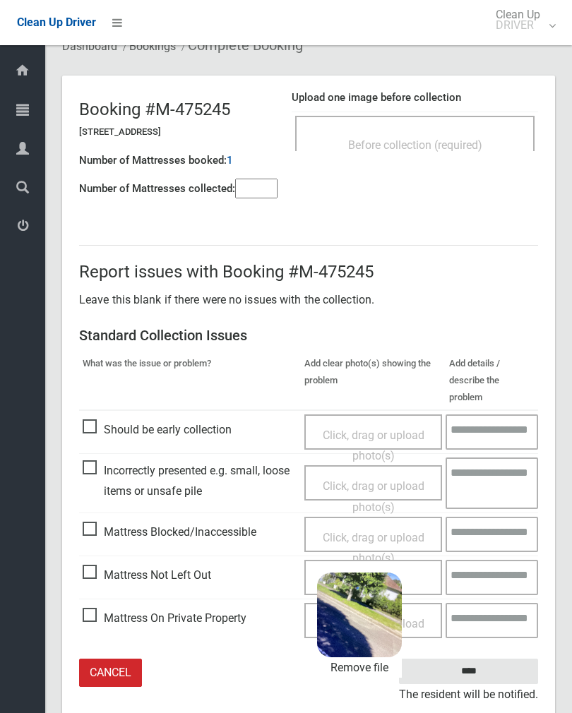
click at [505, 659] on input "****" at bounding box center [468, 672] width 139 height 26
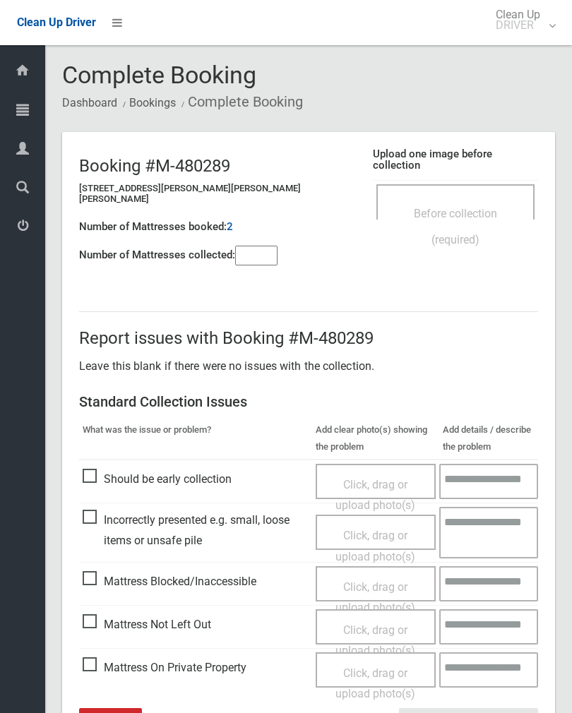
click at [439, 200] on div "Before collection (required)" at bounding box center [455, 226] width 127 height 52
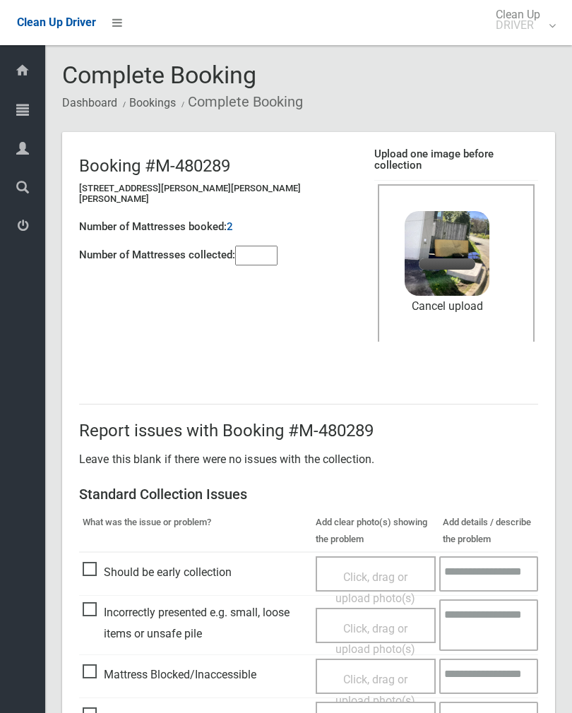
click at [263, 246] on input"] "number" at bounding box center [256, 256] width 42 height 20
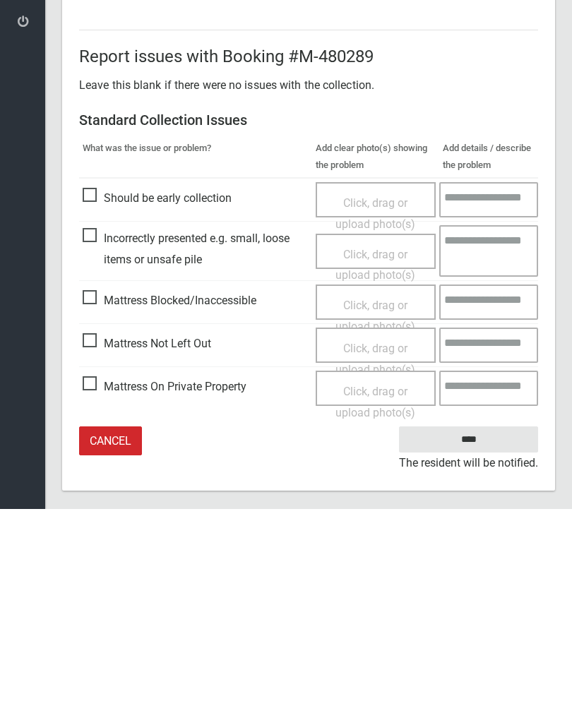
type input"] "*"
click at [491, 630] on input "****" at bounding box center [468, 643] width 139 height 26
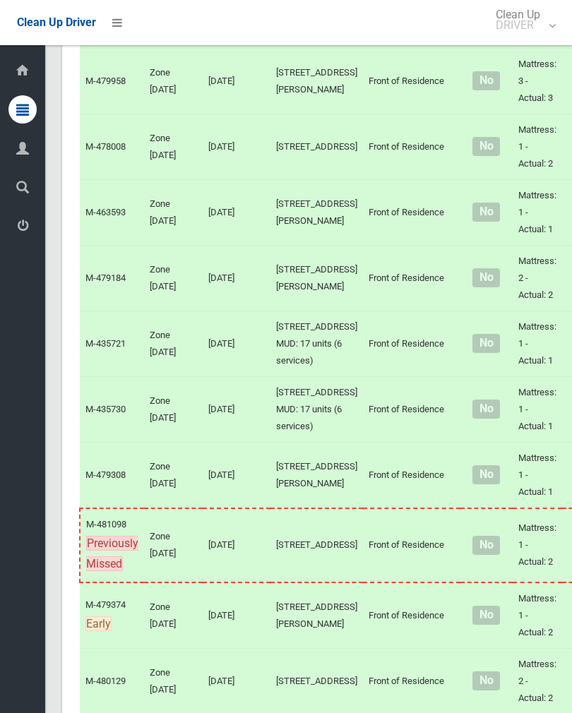
scroll to position [3812, 0]
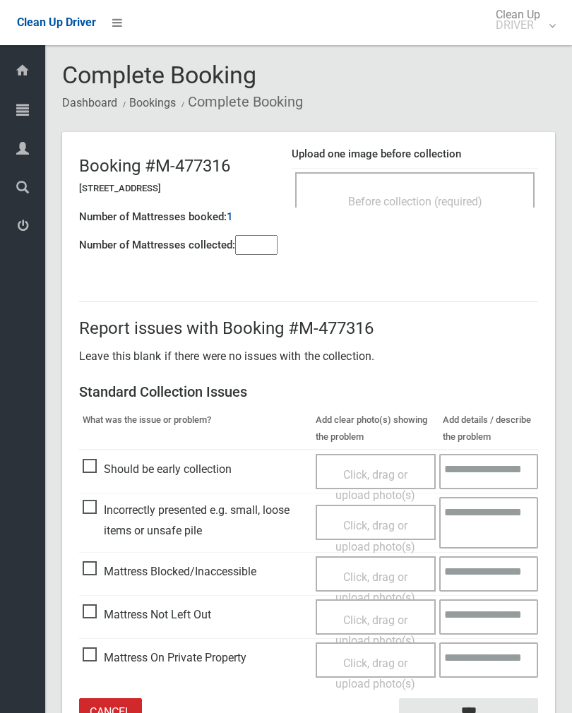
click at [457, 186] on div "Before collection (required)" at bounding box center [414, 189] width 239 height 35
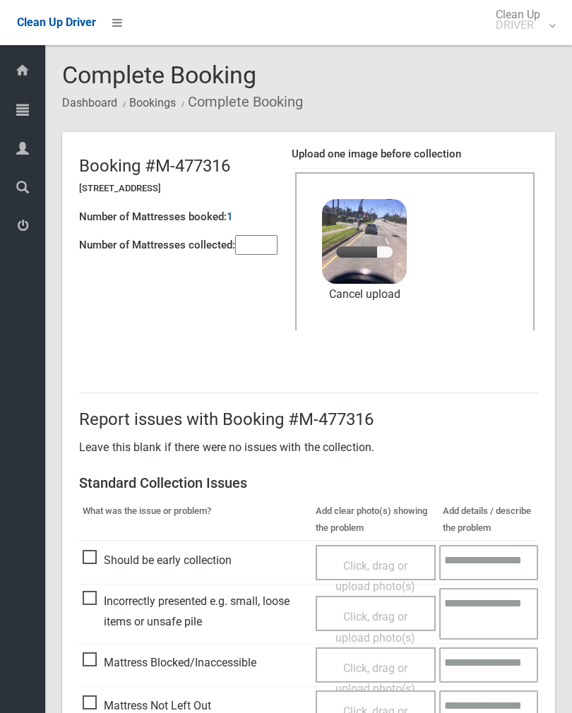
click at [261, 236] on input"] "number" at bounding box center [256, 245] width 42 height 20
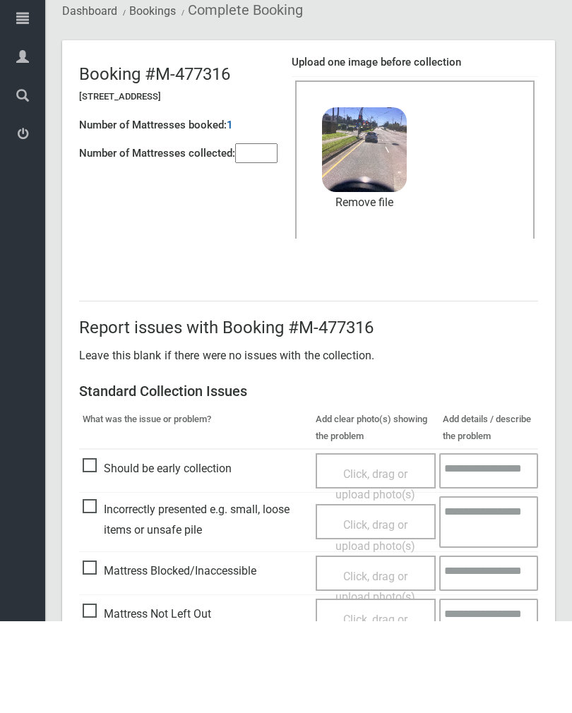
scroll to position [170, 0]
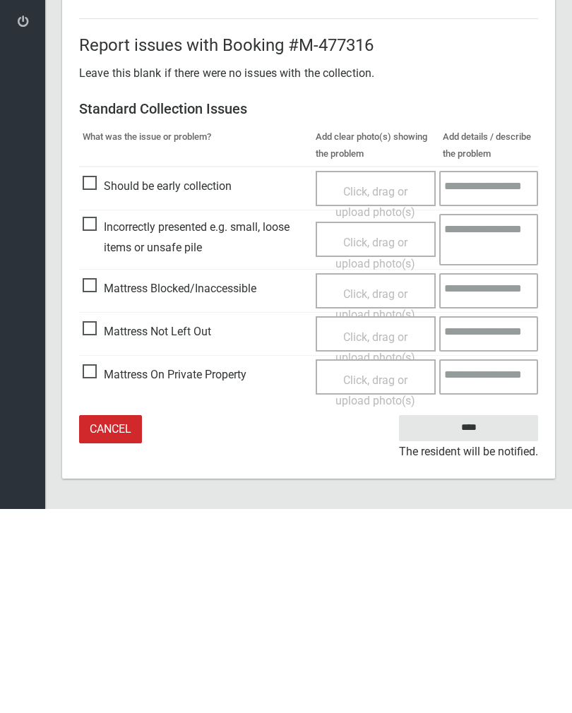
type input"] "*"
click at [481, 619] on input "****" at bounding box center [468, 632] width 139 height 26
